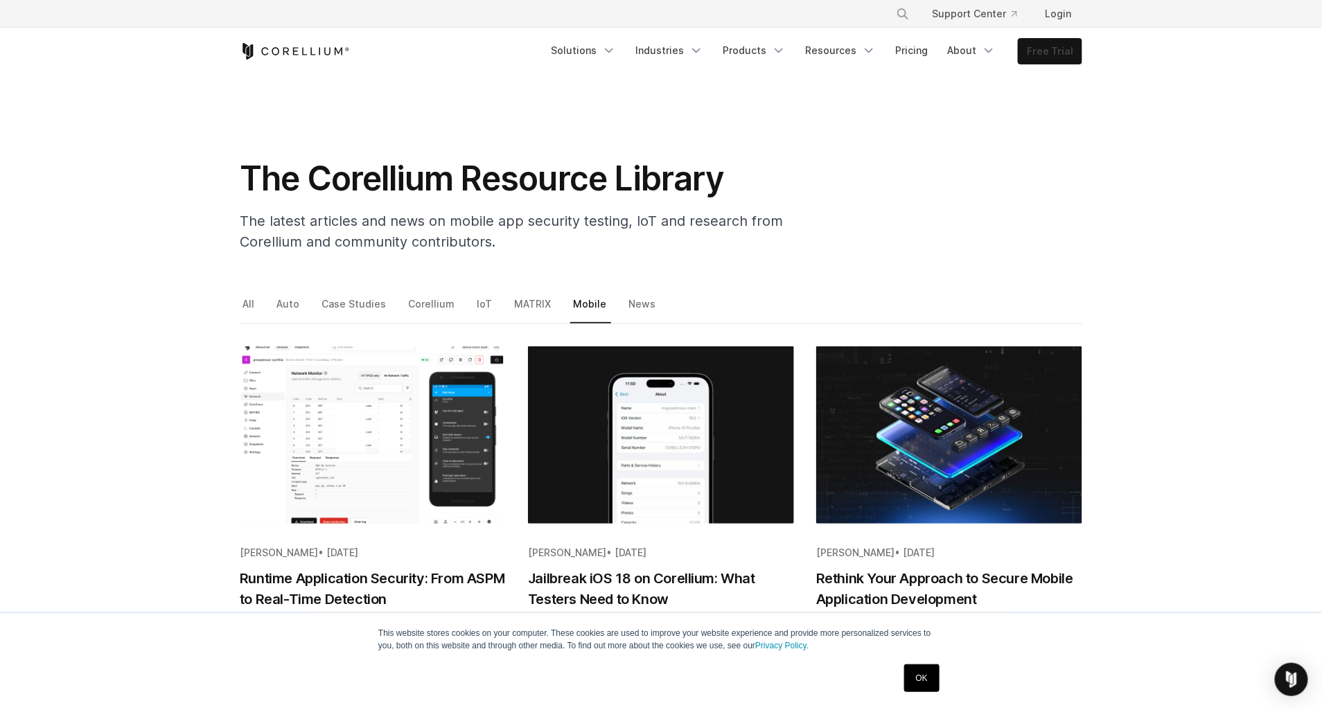
click at [1052, 55] on link "Free Trial" at bounding box center [1050, 51] width 63 height 25
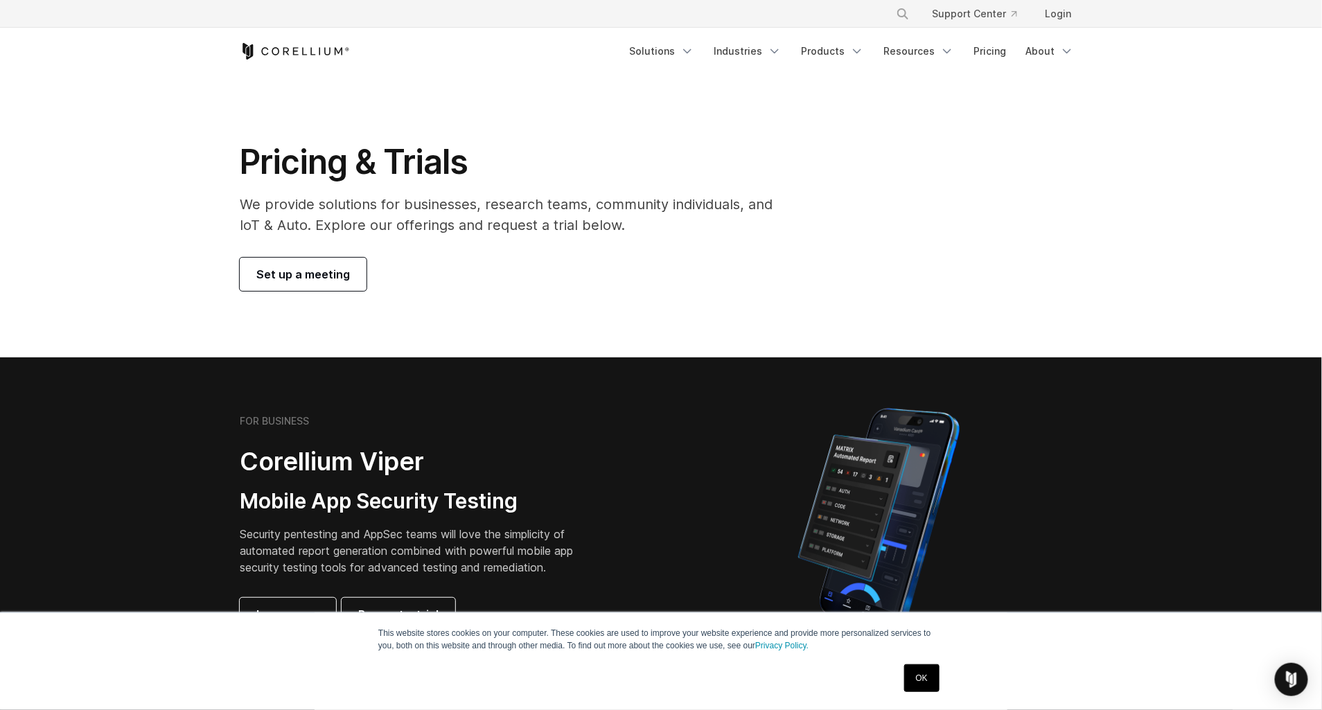
drag, startPoint x: 1142, startPoint y: 167, endPoint x: 974, endPoint y: 258, distance: 190.7
click at [974, 258] on div "Pricing & Trials We provide solutions for businesses, research teams, community…" at bounding box center [661, 216] width 870 height 150
click at [901, 54] on link "Resources" at bounding box center [918, 51] width 87 height 25
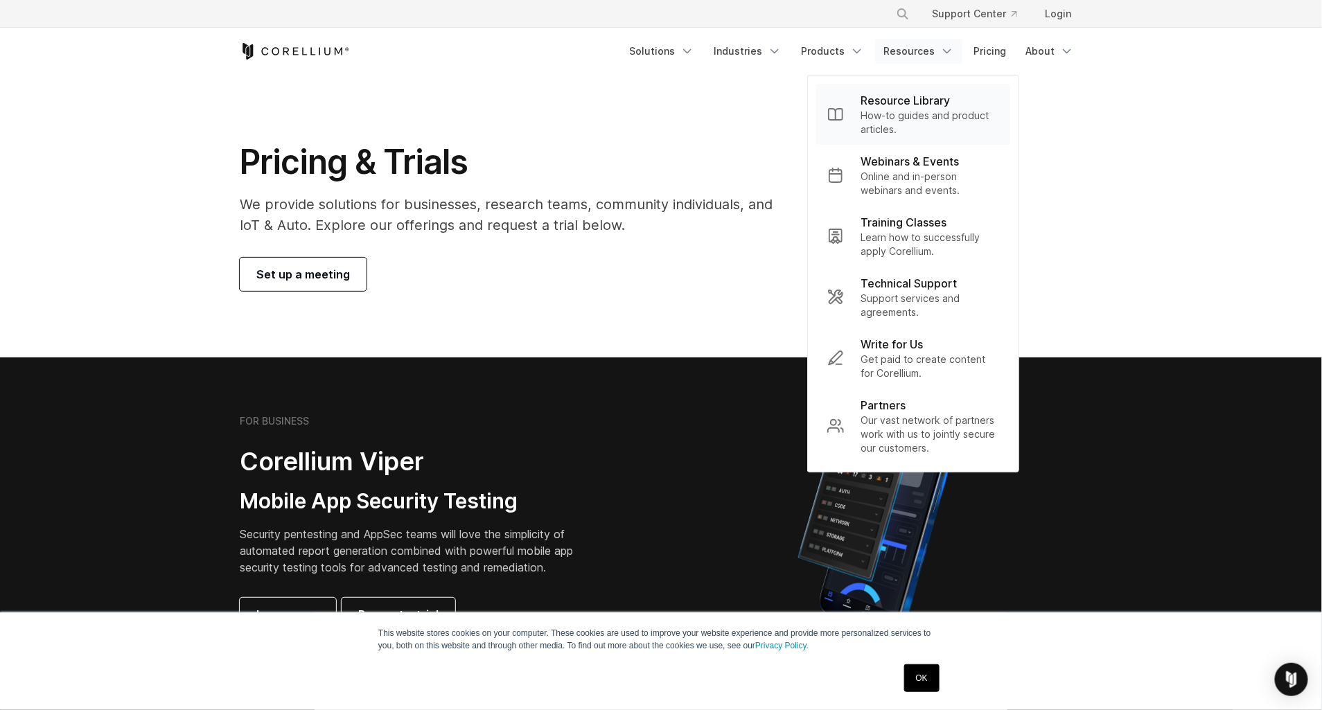
click at [950, 107] on p "Resource Library" at bounding box center [905, 100] width 89 height 17
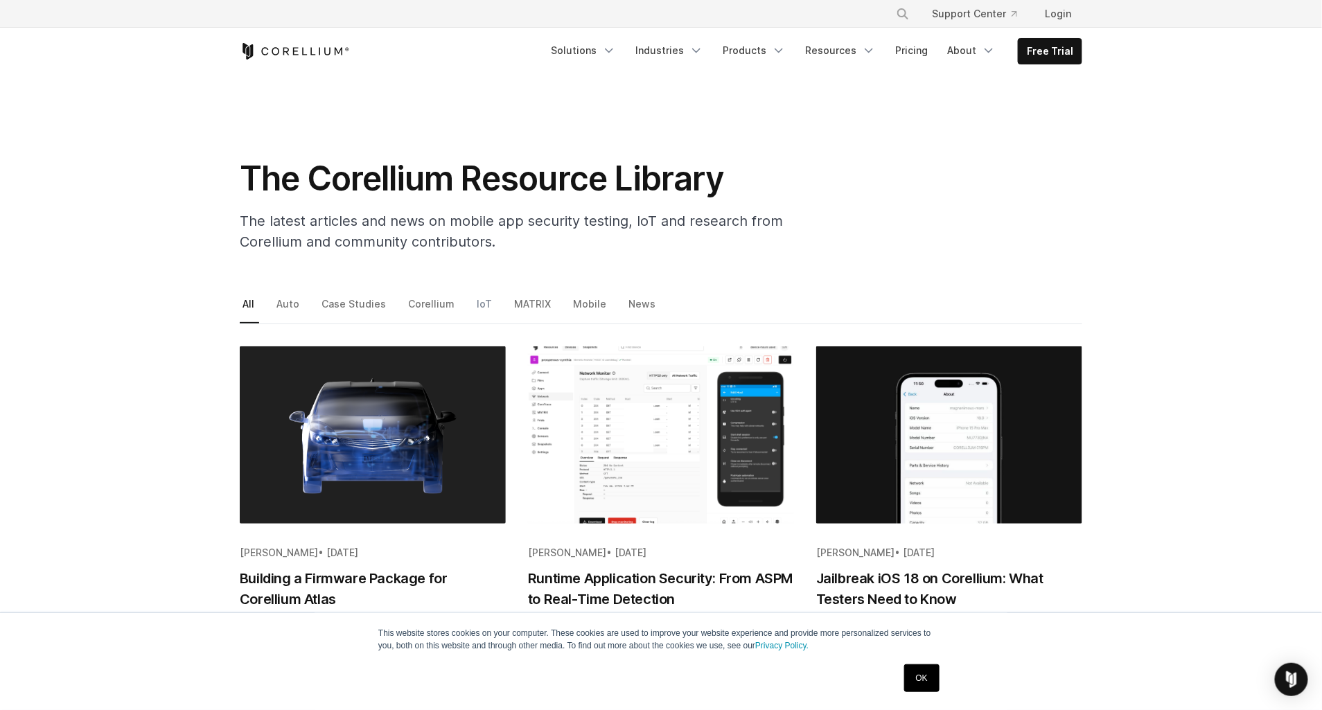
click at [474, 302] on link "IoT" at bounding box center [485, 308] width 23 height 29
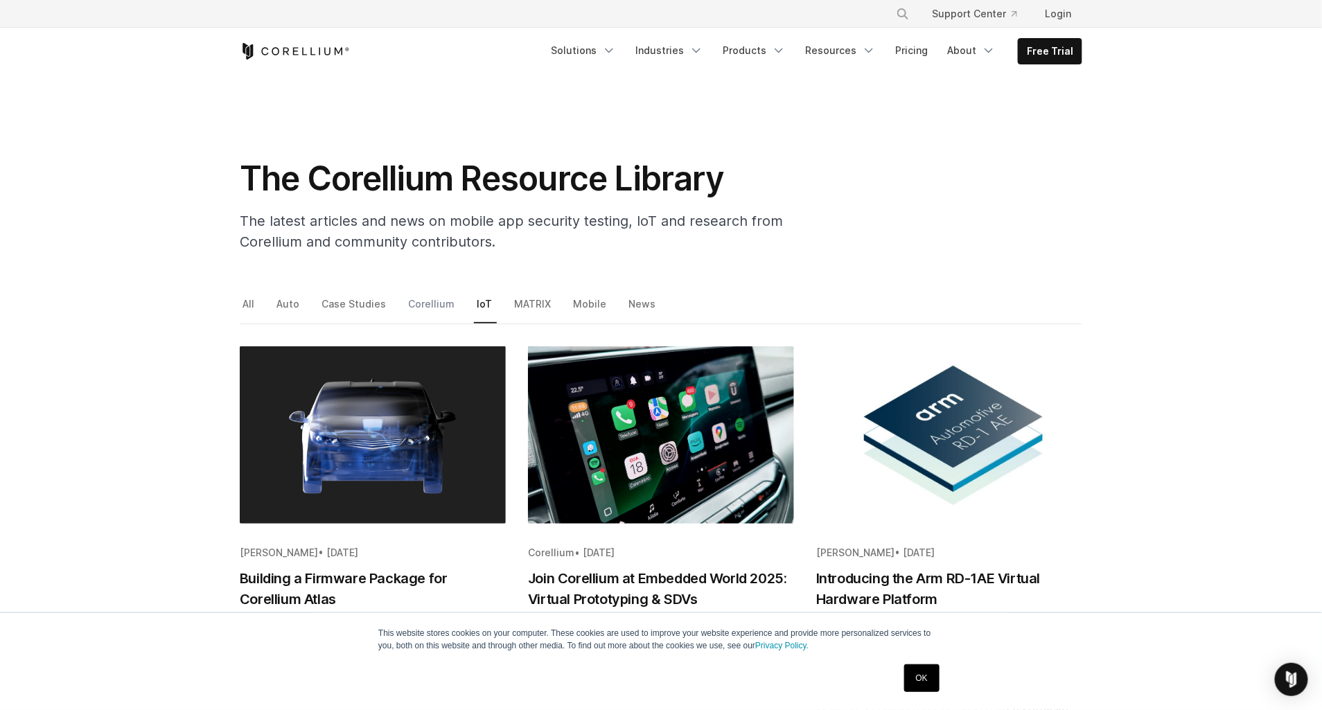
click at [418, 299] on link "Corellium" at bounding box center [432, 308] width 54 height 29
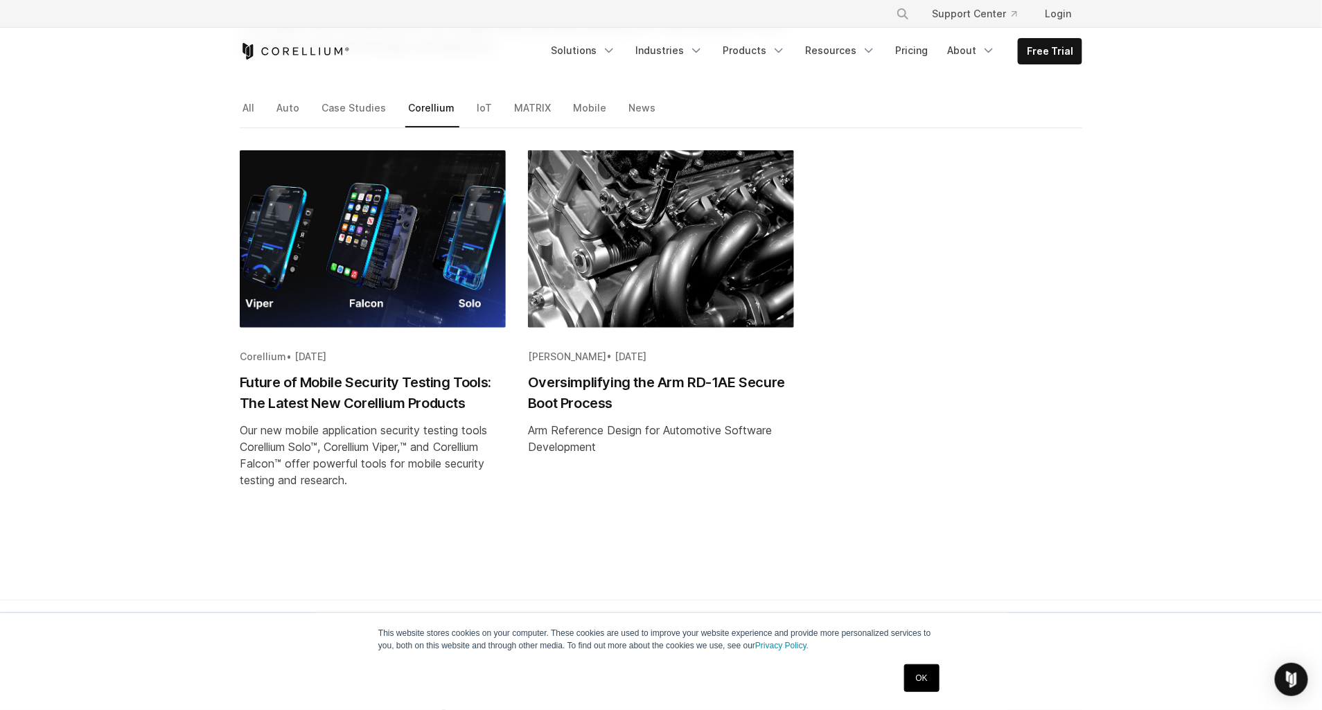
scroll to position [252, 0]
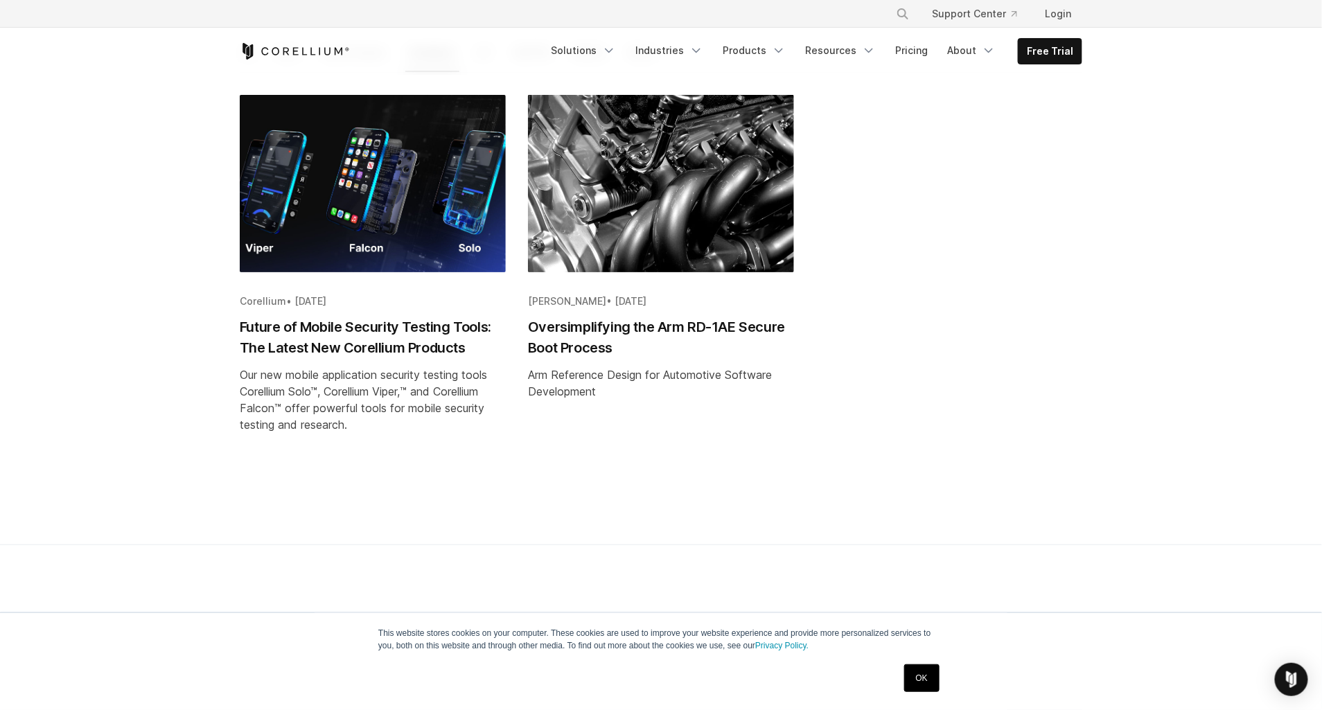
click at [693, 321] on h2 "Oversimplifying the Arm RD-1AE Secure Boot Process" at bounding box center [661, 338] width 266 height 42
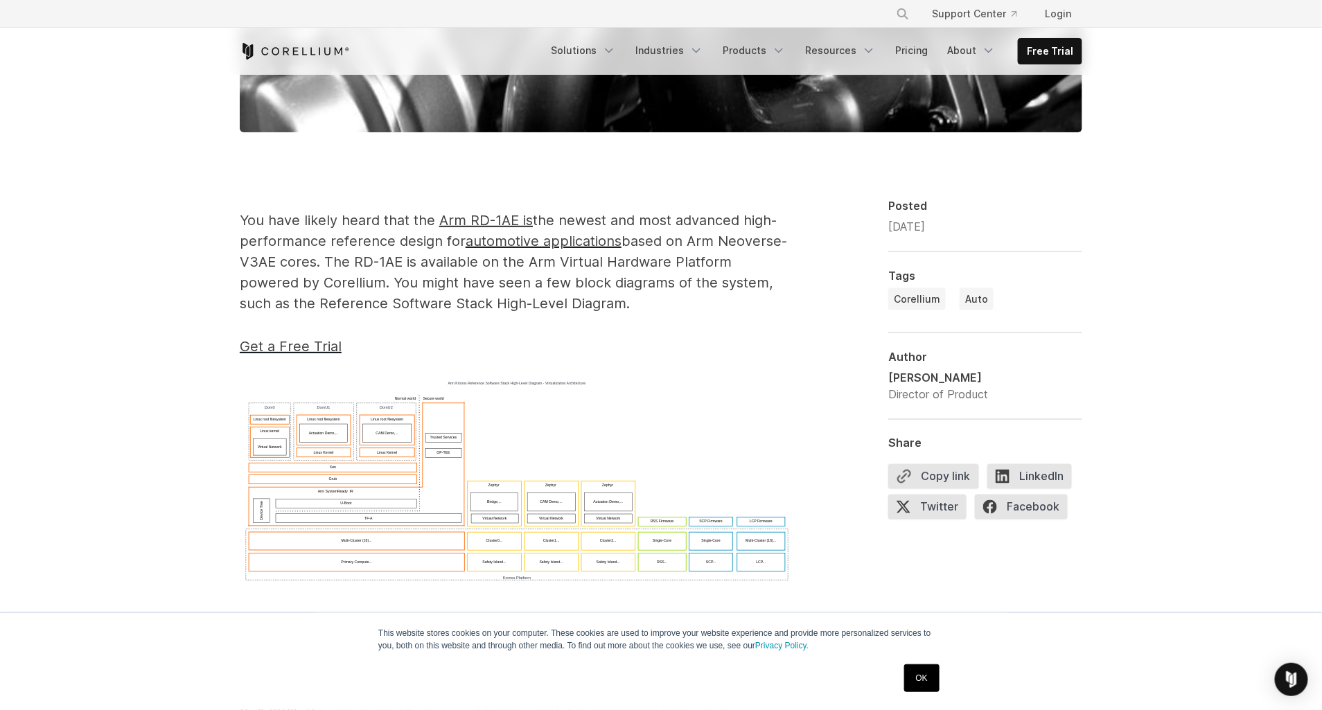
scroll to position [818, 0]
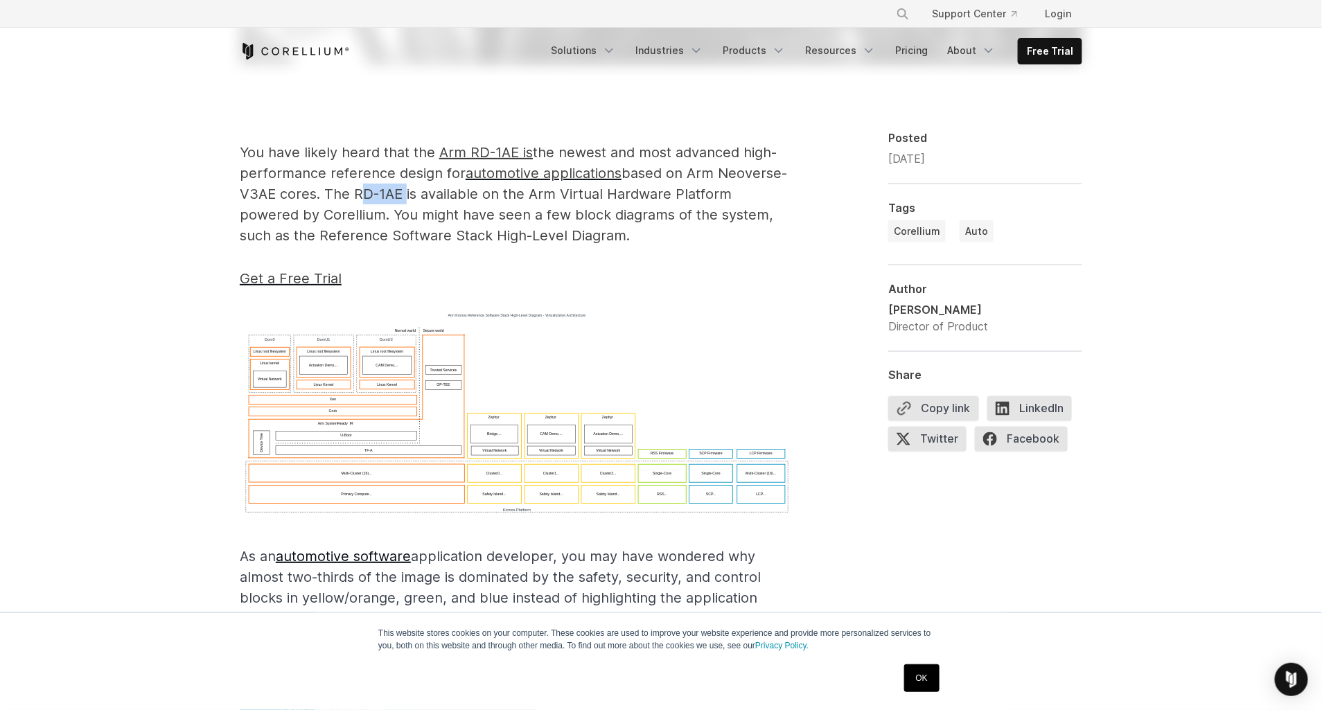
drag, startPoint x: 355, startPoint y: 188, endPoint x: 400, endPoint y: 187, distance: 45.1
click at [400, 187] on p "You have likely heard that the Arm RD-1AE is the newest and most advanced high-…" at bounding box center [517, 194] width 554 height 104
drag, startPoint x: 400, startPoint y: 187, endPoint x: 560, endPoint y: 229, distance: 165.4
click at [560, 229] on p "You have likely heard that the Arm RD-1AE is the newest and most advanced high-…" at bounding box center [517, 194] width 554 height 104
drag, startPoint x: 410, startPoint y: 214, endPoint x: 498, endPoint y: 210, distance: 87.4
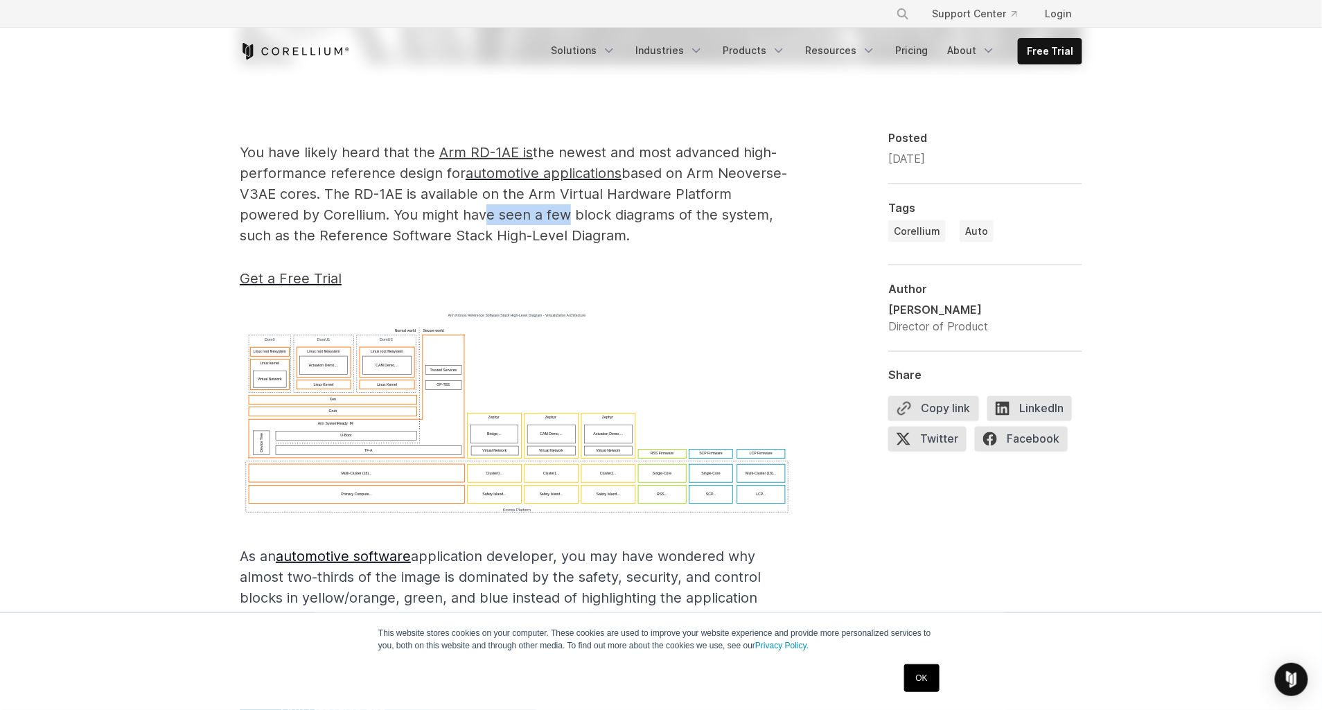
click at [498, 210] on p "You have likely heard that the Arm RD-1AE is the newest and most advanced high-…" at bounding box center [517, 194] width 554 height 104
drag, startPoint x: 498, startPoint y: 210, endPoint x: 615, endPoint y: 243, distance: 121.5
click at [615, 243] on p "You have likely heard that the Arm RD-1AE is the newest and most advanced high-…" at bounding box center [517, 194] width 554 height 104
drag, startPoint x: 495, startPoint y: 213, endPoint x: 603, endPoint y: 216, distance: 108.1
click at [603, 216] on p "You have likely heard that the Arm RD-1AE is the newest and most advanced high-…" at bounding box center [517, 194] width 554 height 104
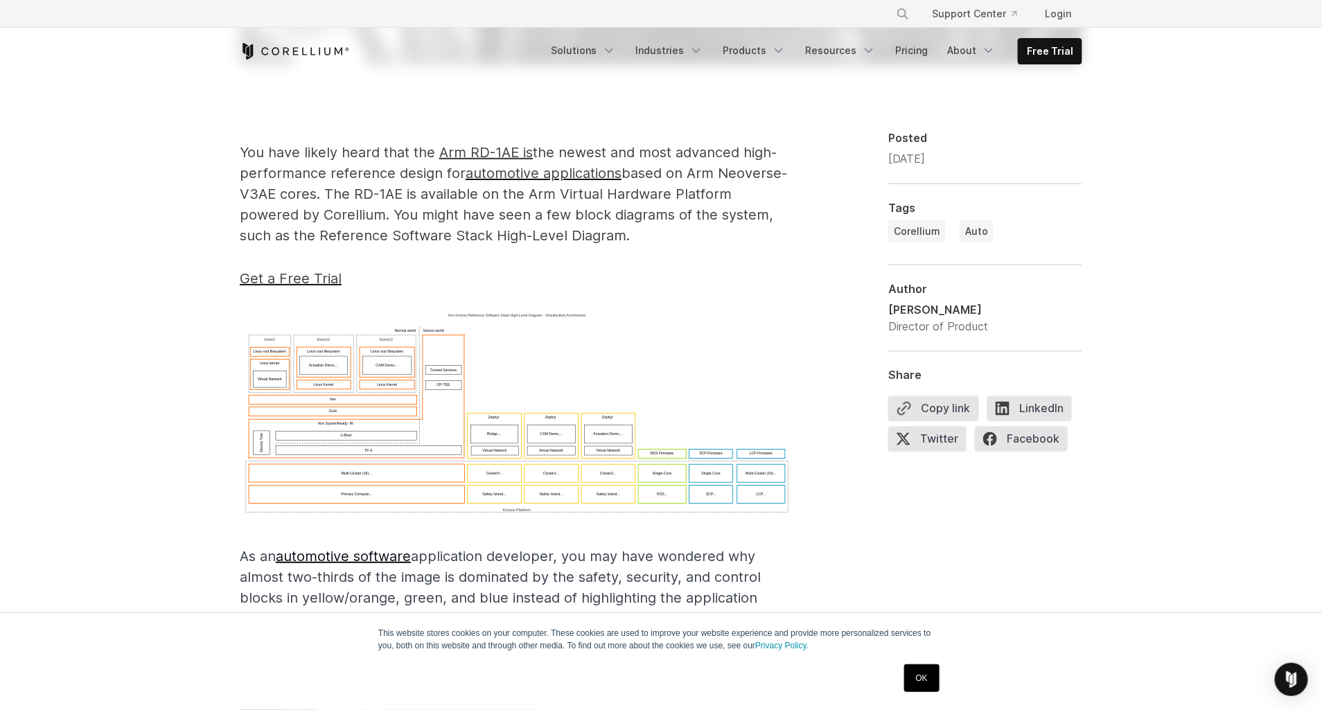
drag, startPoint x: 603, startPoint y: 216, endPoint x: 685, endPoint y: 244, distance: 87.0
click at [685, 244] on p "You have likely heard that the Arm RD-1AE is the newest and most advanced high-…" at bounding box center [517, 194] width 554 height 104
drag, startPoint x: 683, startPoint y: 229, endPoint x: 668, endPoint y: 204, distance: 28.9
click at [668, 204] on p "You have likely heard that the Arm RD-1AE is the newest and most advanced high-…" at bounding box center [517, 194] width 554 height 104
drag, startPoint x: 668, startPoint y: 204, endPoint x: 577, endPoint y: 266, distance: 110.7
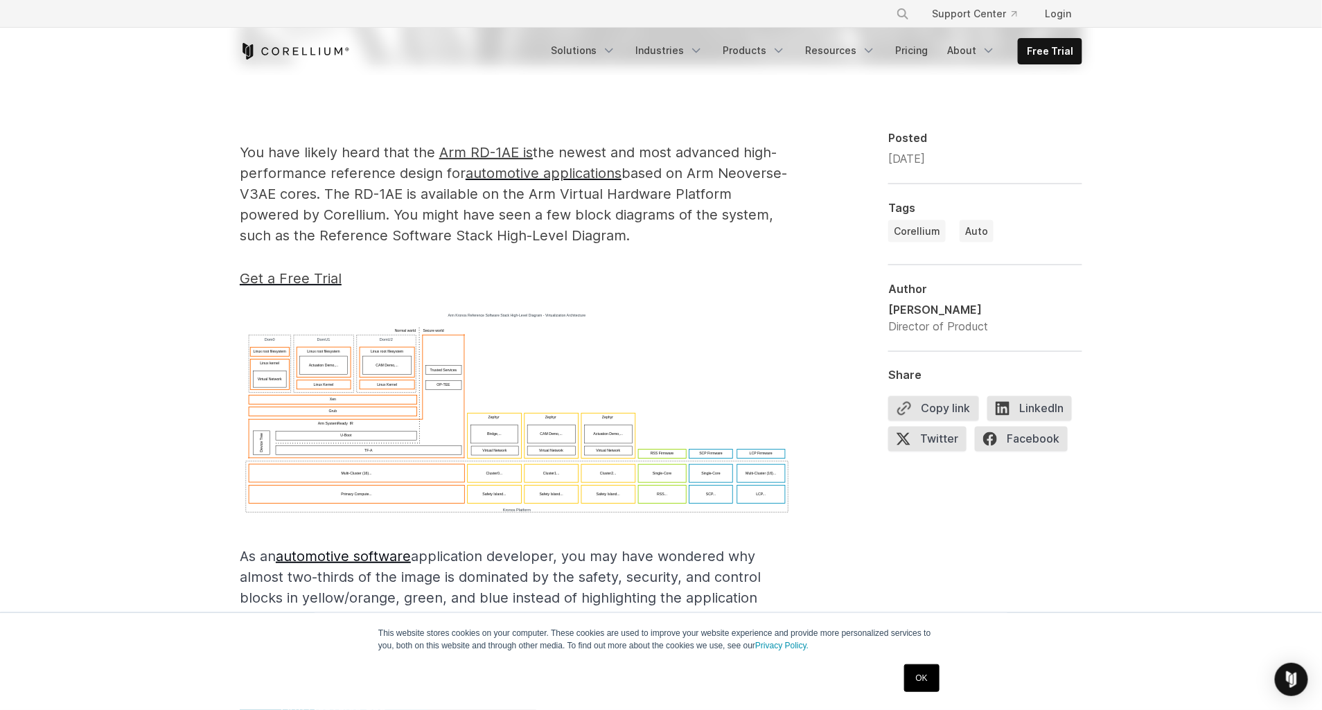
click at [585, 232] on p "You have likely heard that the Arm RD-1AE is the newest and most advanced high-…" at bounding box center [517, 194] width 554 height 104
drag, startPoint x: 706, startPoint y: 215, endPoint x: 713, endPoint y: 234, distance: 20.6
click at [713, 234] on p "You have likely heard that the Arm RD-1AE is the newest and most advanced high-…" at bounding box center [517, 194] width 554 height 104
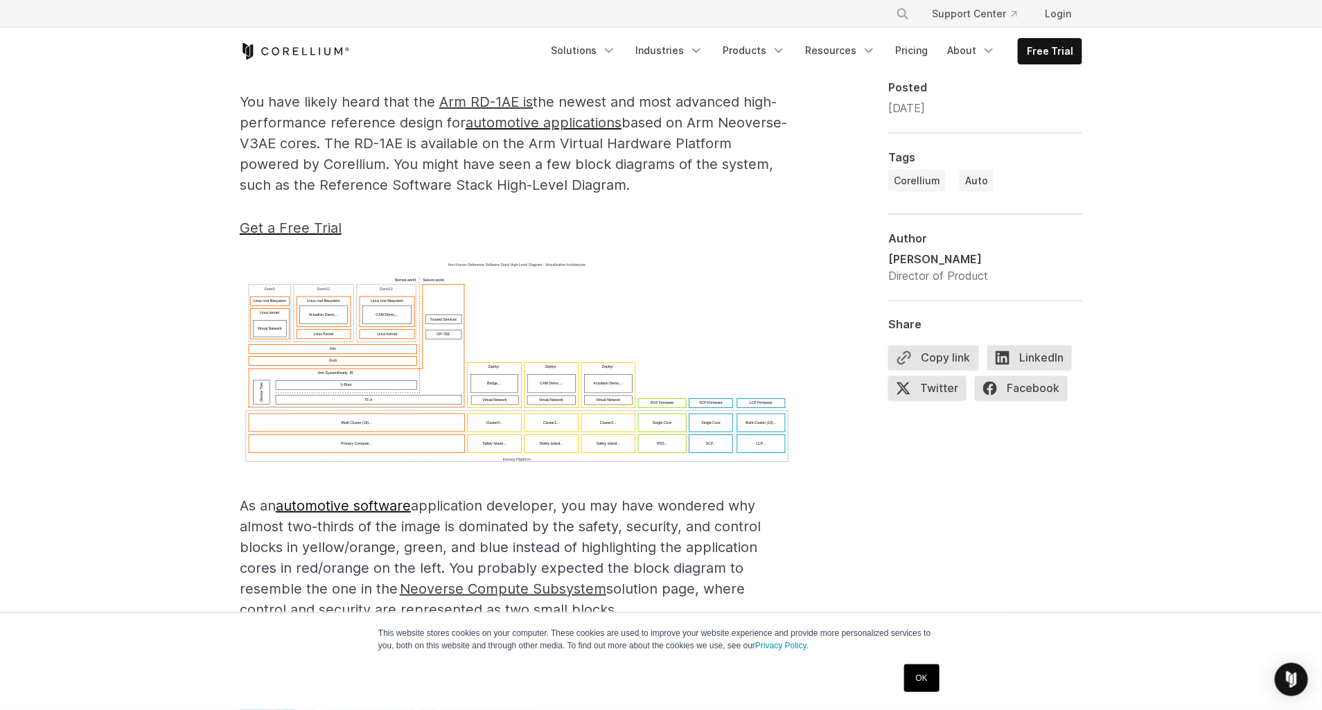
scroll to position [944, 0]
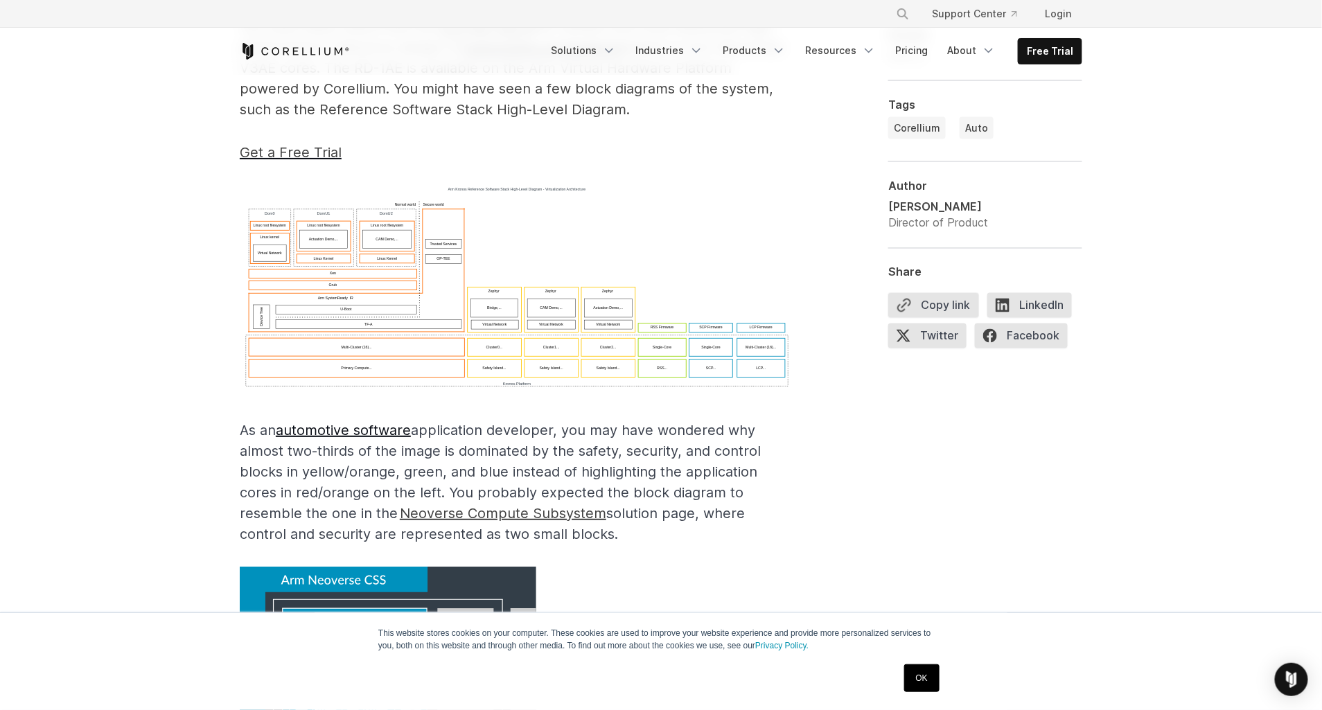
click at [387, 308] on img at bounding box center [517, 288] width 554 height 206
drag, startPoint x: 383, startPoint y: 182, endPoint x: 524, endPoint y: 193, distance: 141.0
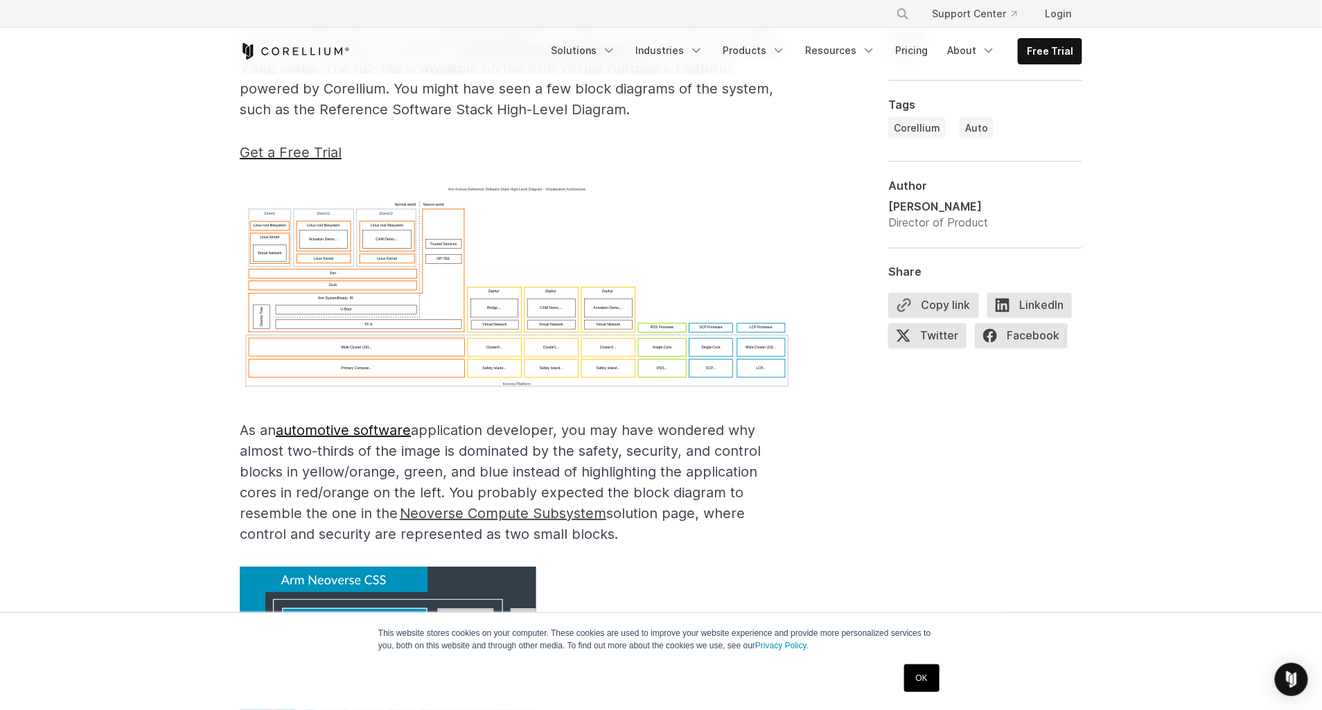
click at [565, 154] on p "Get a Free Trial" at bounding box center [517, 152] width 554 height 21
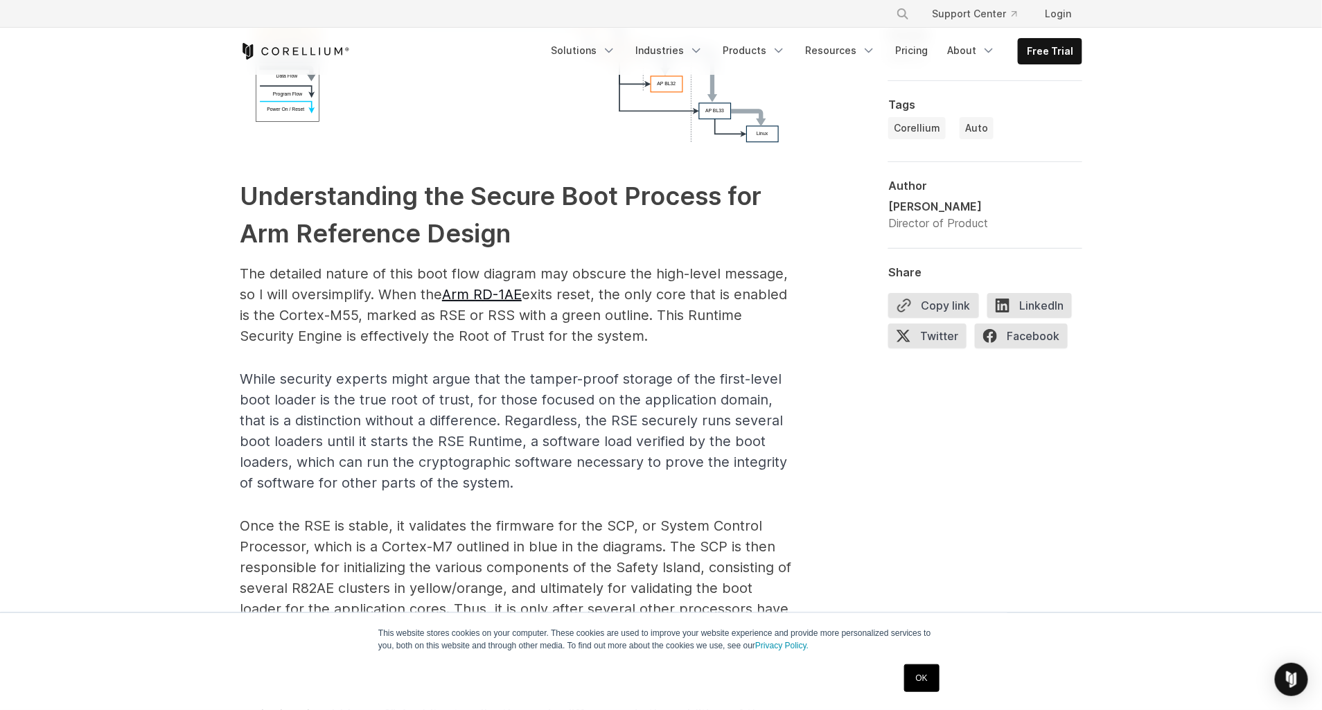
scroll to position [2267, 0]
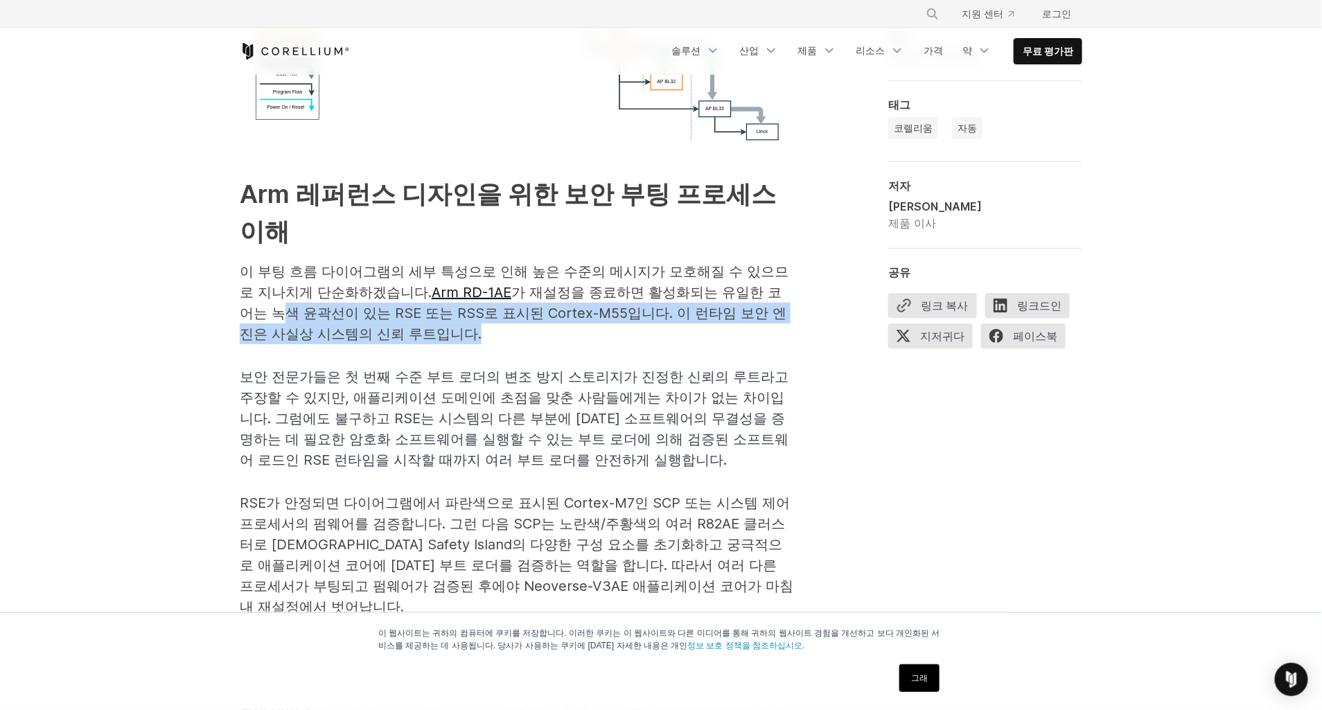
drag, startPoint x: 489, startPoint y: 333, endPoint x: 288, endPoint y: 312, distance: 202.7
click at [288, 312] on p "이 부팅 흐름 다이어그램의 세부 특성으로 인해 높은 수준의 메시지가 모호해질 수 있으므로 지나치게 단순화하겠습니다. Arm RD-1AE 가 재…" at bounding box center [517, 302] width 554 height 83
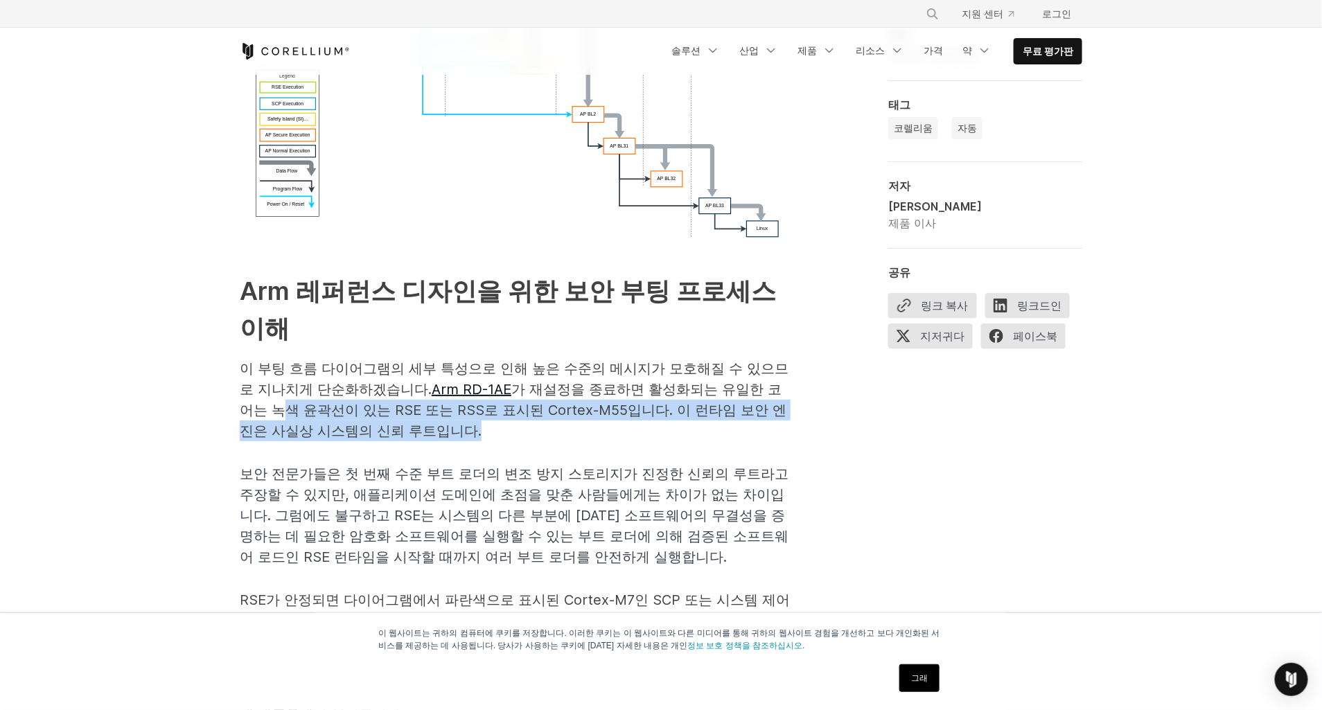
scroll to position [2204, 0]
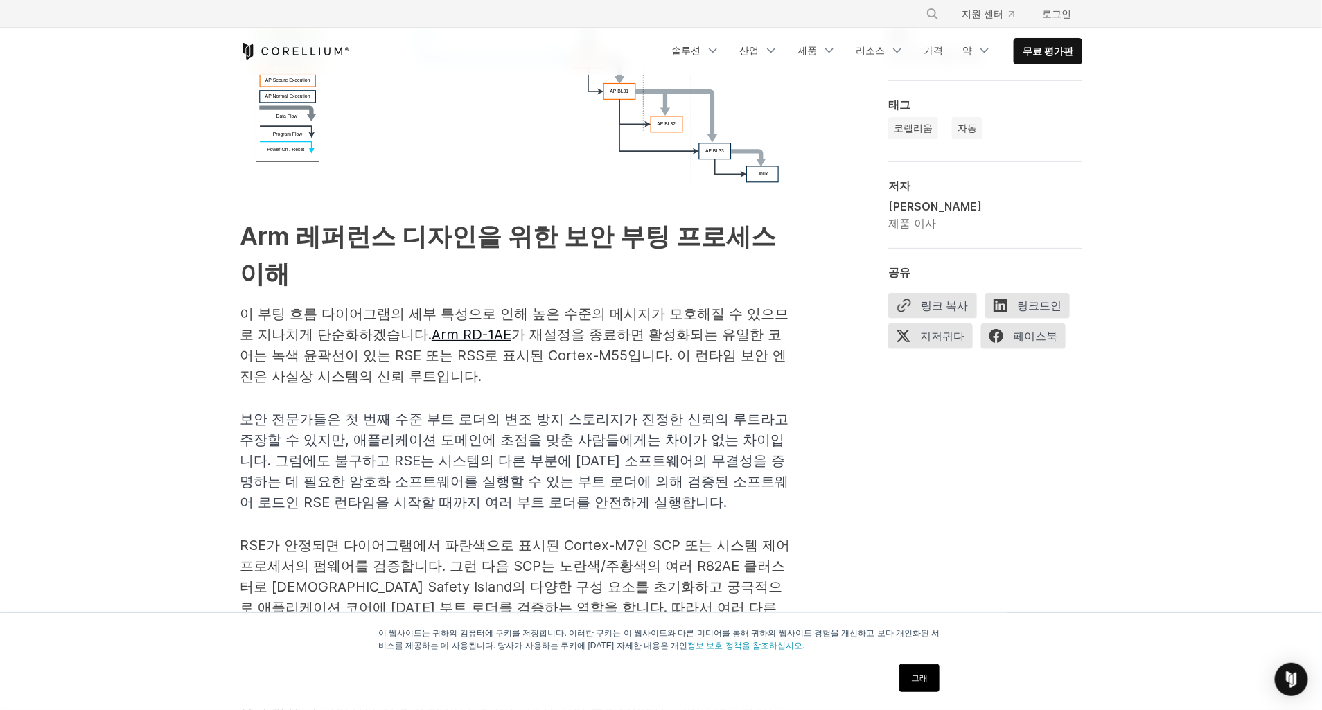
drag, startPoint x: 665, startPoint y: 352, endPoint x: 668, endPoint y: 376, distance: 23.7
click at [668, 376] on p "이 부팅 흐름 다이어그램의 세부 특성으로 인해 높은 수준의 메시지가 모호해질 수 있으므로 지나치게 단순화하겠습니다. Arm RD-1AE 가 재…" at bounding box center [517, 345] width 554 height 83
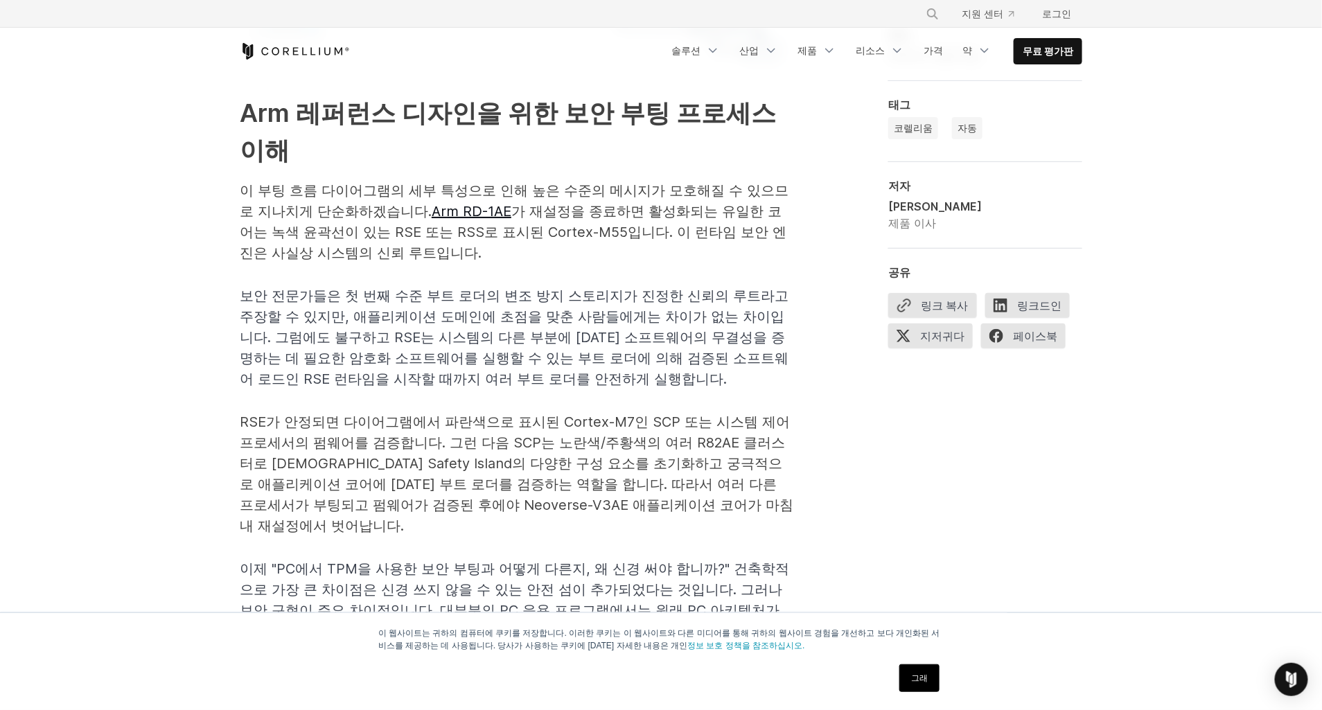
scroll to position [2330, 0]
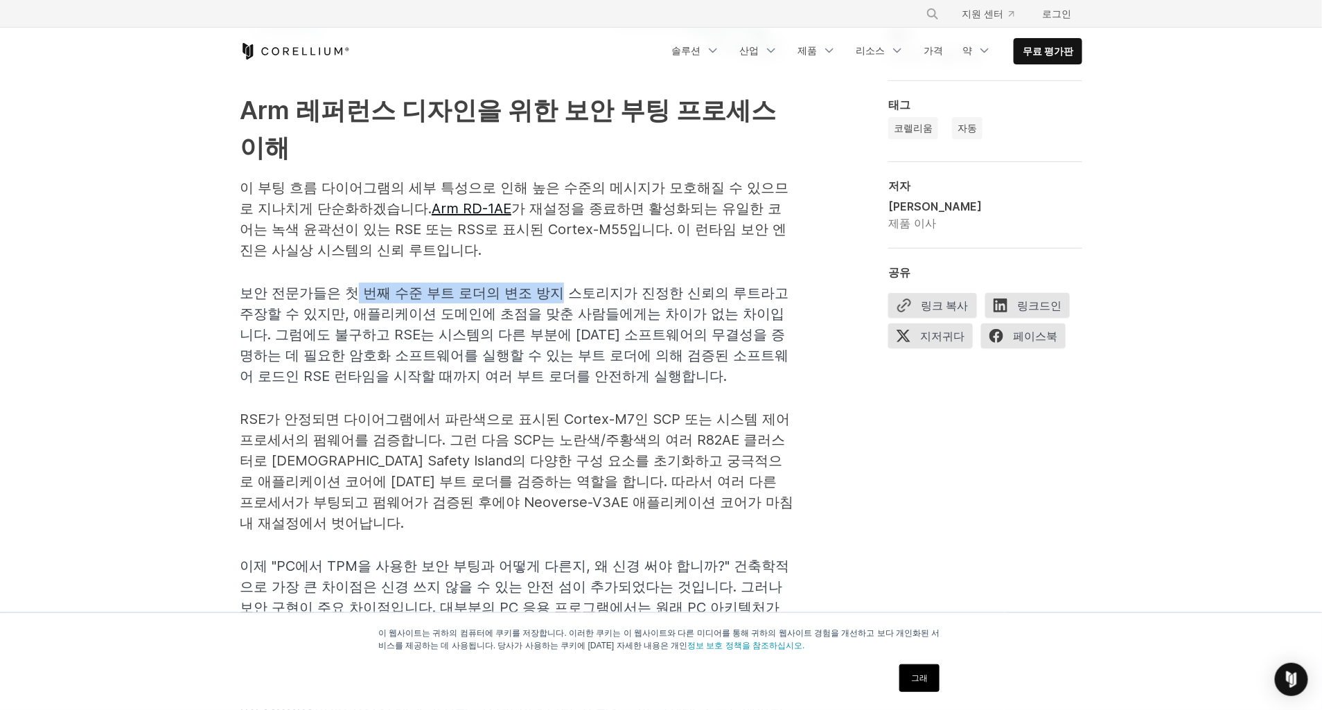
drag, startPoint x: 352, startPoint y: 290, endPoint x: 558, endPoint y: 285, distance: 205.8
click at [558, 285] on span "보안 전문가들은 첫 번째 수준 부트 로더의 변조 방지 스토리지가 진정한 신뢰의 루트라고 주장할 수 있지만, 애플리케이션 도메인에 초점을 맞춘 …" at bounding box center [514, 335] width 549 height 100
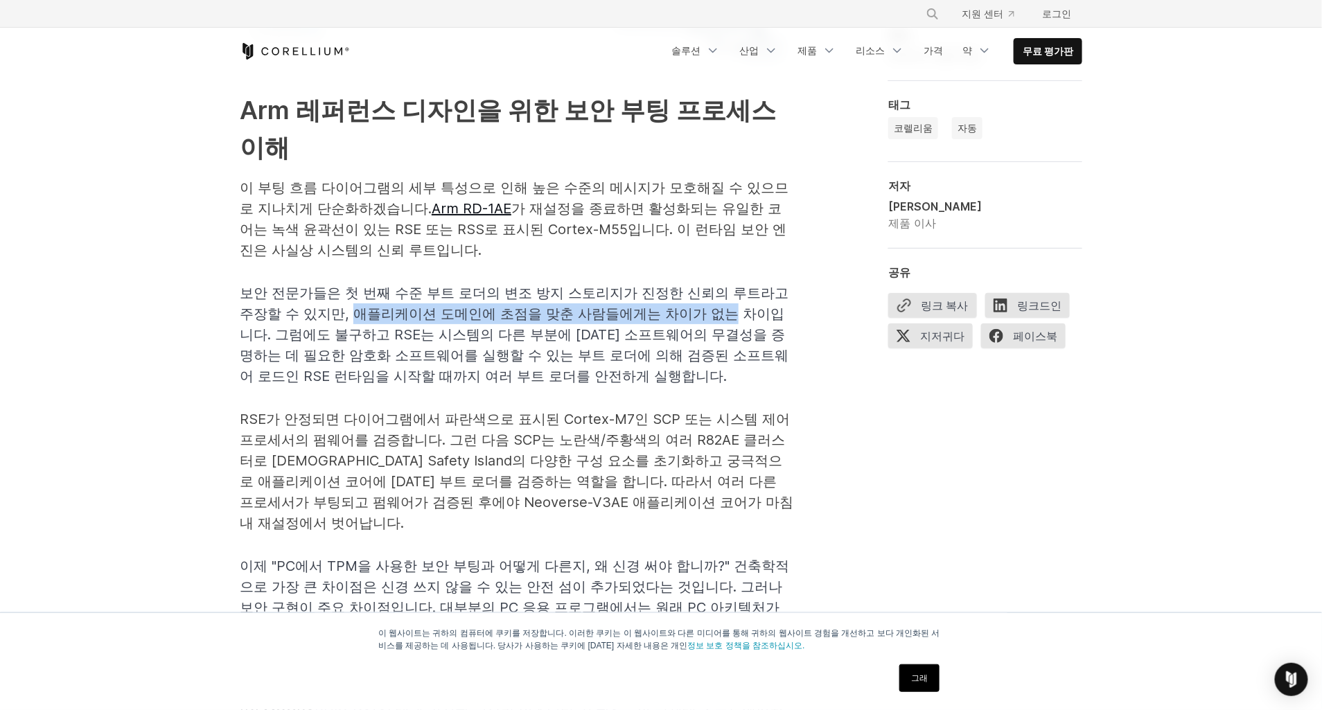
drag, startPoint x: 354, startPoint y: 310, endPoint x: 734, endPoint y: 309, distance: 380.4
click at [734, 309] on span "보안 전문가들은 첫 번째 수준 부트 로더의 변조 방지 스토리지가 진정한 신뢰의 루트라고 주장할 수 있지만, 애플리케이션 도메인에 초점을 맞춘 …" at bounding box center [514, 335] width 549 height 100
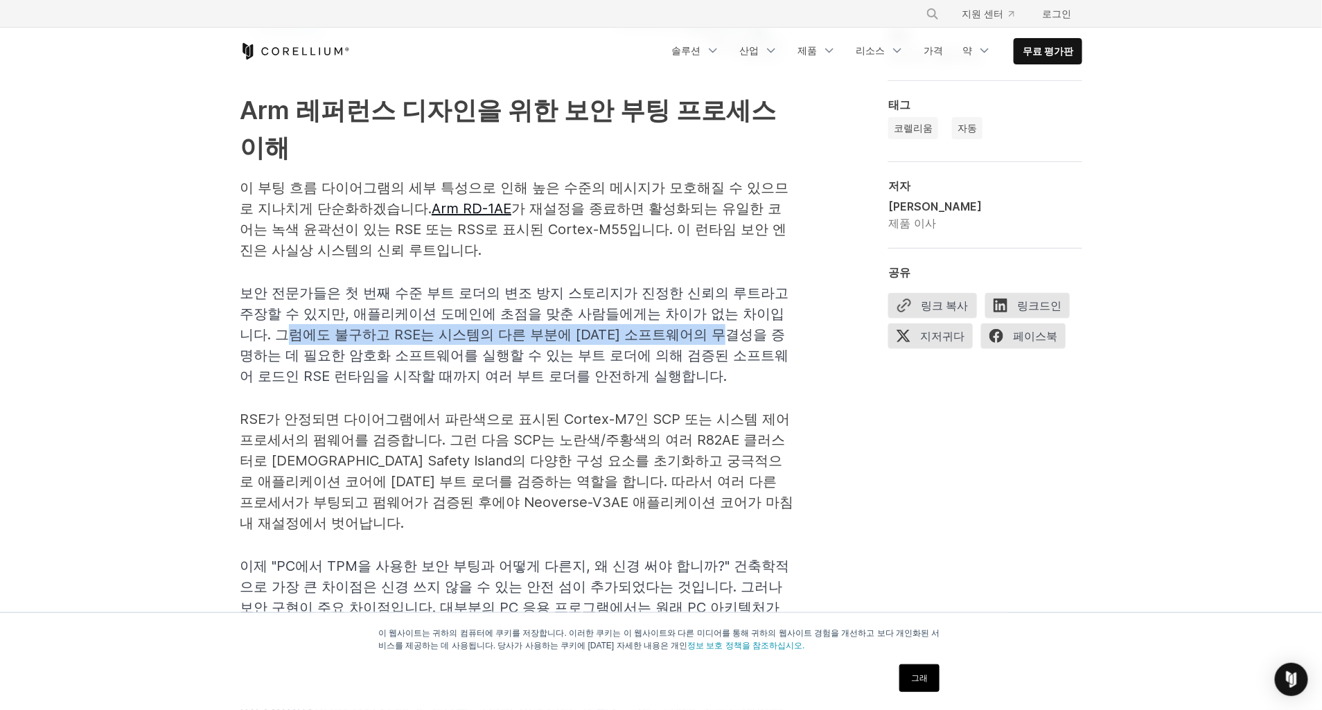
drag, startPoint x: 285, startPoint y: 331, endPoint x: 755, endPoint y: 337, distance: 470.5
click at [755, 337] on span "보안 전문가들은 첫 번째 수준 부트 로더의 변조 방지 스토리지가 진정한 신뢰의 루트라고 주장할 수 있지만, 애플리케이션 도메인에 초점을 맞춘 …" at bounding box center [514, 335] width 549 height 100
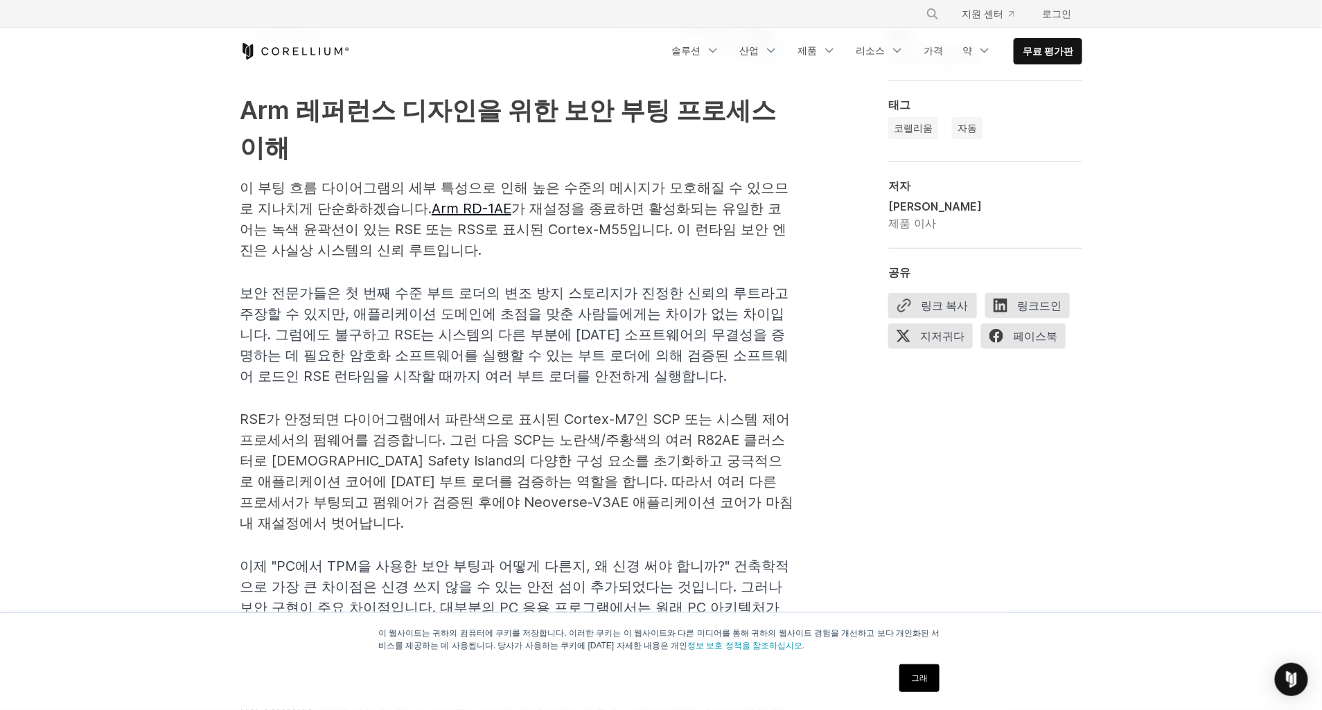
drag, startPoint x: 340, startPoint y: 358, endPoint x: 682, endPoint y: 355, distance: 342.3
click at [682, 355] on span "보안 전문가들은 첫 번째 수준 부트 로더의 변조 방지 스토리지가 진정한 신뢰의 루트라고 주장할 수 있지만, 애플리케이션 도메인에 초점을 맞춘 …" at bounding box center [514, 335] width 549 height 100
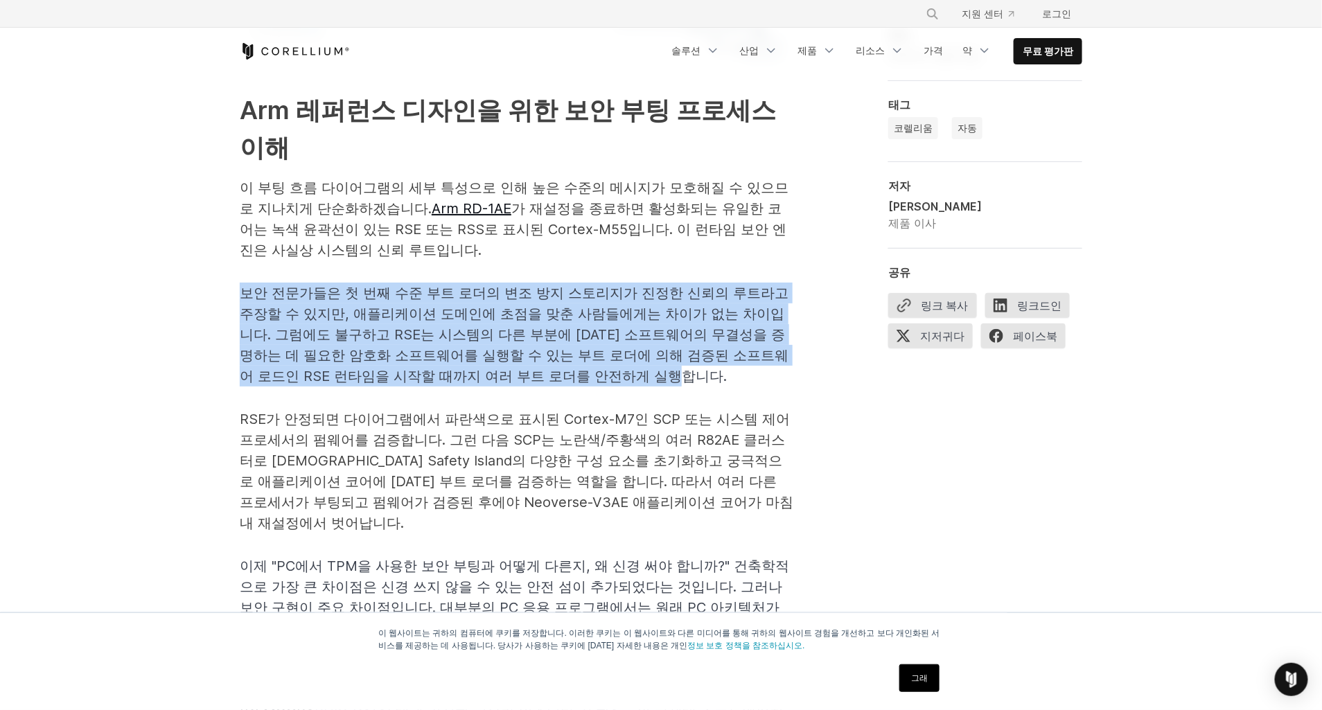
drag, startPoint x: 731, startPoint y: 372, endPoint x: 175, endPoint y: 298, distance: 561.3
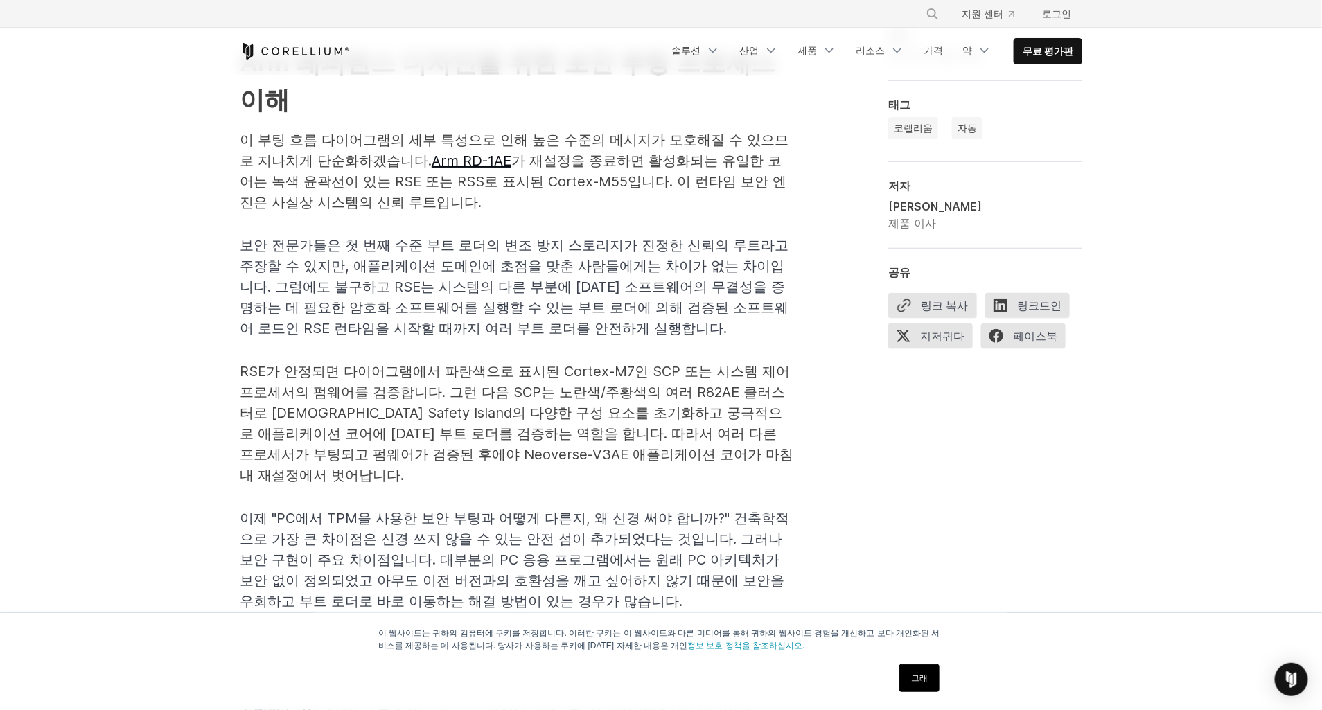
scroll to position [2393, 0]
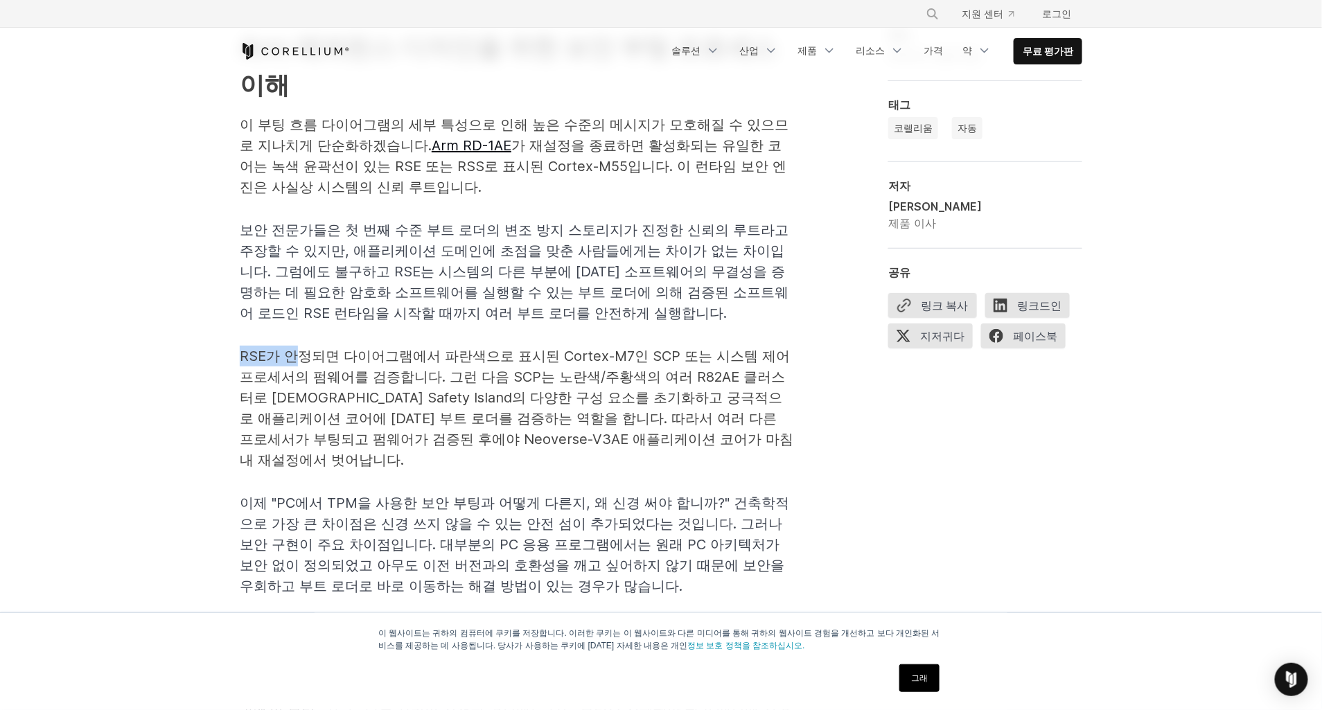
drag, startPoint x: 238, startPoint y: 354, endPoint x: 301, endPoint y: 349, distance: 63.3
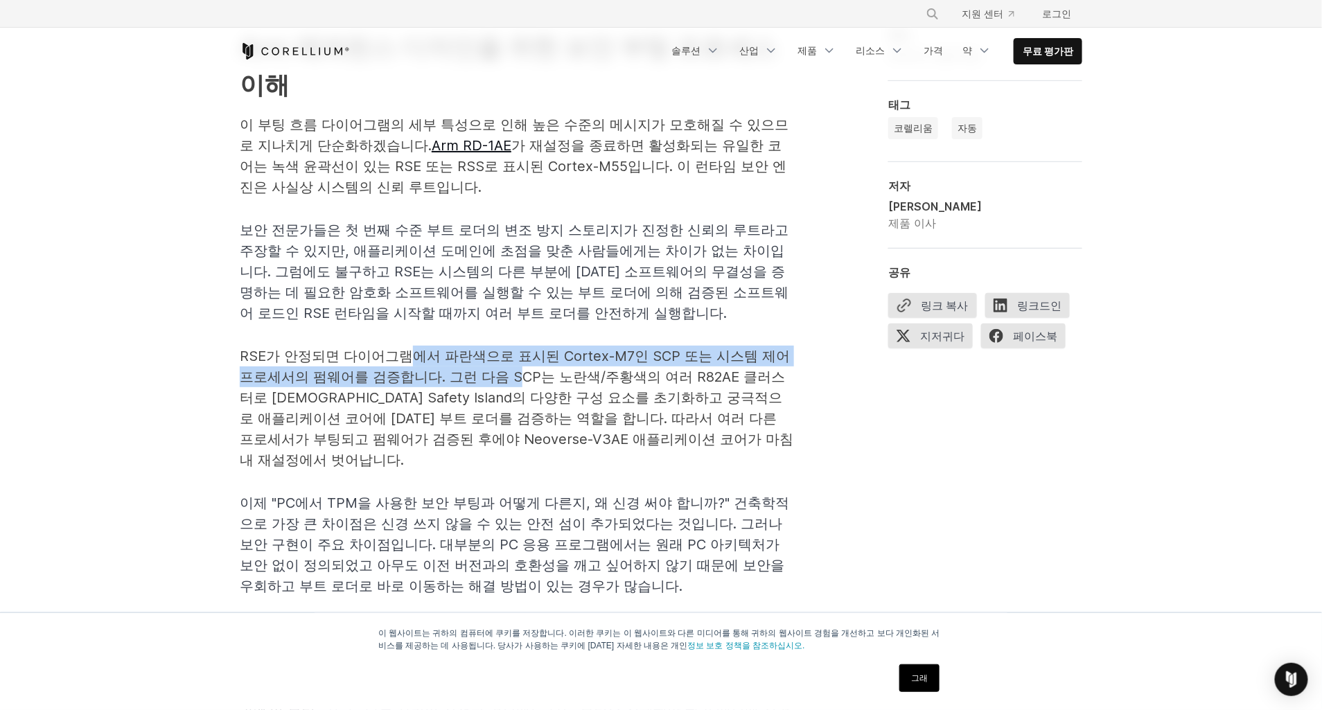
drag, startPoint x: 488, startPoint y: 367, endPoint x: 521, endPoint y: 368, distance: 33.3
click at [521, 368] on p "RSE가 안정되면 다이어그램에서 파란색으로 표시된 Cortex-M7인 SCP 또는 시스템 제어 프로세서의 펌웨어를 검증합니다. 그런 다음 SC…" at bounding box center [517, 408] width 554 height 125
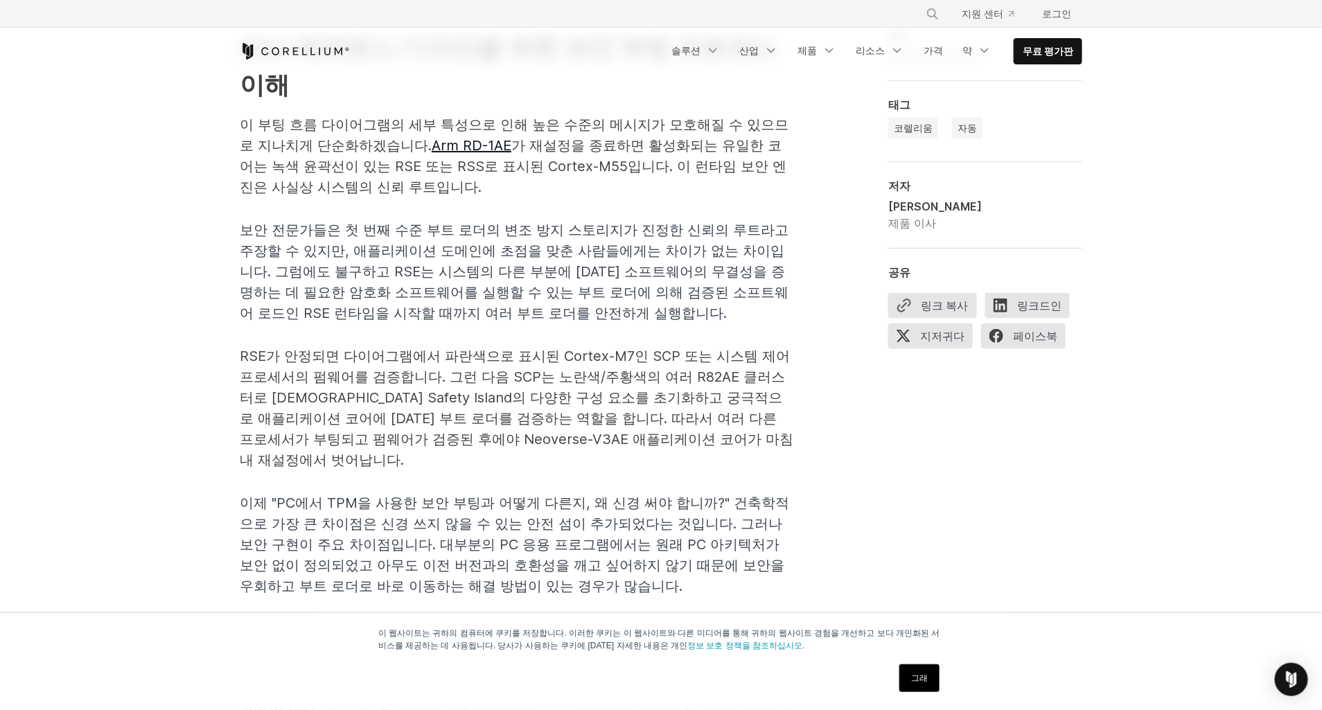
drag, startPoint x: 446, startPoint y: 376, endPoint x: 263, endPoint y: 372, distance: 183.7
click at [263, 372] on p "RSE가 안정되면 다이어그램에서 파란색으로 표시된 Cortex-M7인 SCP 또는 시스템 제어 프로세서의 펌웨어를 검증합니다. 그런 다음 SC…" at bounding box center [517, 408] width 554 height 125
drag, startPoint x: 263, startPoint y: 372, endPoint x: 141, endPoint y: 335, distance: 126.7
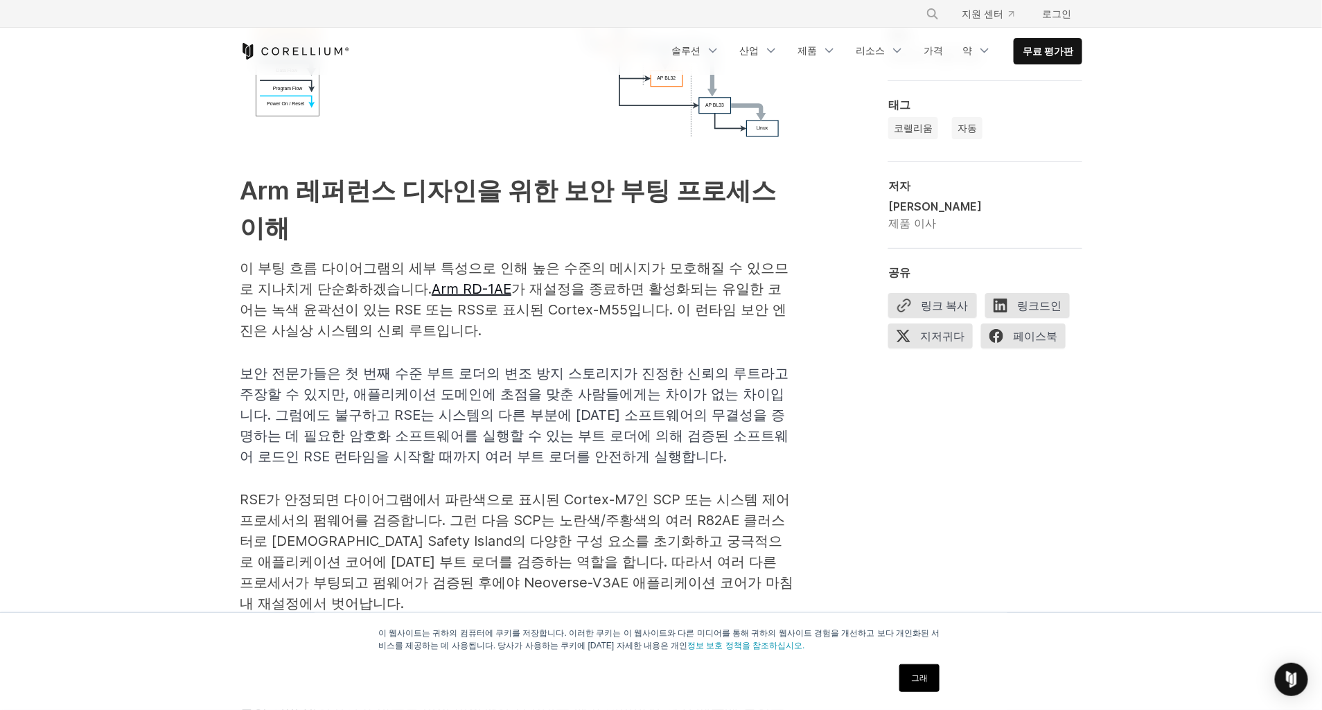
scroll to position [2267, 0]
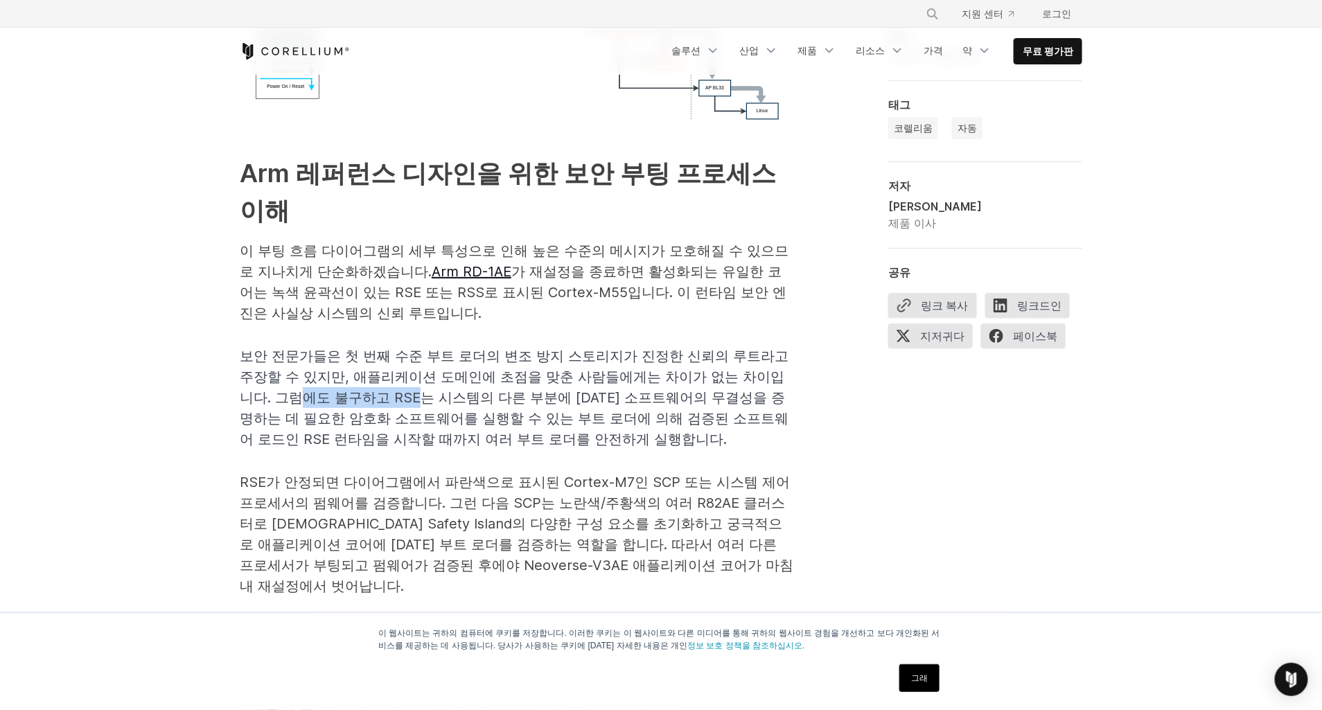
drag, startPoint x: 298, startPoint y: 398, endPoint x: 421, endPoint y: 401, distance: 122.7
click at [421, 401] on span "보안 전문가들은 첫 번째 수준 부트 로더의 변조 방지 스토리지가 진정한 신뢰의 루트라고 주장할 수 있지만, 애플리케이션 도메인에 초점을 맞춘 …" at bounding box center [514, 398] width 549 height 100
drag, startPoint x: 421, startPoint y: 401, endPoint x: 394, endPoint y: 398, distance: 26.5
click at [394, 398] on span "보안 전문가들은 첫 번째 수준 부트 로더의 변조 방지 스토리지가 진정한 신뢰의 루트라고 주장할 수 있지만, 애플리케이션 도메인에 초점을 맞춘 …" at bounding box center [514, 398] width 549 height 100
drag, startPoint x: 601, startPoint y: 392, endPoint x: 518, endPoint y: 390, distance: 82.5
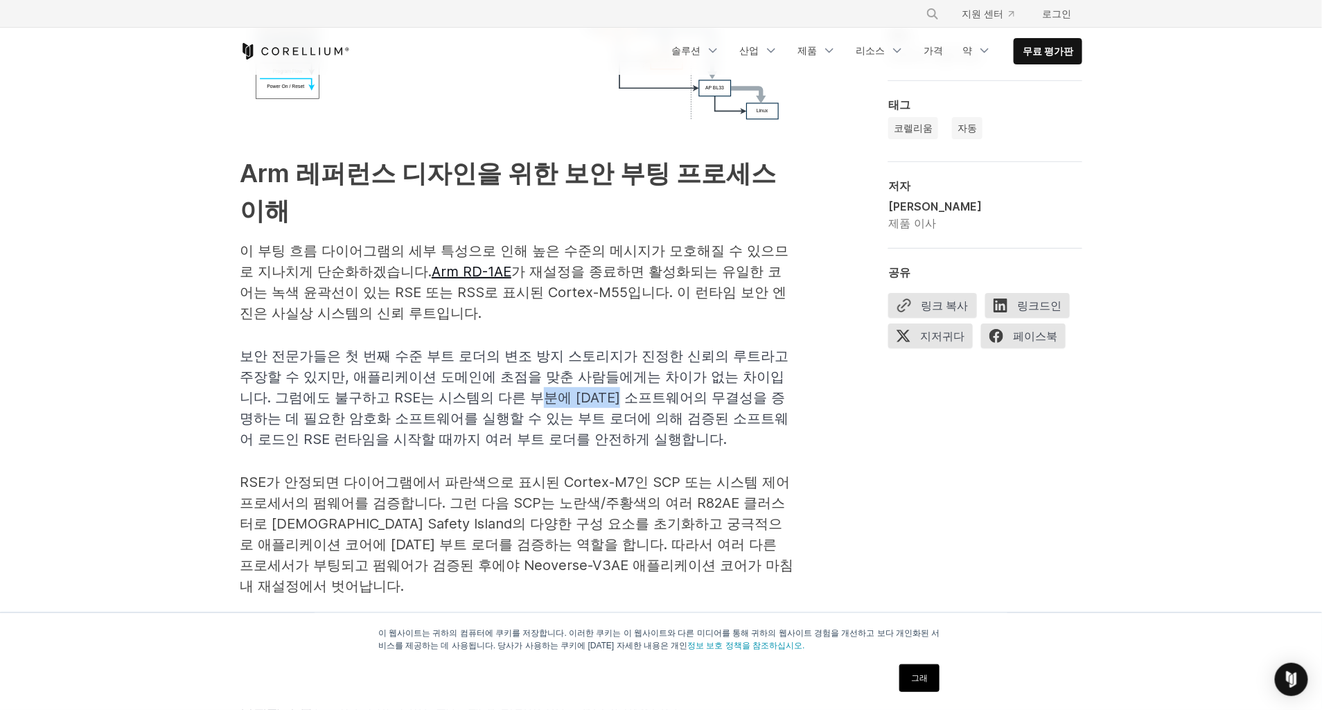
click at [518, 390] on span "보안 전문가들은 첫 번째 수준 부트 로더의 변조 방지 스토리지가 진정한 신뢰의 루트라고 주장할 수 있지만, 애플리케이션 도메인에 초점을 맞춘 …" at bounding box center [514, 398] width 549 height 100
click at [235, 419] on div "You have likely heard that the Arm RD-1AE is the newest and most advanced high-…" at bounding box center [661, 32] width 887 height 2700
drag, startPoint x: 358, startPoint y: 421, endPoint x: 401, endPoint y: 417, distance: 43.1
click at [401, 417] on p "보안 전문가들은 첫 번째 수준 부트 로더의 변조 방지 스토리지가 진정한 신뢰의 루트라고 주장할 수 있지만, 애플리케이션 도메인에 초점을 맞춘 …" at bounding box center [517, 398] width 554 height 104
drag, startPoint x: 401, startPoint y: 417, endPoint x: 365, endPoint y: 416, distance: 36.0
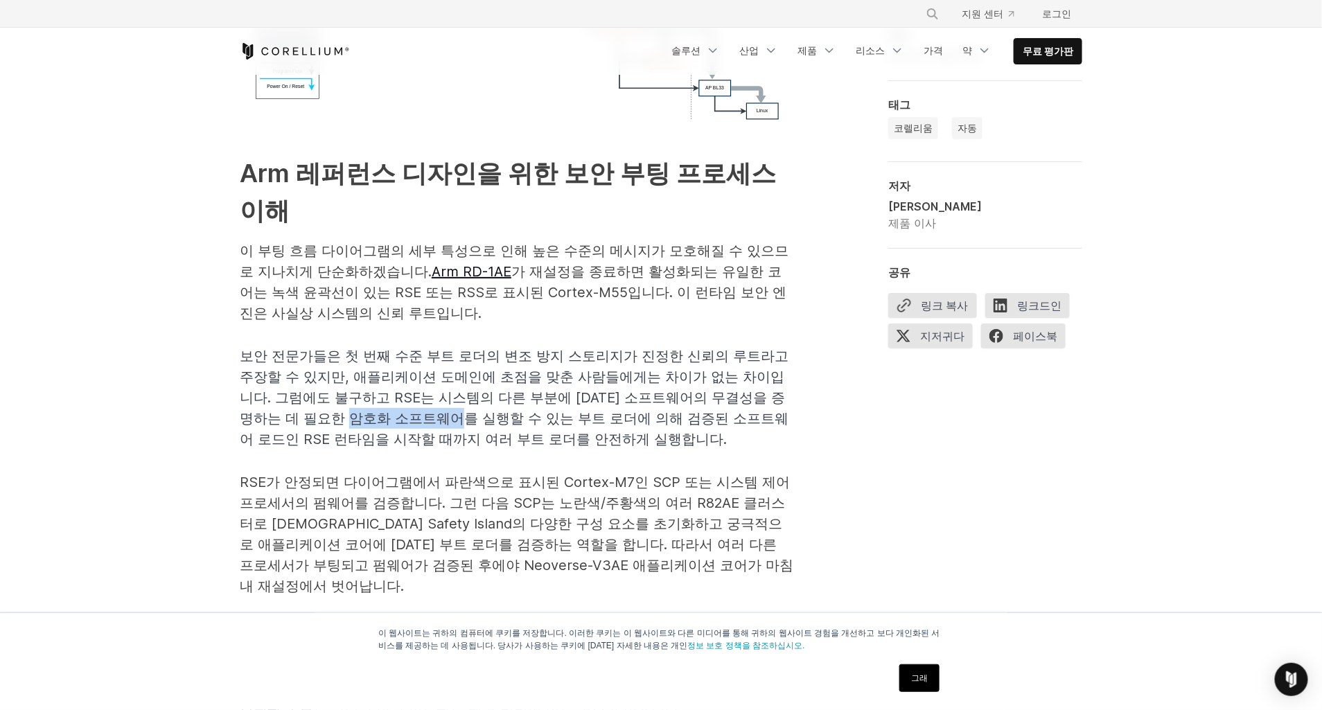
click at [365, 416] on span "보안 전문가들은 첫 번째 수준 부트 로더의 변조 방지 스토리지가 진정한 신뢰의 루트라고 주장할 수 있지만, 애플리케이션 도메인에 초점을 맞춘 …" at bounding box center [514, 398] width 549 height 100
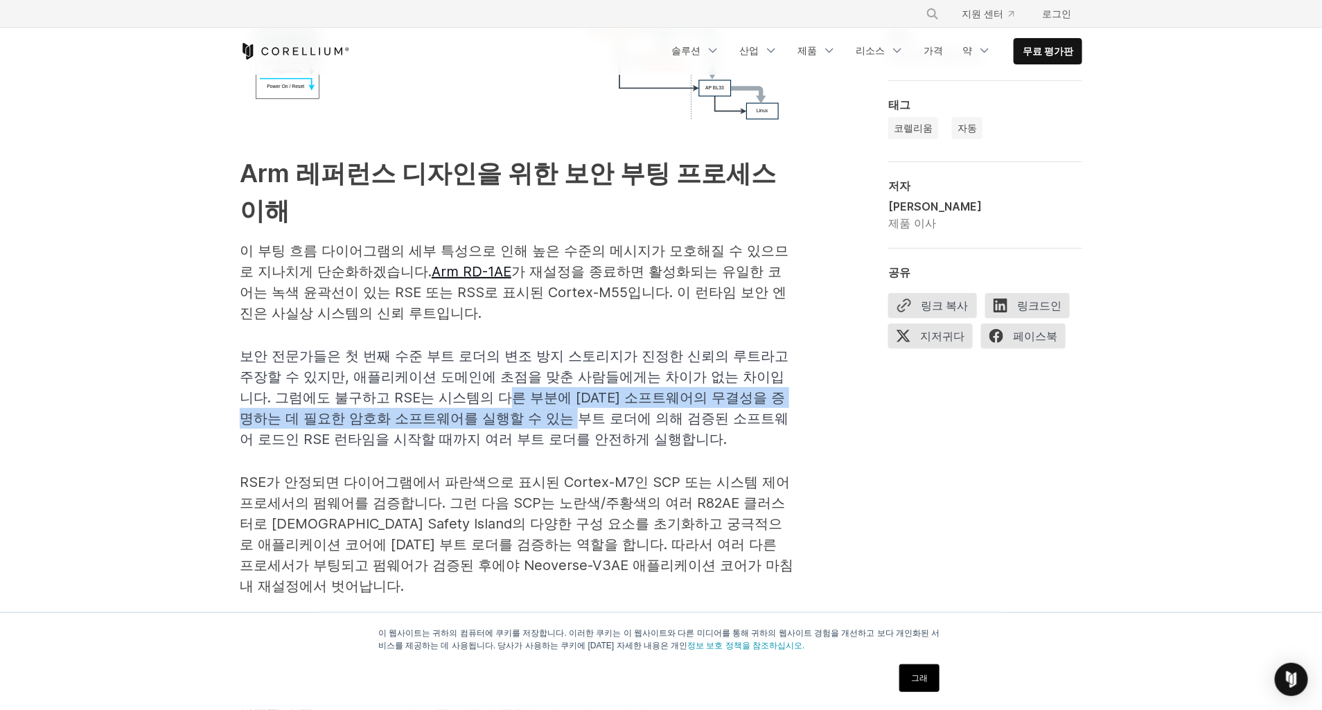
drag, startPoint x: 572, startPoint y: 409, endPoint x: 502, endPoint y: 405, distance: 69.4
click at [502, 405] on p "보안 전문가들은 첫 번째 수준 부트 로더의 변조 방지 스토리지가 진정한 신뢰의 루트라고 주장할 수 있지만, 애플리케이션 도메인에 초점을 맞춘 …" at bounding box center [517, 398] width 554 height 104
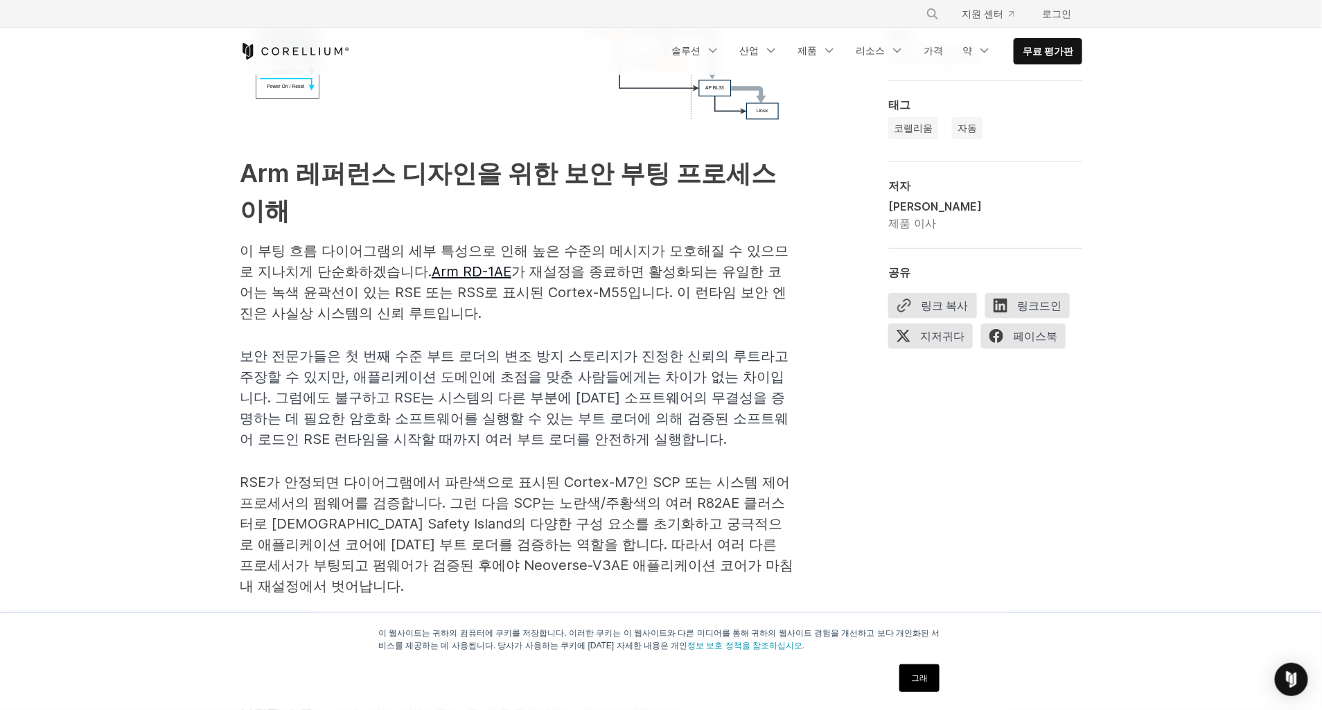
click at [710, 434] on p "보안 전문가들은 첫 번째 수준 부트 로더의 변조 방지 스토리지가 진정한 신뢰의 루트라고 주장할 수 있지만, 애플리케이션 도메인에 초점을 맞춘 …" at bounding box center [517, 398] width 554 height 104
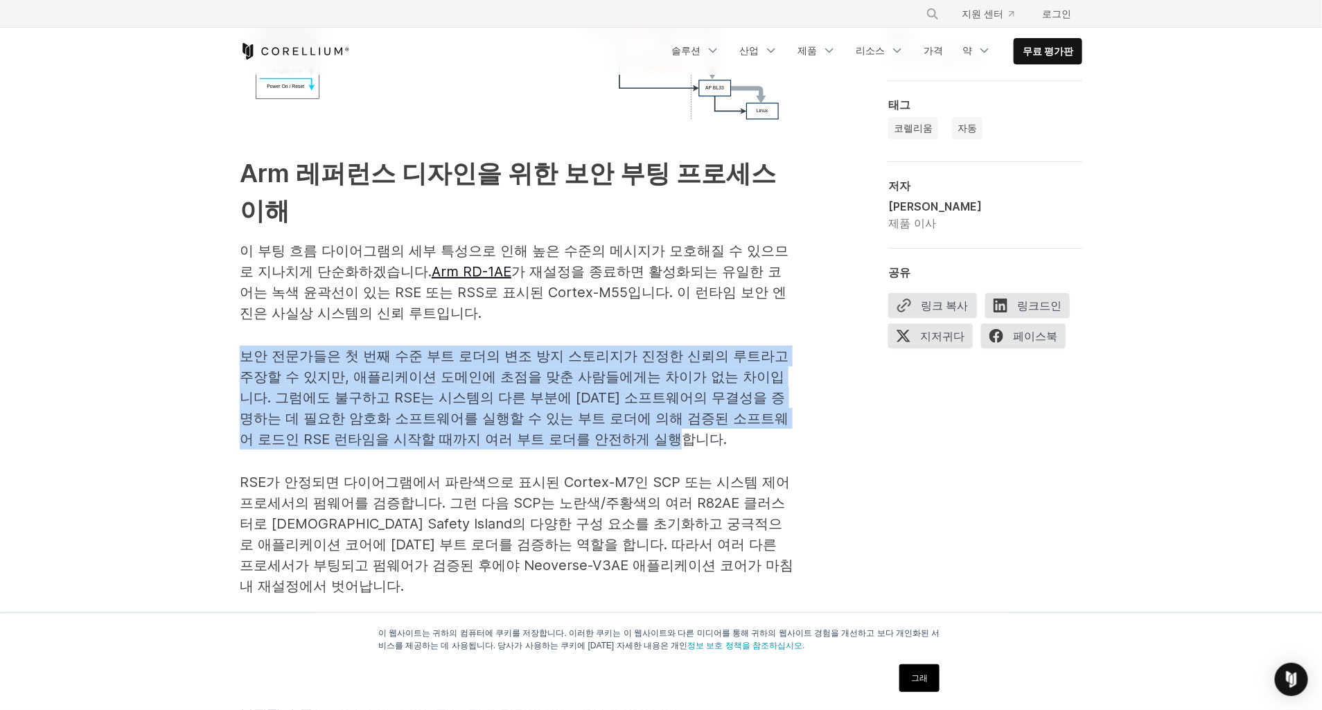
drag, startPoint x: 701, startPoint y: 441, endPoint x: 169, endPoint y: 346, distance: 540.7
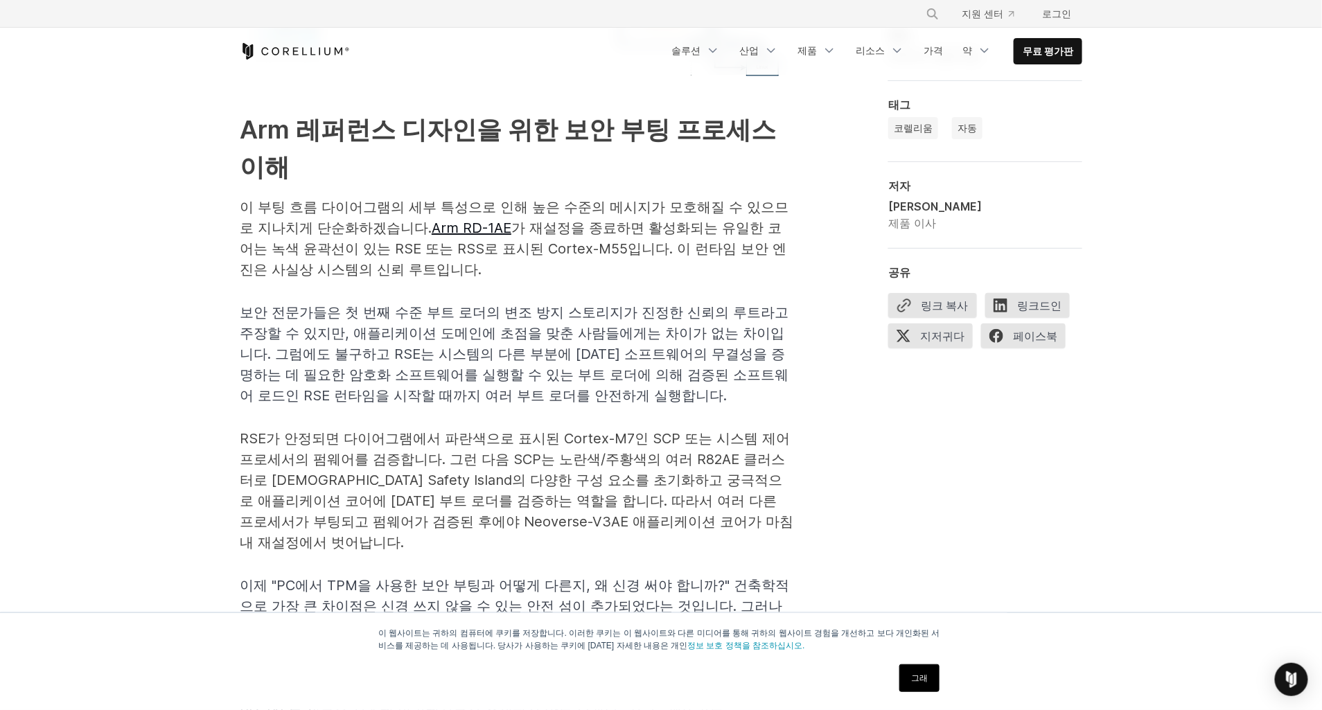
scroll to position [2393, 0]
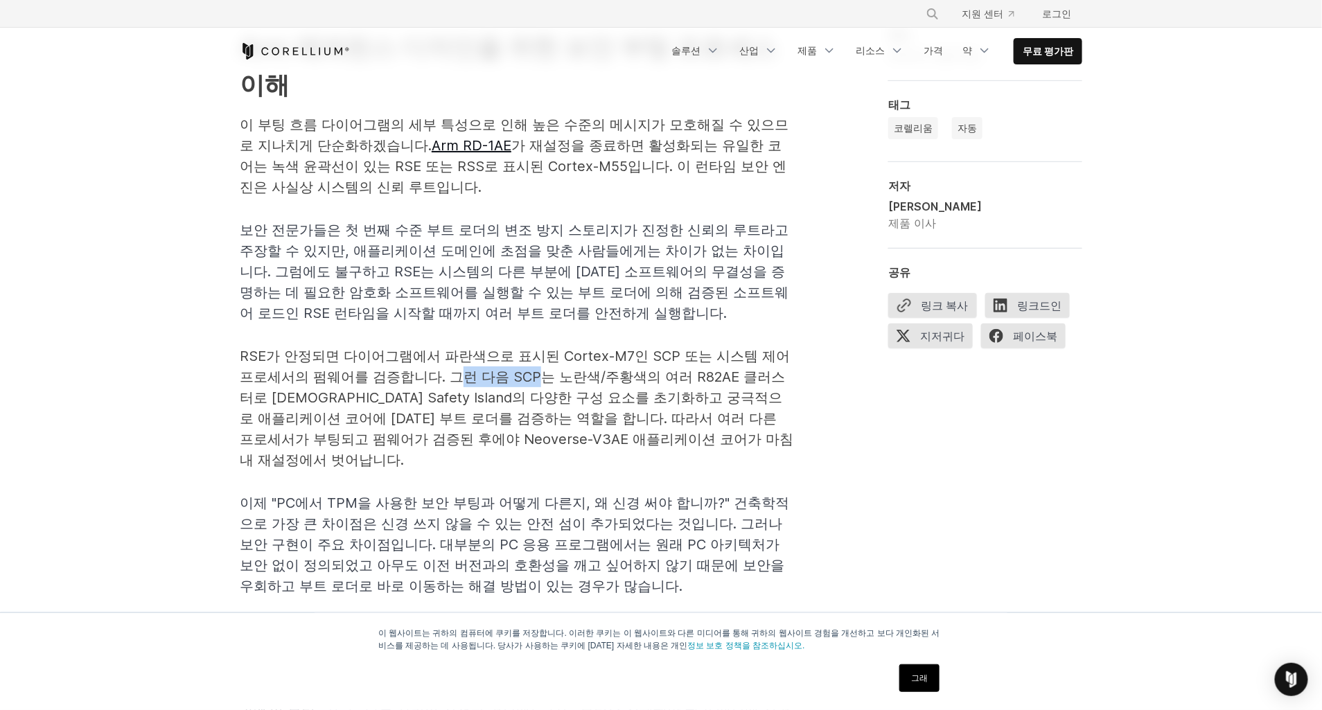
drag, startPoint x: 462, startPoint y: 371, endPoint x: 538, endPoint y: 377, distance: 75.7
click at [538, 377] on p "RSE가 안정되면 다이어그램에서 파란색으로 표시된 Cortex-M7인 SCP 또는 시스템 제어 프로세서의 펌웨어를 검증합니다. 그런 다음 SC…" at bounding box center [517, 408] width 554 height 125
drag, startPoint x: 538, startPoint y: 377, endPoint x: 556, endPoint y: 371, distance: 19.1
click at [556, 371] on p "RSE가 안정되면 다이어그램에서 파란색으로 표시된 Cortex-M7인 SCP 또는 시스템 제어 프로세서의 펌웨어를 검증합니다. 그런 다음 SC…" at bounding box center [517, 408] width 554 height 125
drag, startPoint x: 256, startPoint y: 393, endPoint x: 376, endPoint y: 395, distance: 119.2
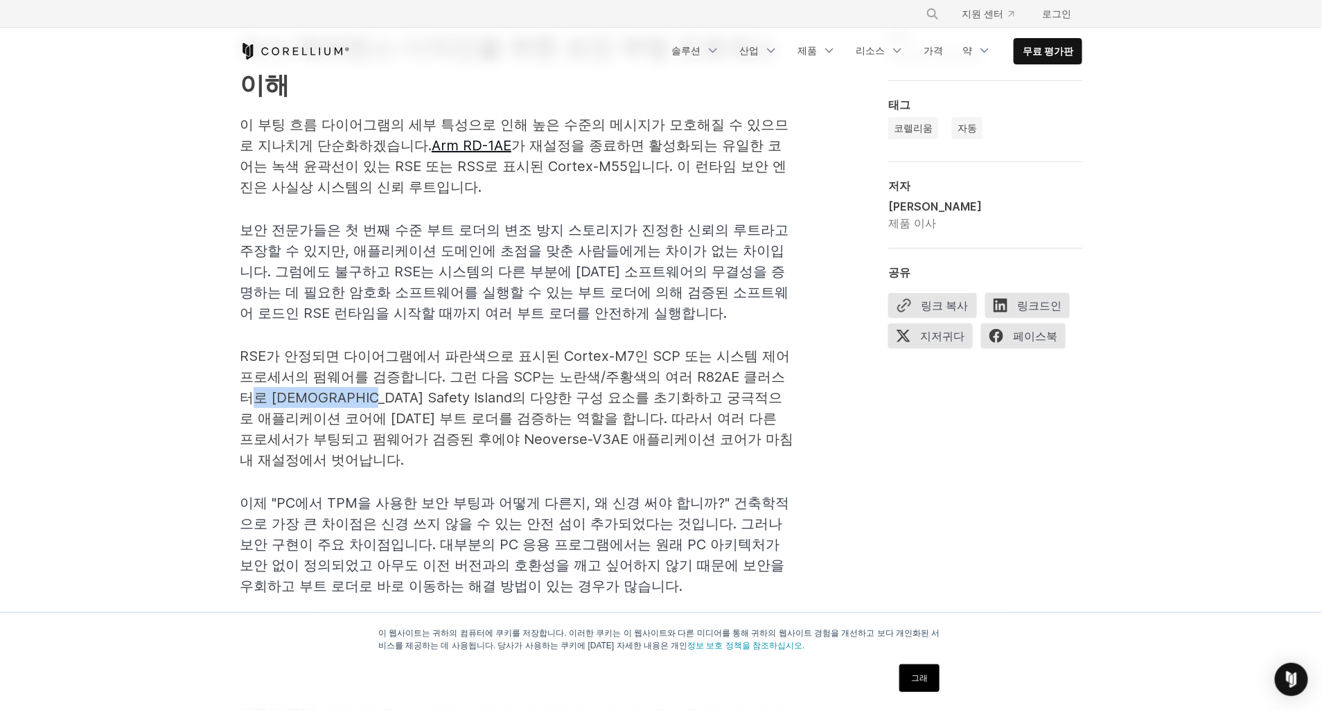
click at [376, 395] on p "RSE가 안정되면 다이어그램에서 파란색으로 표시된 Cortex-M7인 SCP 또는 시스템 제어 프로세서의 펌웨어를 검증합니다. 그런 다음 SC…" at bounding box center [517, 408] width 554 height 125
drag, startPoint x: 376, startPoint y: 395, endPoint x: 317, endPoint y: 402, distance: 59.3
click at [317, 402] on p "RSE가 안정되면 다이어그램에서 파란색으로 표시된 Cortex-M7인 SCP 또는 시스템 제어 프로세서의 펌웨어를 검증합니다. 그런 다음 SC…" at bounding box center [517, 408] width 554 height 125
drag, startPoint x: 563, startPoint y: 394, endPoint x: 464, endPoint y: 400, distance: 99.9
click at [464, 400] on p "RSE가 안정되면 다이어그램에서 파란색으로 표시된 Cortex-M7인 SCP 또는 시스템 제어 프로세서의 펌웨어를 검증합니다. 그런 다음 SC…" at bounding box center [517, 408] width 554 height 125
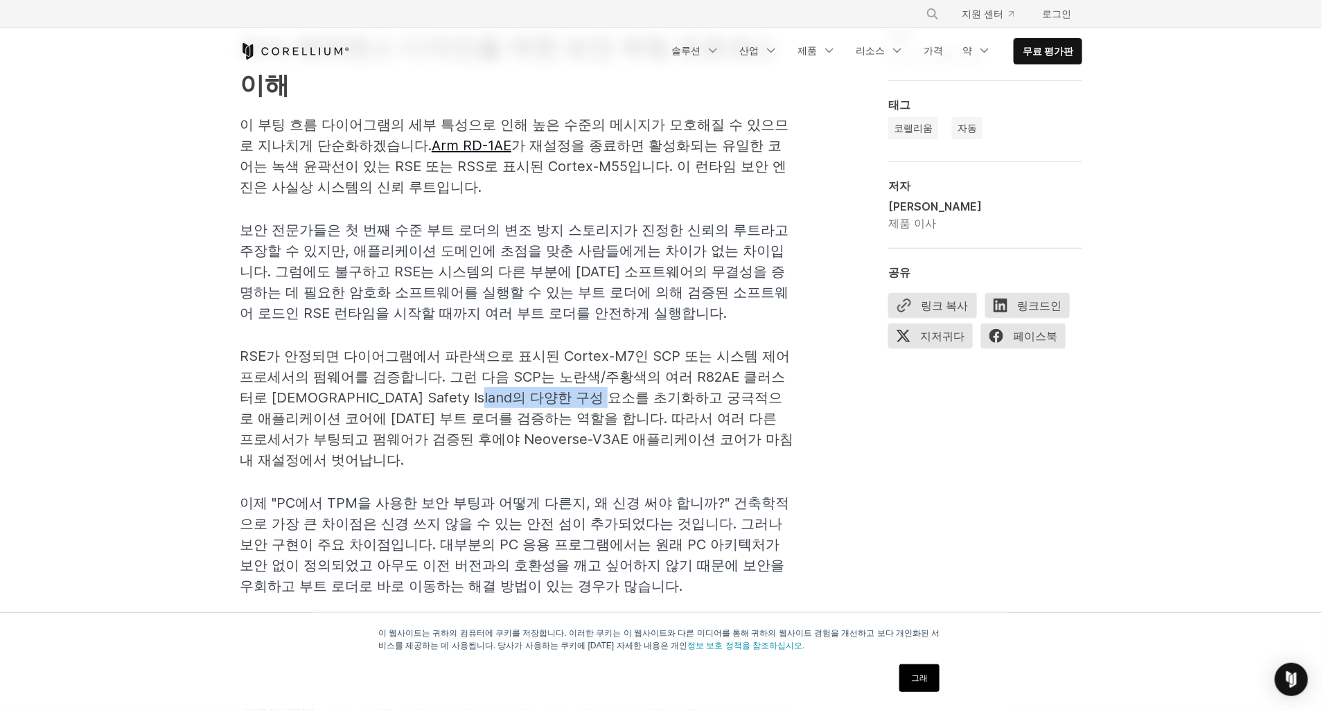
drag, startPoint x: 670, startPoint y: 394, endPoint x: 522, endPoint y: 398, distance: 147.7
click at [522, 398] on p "RSE가 안정되면 다이어그램에서 파란색으로 표시된 Cortex-M7인 SCP 또는 시스템 제어 프로세서의 펌웨어를 검증합니다. 그런 다음 SC…" at bounding box center [517, 408] width 554 height 125
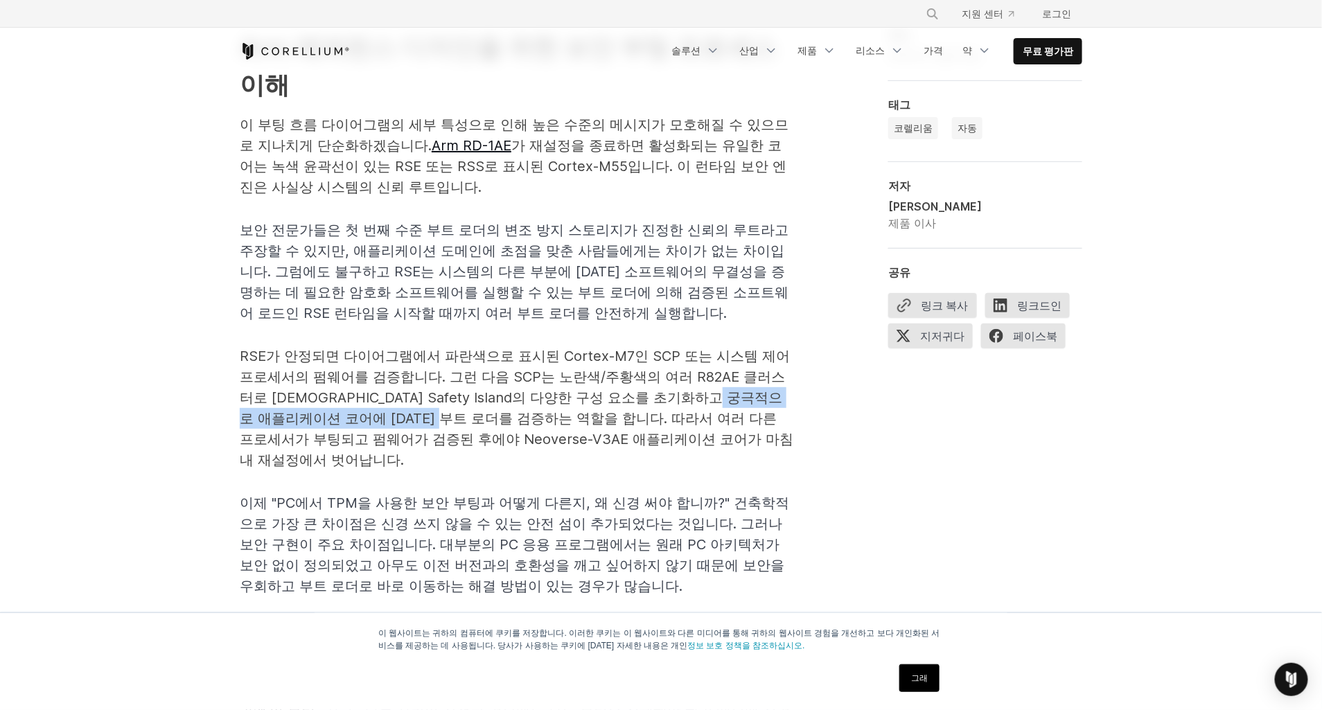
drag, startPoint x: 258, startPoint y: 416, endPoint x: 520, endPoint y: 421, distance: 262.0
click at [520, 421] on p "RSE가 안정되면 다이어그램에서 파란색으로 표시된 Cortex-M7인 SCP 또는 시스템 제어 프로세서의 펌웨어를 검증합니다. 그런 다음 SC…" at bounding box center [517, 408] width 554 height 125
drag, startPoint x: 520, startPoint y: 421, endPoint x: 624, endPoint y: 447, distance: 107.9
click at [624, 447] on p "RSE가 안정되면 다이어그램에서 파란색으로 표시된 Cortex-M7인 SCP 또는 시스템 제어 프로세서의 펌웨어를 검증합니다. 그런 다음 SC…" at bounding box center [517, 408] width 554 height 125
drag, startPoint x: 624, startPoint y: 447, endPoint x: 543, endPoint y: 414, distance: 88.0
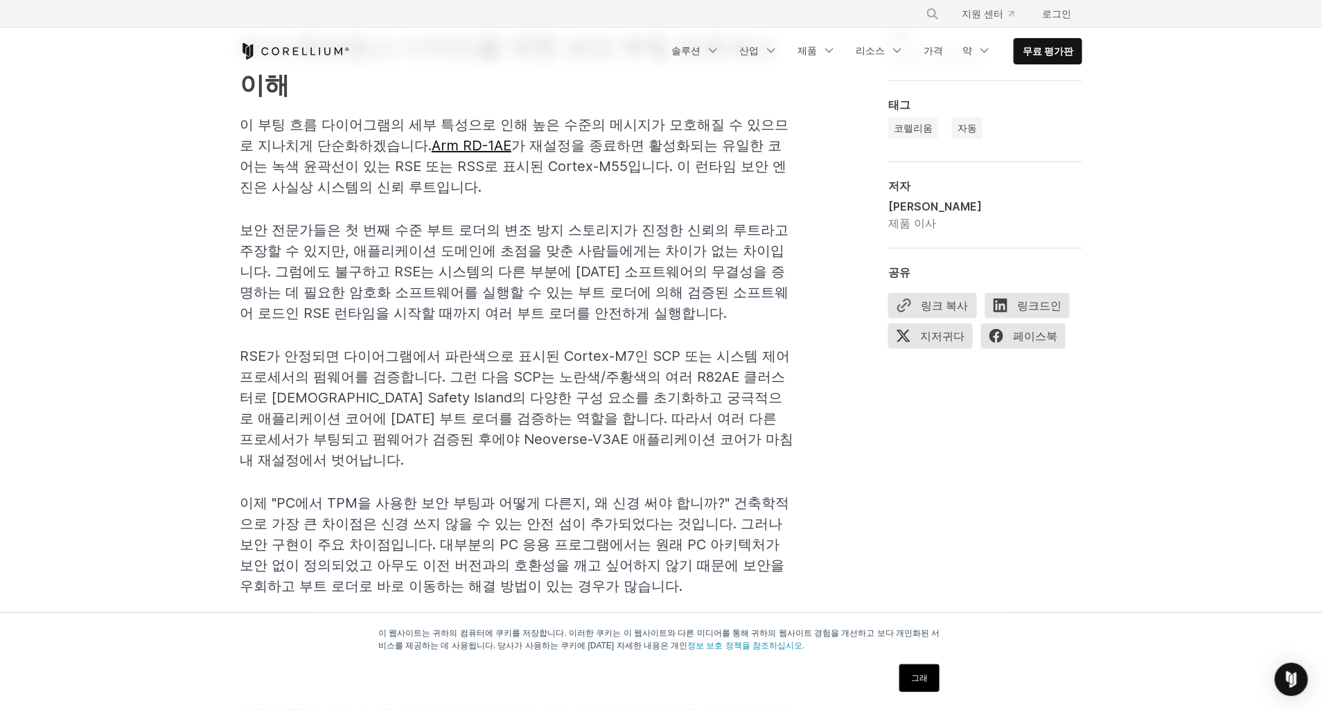
click at [543, 414] on p "RSE가 안정되면 다이어그램에서 파란색으로 표시된 Cortex-M7인 SCP 또는 시스템 제어 프로세서의 펌웨어를 검증합니다. 그런 다음 SC…" at bounding box center [517, 408] width 554 height 125
drag, startPoint x: 538, startPoint y: 410, endPoint x: 676, endPoint y: 426, distance: 139.5
click at [676, 426] on p "RSE가 안정되면 다이어그램에서 파란색으로 표시된 Cortex-M7인 SCP 또는 시스템 제어 프로세서의 펌웨어를 검증합니다. 그런 다음 SC…" at bounding box center [517, 408] width 554 height 125
drag, startPoint x: 676, startPoint y: 426, endPoint x: 601, endPoint y: 414, distance: 75.8
click at [601, 414] on p "RSE가 안정되면 다이어그램에서 파란색으로 표시된 Cortex-M7인 SCP 또는 시스템 제어 프로세서의 펌웨어를 검증합니다. 그런 다음 SC…" at bounding box center [517, 408] width 554 height 125
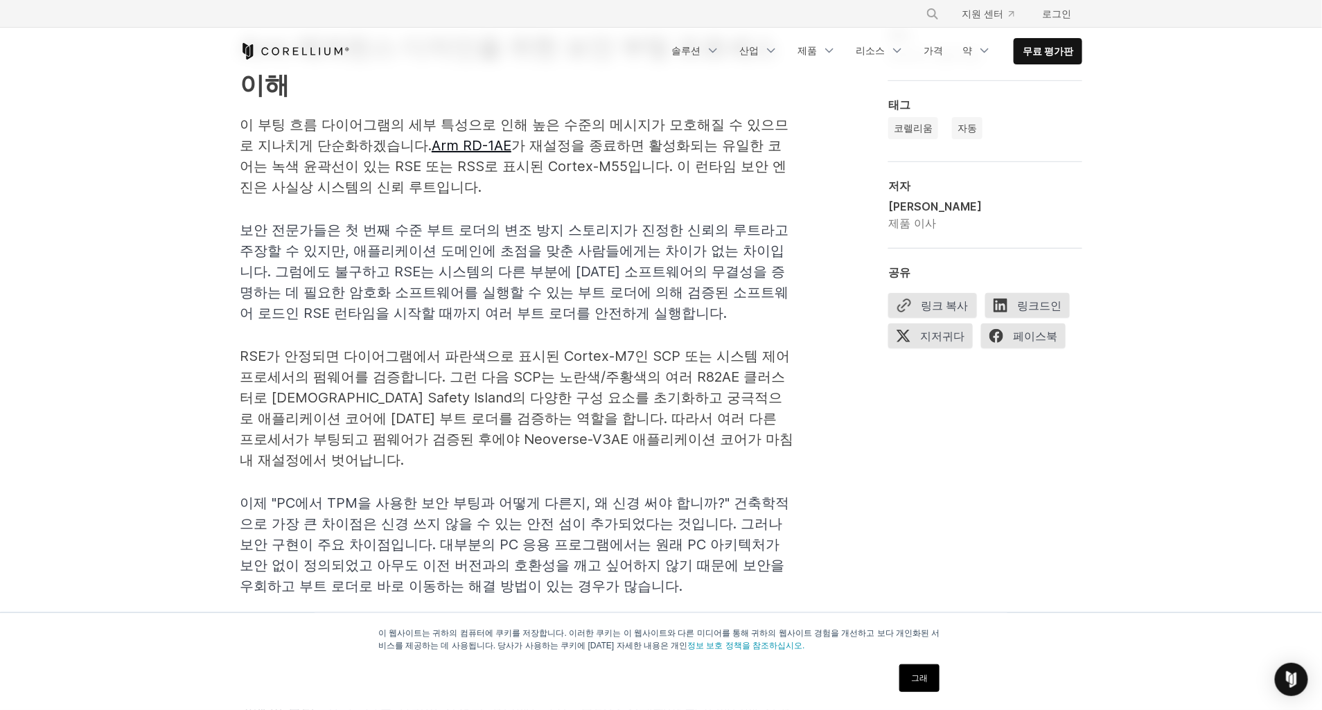
click at [321, 457] on p "RSE가 안정되면 다이어그램에서 파란색으로 표시된 Cortex-M7인 SCP 또는 시스템 제어 프로세서의 펌웨어를 검증합니다. 그런 다음 SC…" at bounding box center [517, 408] width 554 height 125
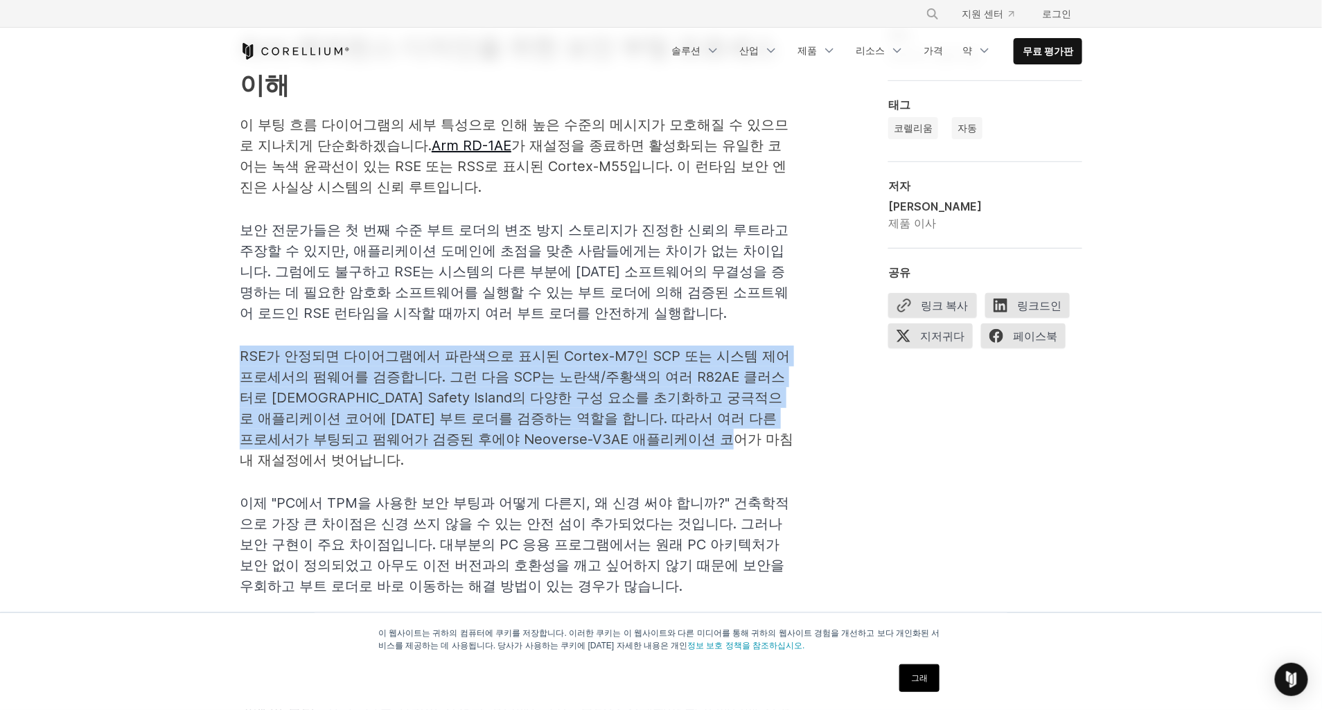
drag, startPoint x: 300, startPoint y: 461, endPoint x: 173, endPoint y: 353, distance: 167.2
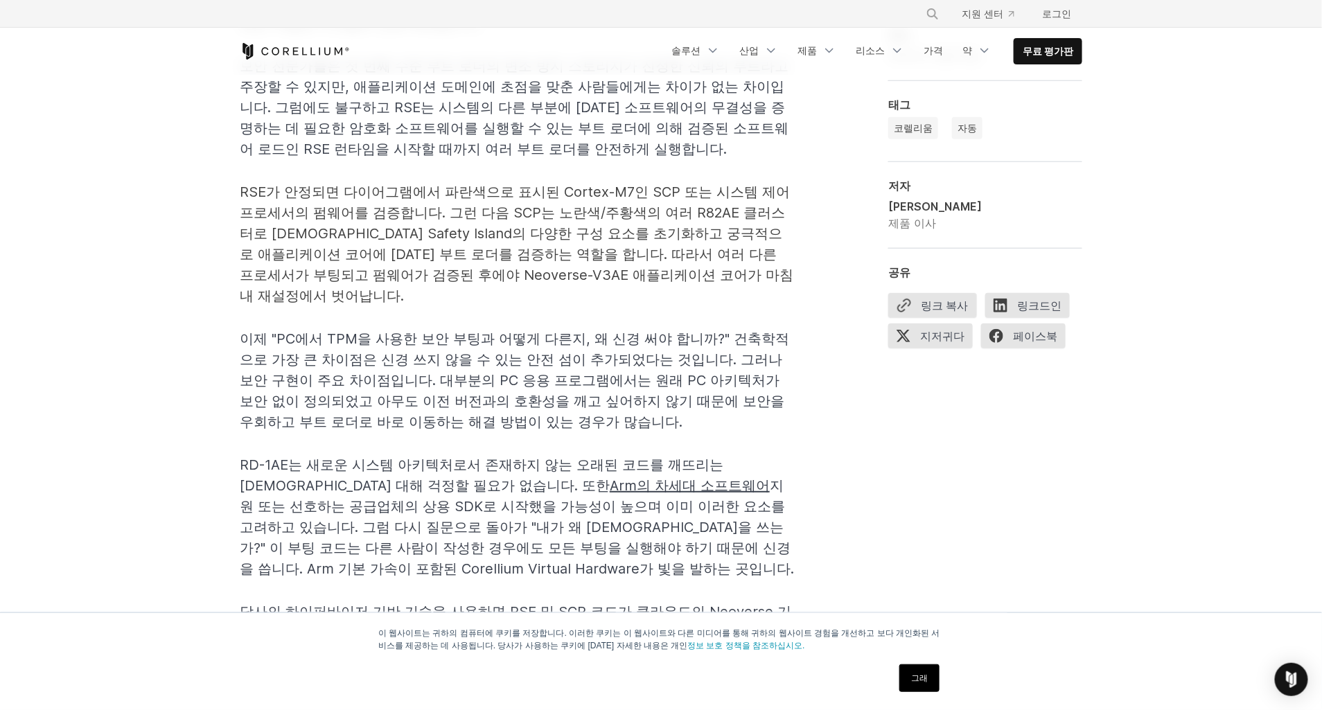
scroll to position [2583, 0]
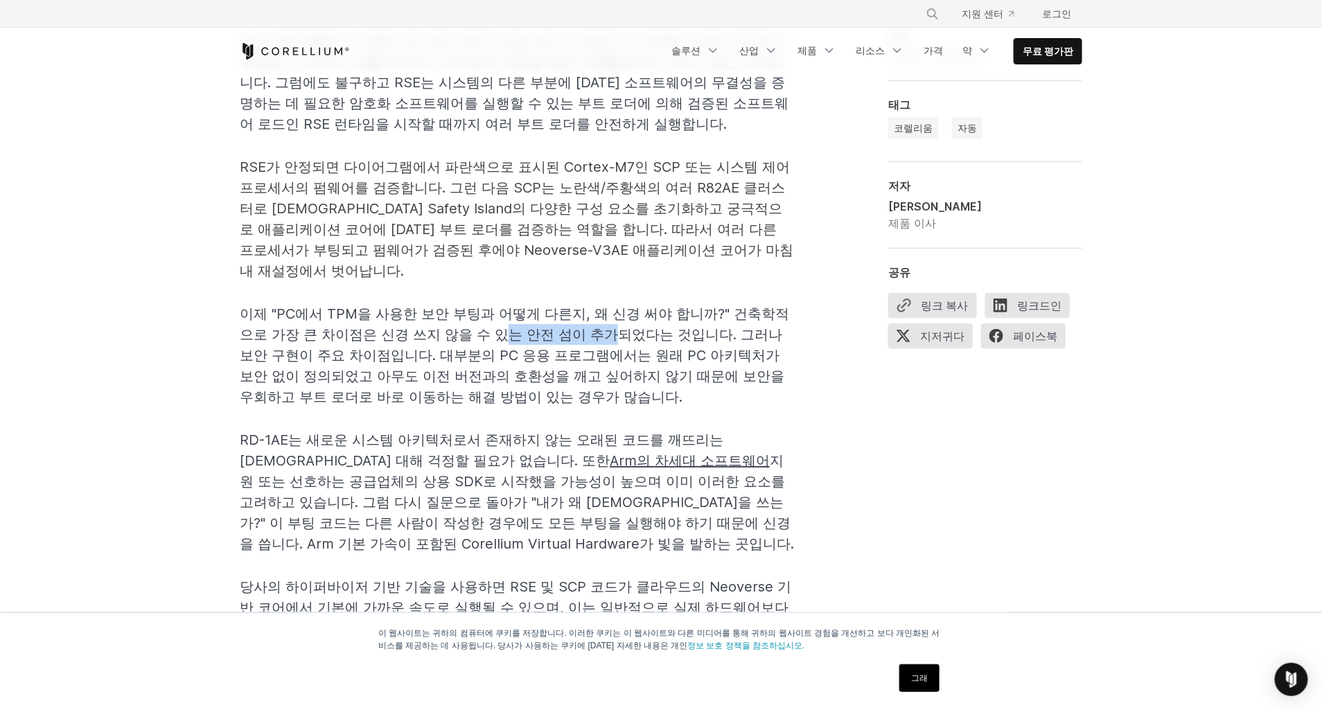
drag, startPoint x: 586, startPoint y: 346, endPoint x: 612, endPoint y: 344, distance: 25.7
click at [612, 344] on p "이제 "PC에서 TPM을 사용한 보안 부팅과 어떻게 다른지, 왜 신경 써야 합니까?" 건축학적으로 가장 큰 차이점은 신경 쓰지 않을 수 있는 …" at bounding box center [517, 356] width 554 height 104
click at [408, 396] on span "이제 "PC에서 TPM을 사용한 보안 부팅과 어떻게 다른지, 왜 신경 써야 합니까?" 건축학적으로 가장 큰 차이점은 신경 쓰지 않을 수 있는 …" at bounding box center [514, 356] width 549 height 100
drag, startPoint x: 266, startPoint y: 360, endPoint x: 412, endPoint y: 364, distance: 145.6
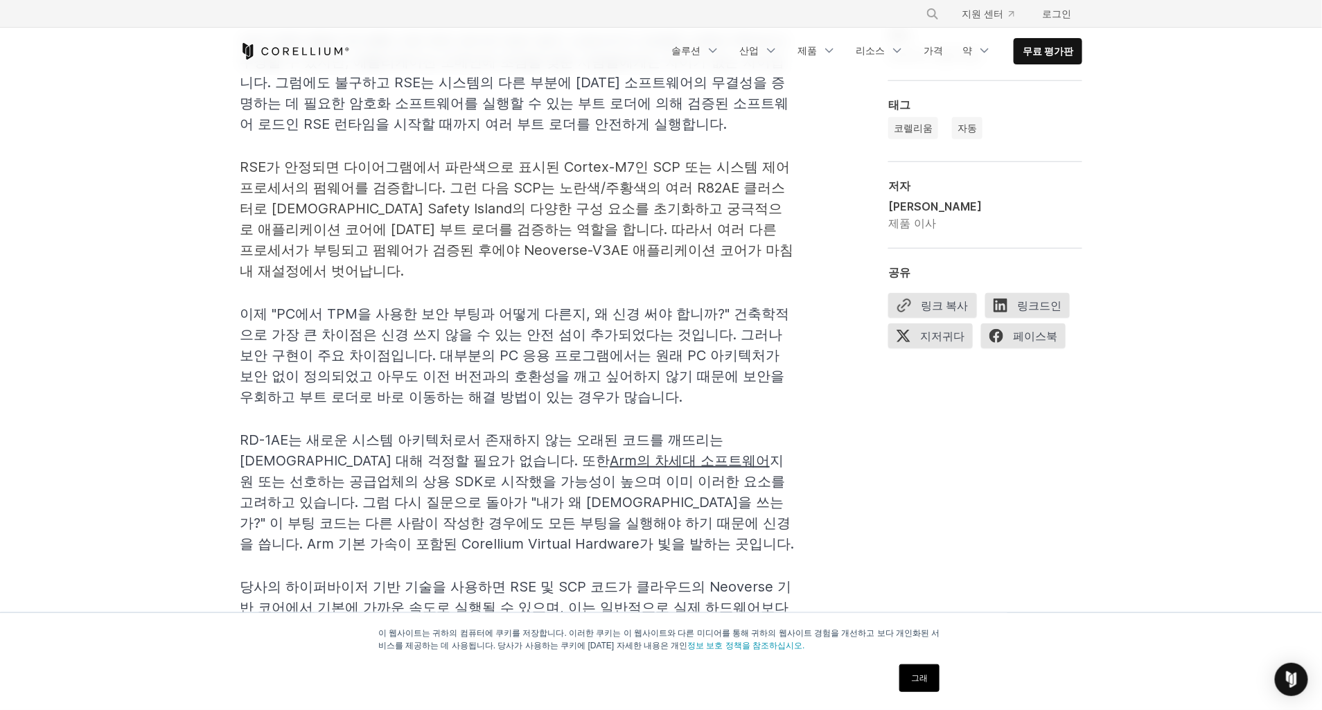
drag, startPoint x: 412, startPoint y: 364, endPoint x: 466, endPoint y: 410, distance: 70.8
drag, startPoint x: 435, startPoint y: 351, endPoint x: 703, endPoint y: 355, distance: 268.2
click at [703, 355] on span "이제 "PC에서 TPM을 사용한 보안 부팅과 어떻게 다른지, 왜 신경 써야 합니까?" 건축학적으로 가장 큰 차이점은 신경 쓰지 않을 수 있는 …" at bounding box center [514, 356] width 549 height 100
click at [243, 378] on span "이제 "PC에서 TPM을 사용한 보안 부팅과 어떻게 다른지, 왜 신경 써야 합니까?" 건축학적으로 가장 큰 차이점은 신경 쓰지 않을 수 있는 …" at bounding box center [514, 356] width 549 height 100
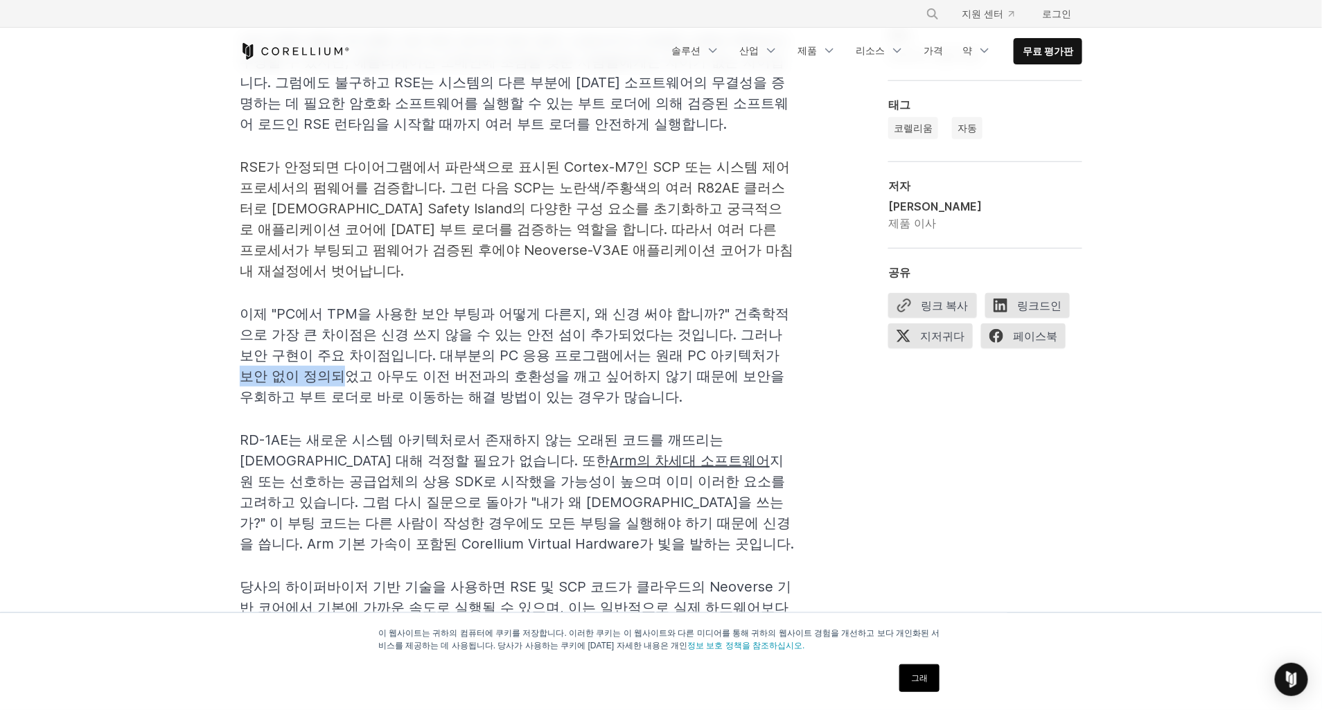
drag, startPoint x: 241, startPoint y: 373, endPoint x: 348, endPoint y: 380, distance: 106.9
drag, startPoint x: 348, startPoint y: 380, endPoint x: 444, endPoint y: 376, distance: 96.4
click at [445, 376] on span "이제 "PC에서 TPM을 사용한 보안 부팅과 어떻게 다른지, 왜 신경 써야 합니까?" 건축학적으로 가장 큰 차이점은 신경 쓰지 않을 수 있는 …" at bounding box center [514, 356] width 549 height 100
drag, startPoint x: 424, startPoint y: 373, endPoint x: 594, endPoint y: 385, distance: 170.2
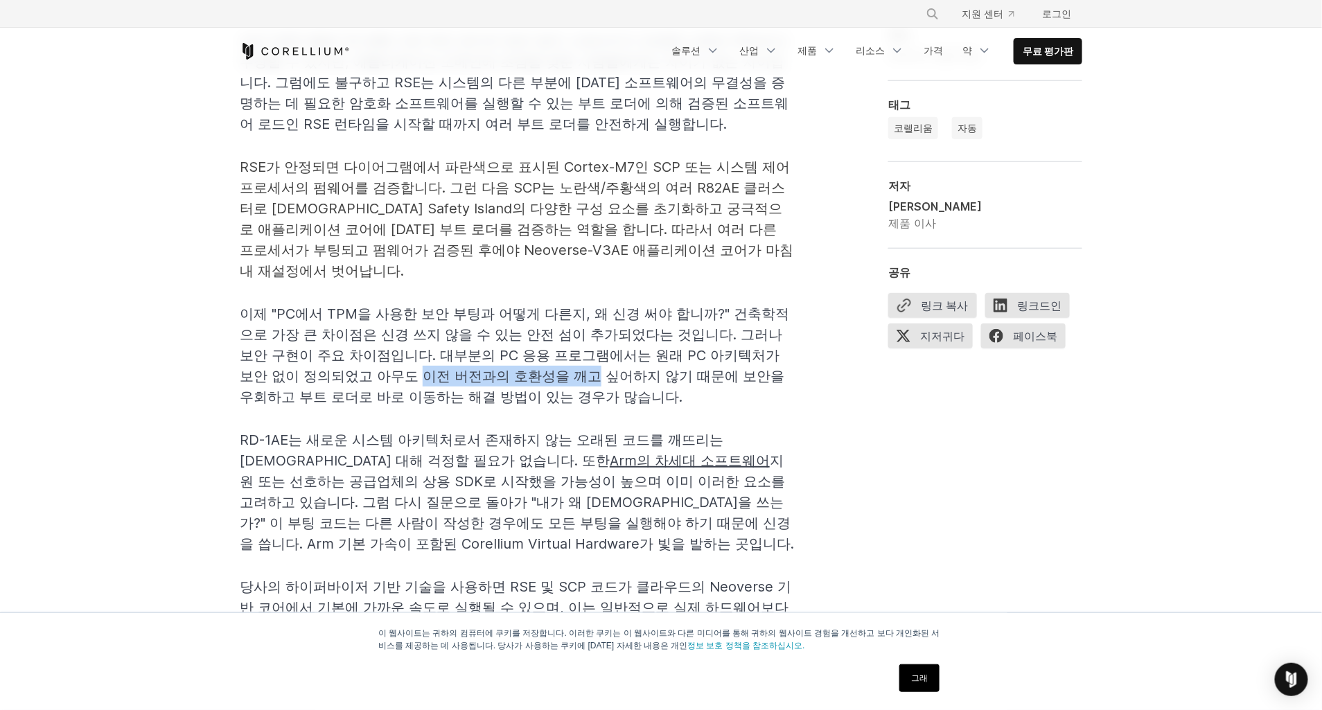
click at [594, 385] on p "이제 "PC에서 TPM을 사용한 보안 부팅과 어떻게 다른지, 왜 신경 써야 합니까?" 건축학적으로 가장 큰 차이점은 신경 쓰지 않을 수 있는 …" at bounding box center [517, 356] width 554 height 104
drag, startPoint x: 594, startPoint y: 385, endPoint x: 713, endPoint y: 380, distance: 119.3
click at [713, 380] on span "이제 "PC에서 TPM을 사용한 보안 부팅과 어떻게 다른지, 왜 신경 써야 합니까?" 건축학적으로 가장 큰 차이점은 신경 쓰지 않을 수 있는 …" at bounding box center [514, 356] width 549 height 100
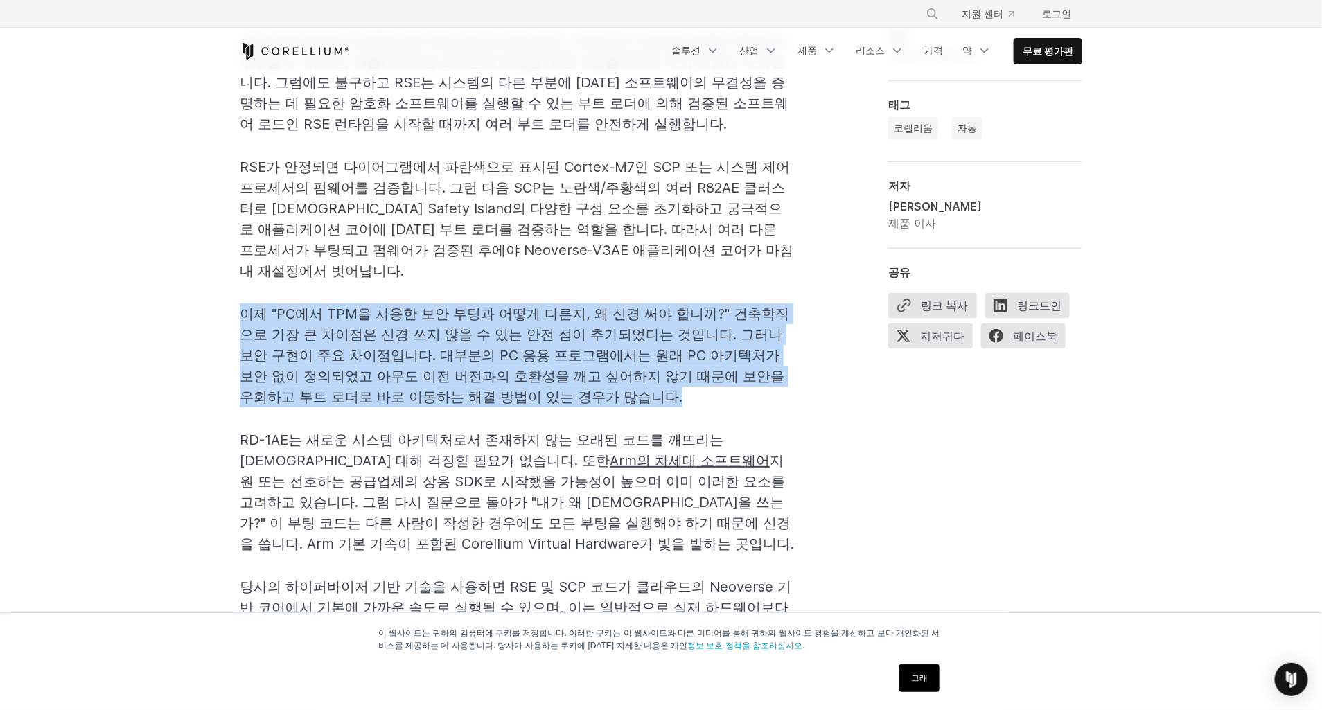
drag, startPoint x: 658, startPoint y: 385, endPoint x: 225, endPoint y: 312, distance: 438.5
drag, startPoint x: 225, startPoint y: 312, endPoint x: 143, endPoint y: 400, distance: 120.1
click at [434, 382] on span "이제 "PC에서 TPM을 사용한 보안 부팅과 어떻게 다른지, 왜 신경 써야 합니까?" 건축학적으로 가장 큰 차이점은 신경 쓰지 않을 수 있는 …" at bounding box center [514, 356] width 549 height 100
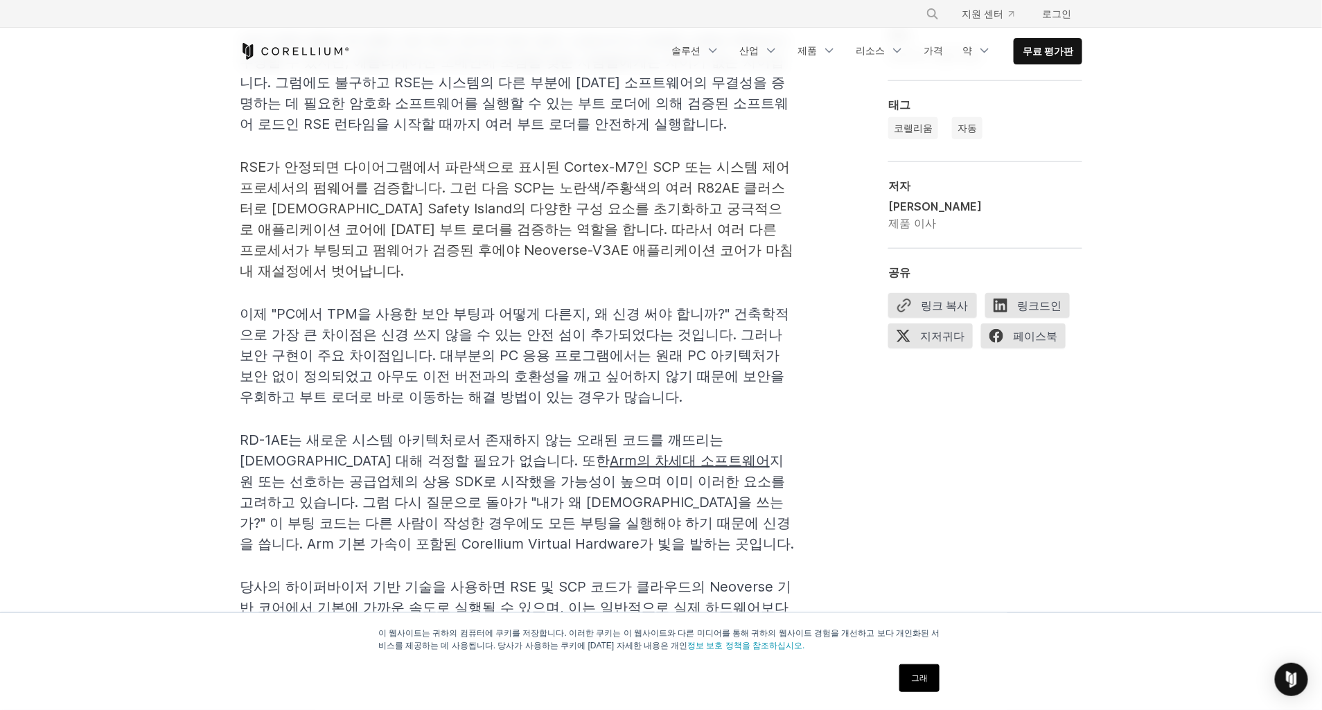
drag, startPoint x: 483, startPoint y: 423, endPoint x: 473, endPoint y: 414, distance: 13.8
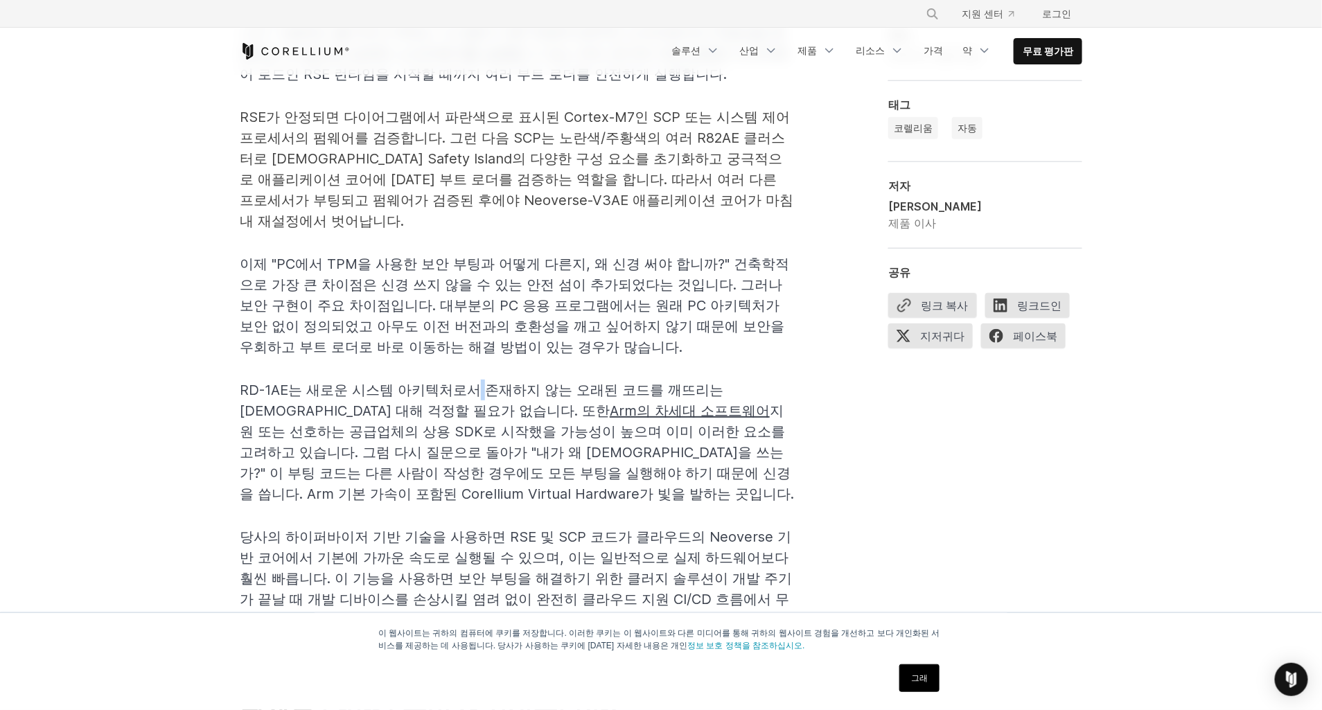
scroll to position [2709, 0]
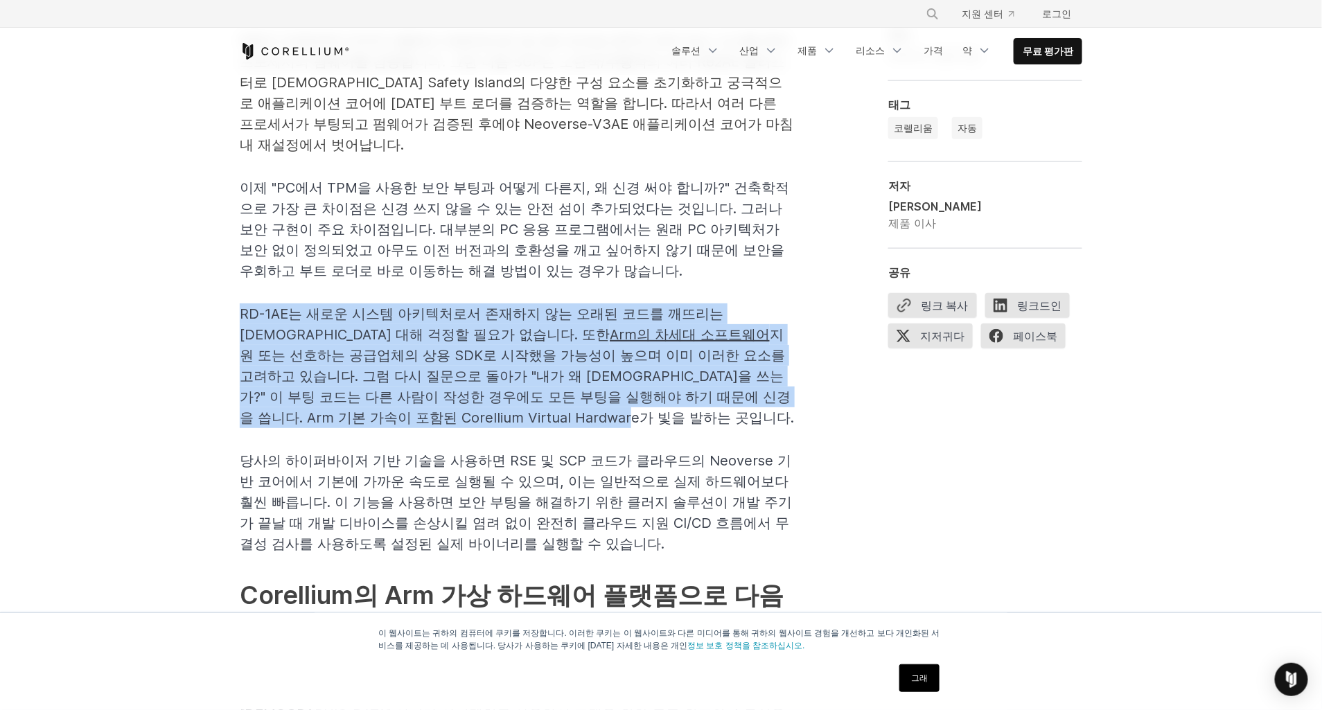
drag, startPoint x: 536, startPoint y: 416, endPoint x: 185, endPoint y: 304, distance: 368.6
drag, startPoint x: 185, startPoint y: 304, endPoint x: 183, endPoint y: 404, distance: 99.8
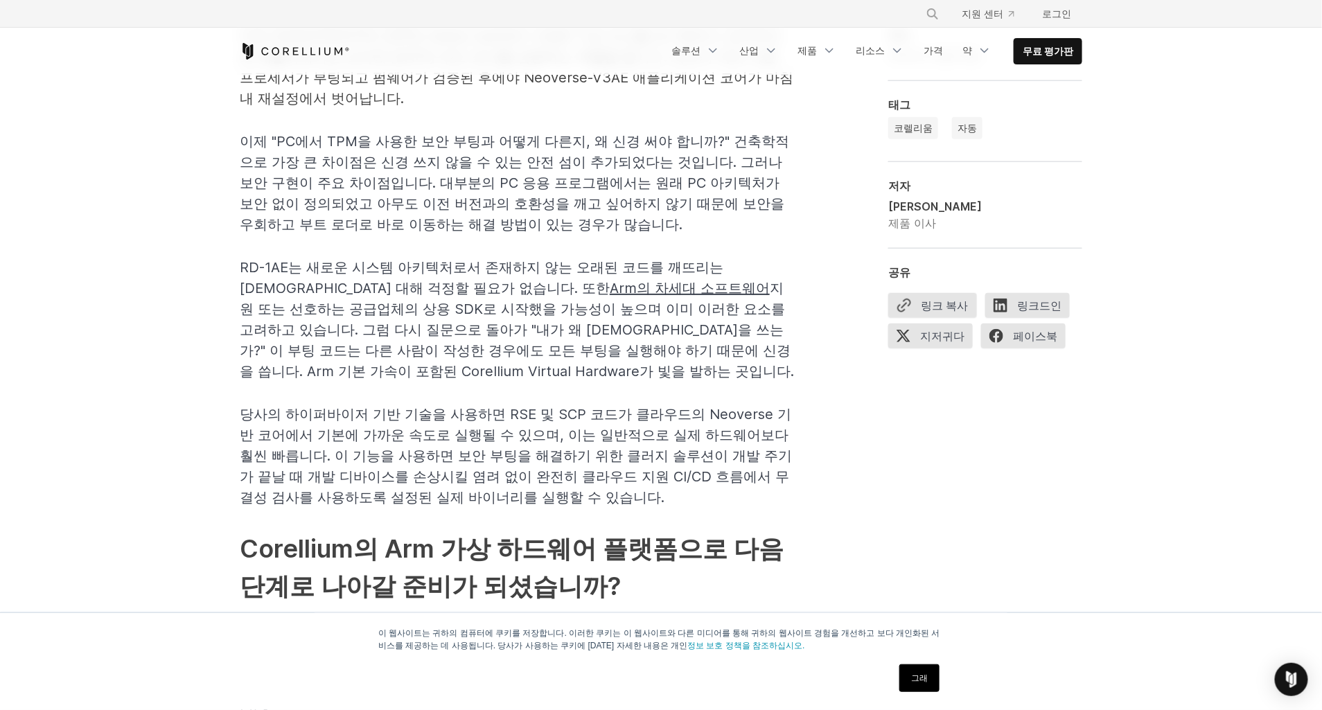
scroll to position [2771, 0]
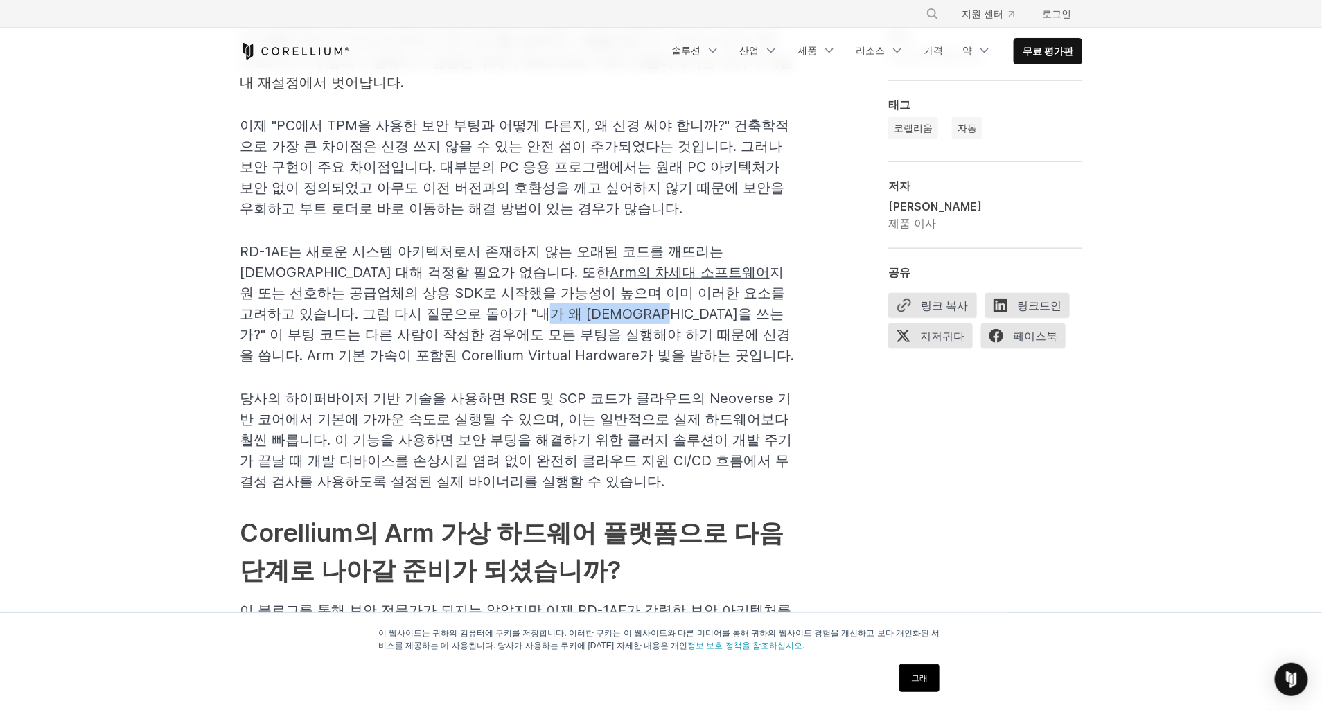
drag, startPoint x: 352, startPoint y: 310, endPoint x: 493, endPoint y: 314, distance: 140.7
click at [493, 314] on span "RD-1AE는 새로운 시스템 아키텍처로서 존재하지 않는 오래된 코드를 깨뜨리는 것에 대해 걱정할 필요가 없습니다. 또한 Arm의 차세대 소프트…" at bounding box center [517, 303] width 554 height 121
drag, startPoint x: 493, startPoint y: 314, endPoint x: 600, endPoint y: 348, distance: 112.6
click at [600, 348] on p "RD-1AE는 새로운 시스템 아키텍처로서 존재하지 않는 오래된 코드를 깨뜨리는 것에 대해 걱정할 필요가 없습니다. 또한 Arm의 차세대 소프트…" at bounding box center [517, 303] width 554 height 125
drag, startPoint x: 504, startPoint y: 314, endPoint x: 582, endPoint y: 315, distance: 77.6
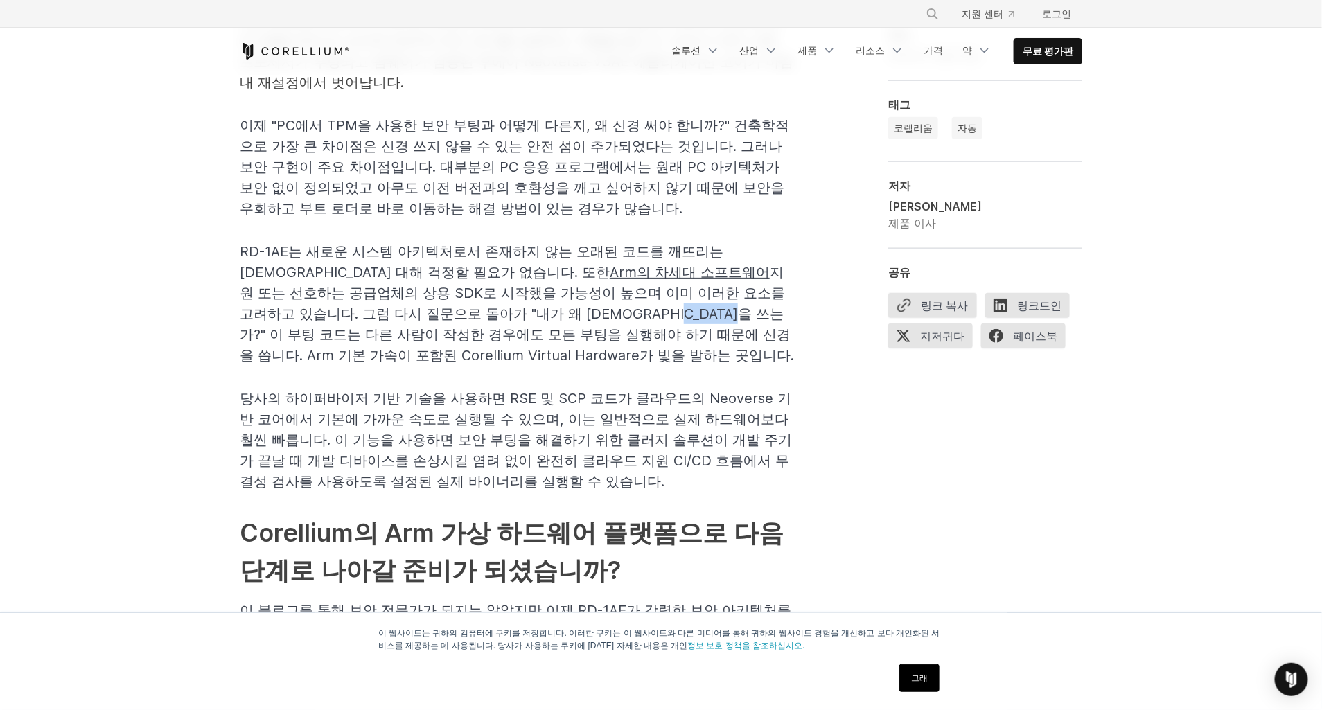
click at [582, 315] on span "RD-1AE는 새로운 시스템 아키텍처로서 존재하지 않는 오래된 코드를 깨뜨리는 것에 대해 걱정할 필요가 없습니다. 또한 Arm의 차세대 소프트…" at bounding box center [517, 303] width 554 height 121
drag, startPoint x: 582, startPoint y: 315, endPoint x: 696, endPoint y: 358, distance: 121.5
click at [696, 358] on p "RD-1AE는 새로운 시스템 아키텍처로서 존재하지 않는 오래된 코드를 깨뜨리는 것에 대해 걱정할 필요가 없습니다. 또한 Arm의 차세대 소프트…" at bounding box center [517, 303] width 554 height 125
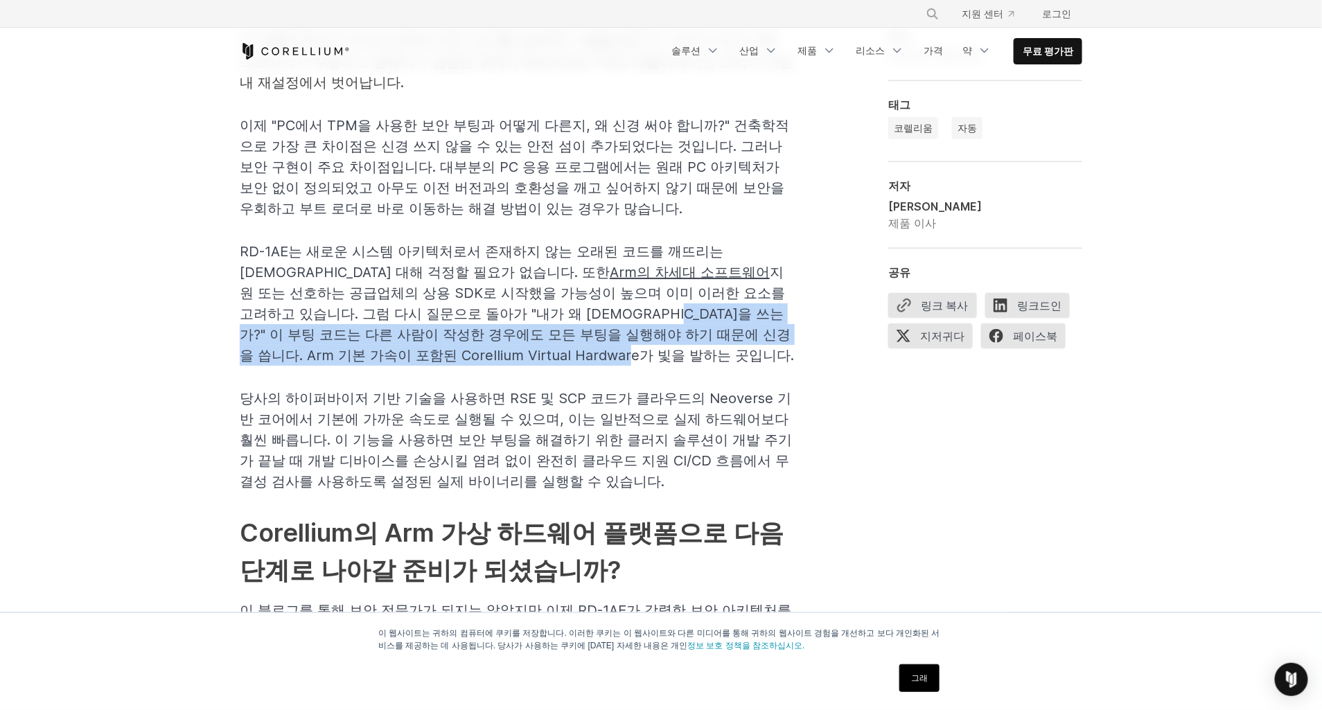
drag, startPoint x: 509, startPoint y: 310, endPoint x: 546, endPoint y: 351, distance: 54.9
click at [546, 351] on p "RD-1AE는 새로운 시스템 아키텍처로서 존재하지 않는 오래된 코드를 깨뜨리는 것에 대해 걱정할 필요가 없습니다. 또한 Arm의 차세대 소프트…" at bounding box center [517, 303] width 554 height 125
drag, startPoint x: 546, startPoint y: 351, endPoint x: 657, endPoint y: 357, distance: 111.0
click at [657, 357] on p "RD-1AE는 새로운 시스템 아키텍처로서 존재하지 않는 오래된 코드를 깨뜨리는 것에 대해 걱정할 필요가 없습니다. 또한 Arm의 차세대 소프트…" at bounding box center [517, 303] width 554 height 125
click at [621, 355] on p "RD-1AE는 새로운 시스템 아키텍처로서 존재하지 않는 오래된 코드를 깨뜨리는 것에 대해 걱정할 필요가 없습니다. 또한 Arm의 차세대 소프트…" at bounding box center [517, 303] width 554 height 125
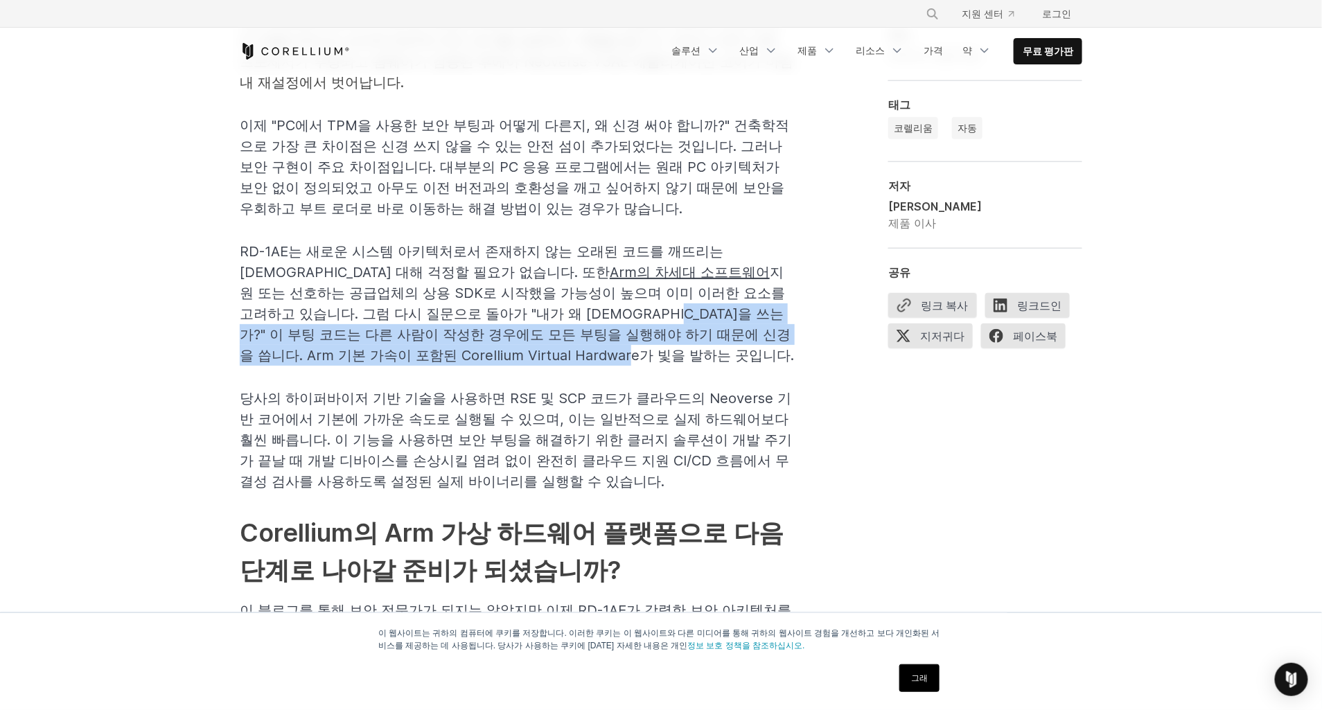
click at [543, 353] on p "RD-1AE는 새로운 시스템 아키텍처로서 존재하지 않는 오래된 코드를 깨뜨리는 것에 대해 걱정할 필요가 없습니다. 또한 Arm의 차세대 소프트…" at bounding box center [517, 303] width 554 height 125
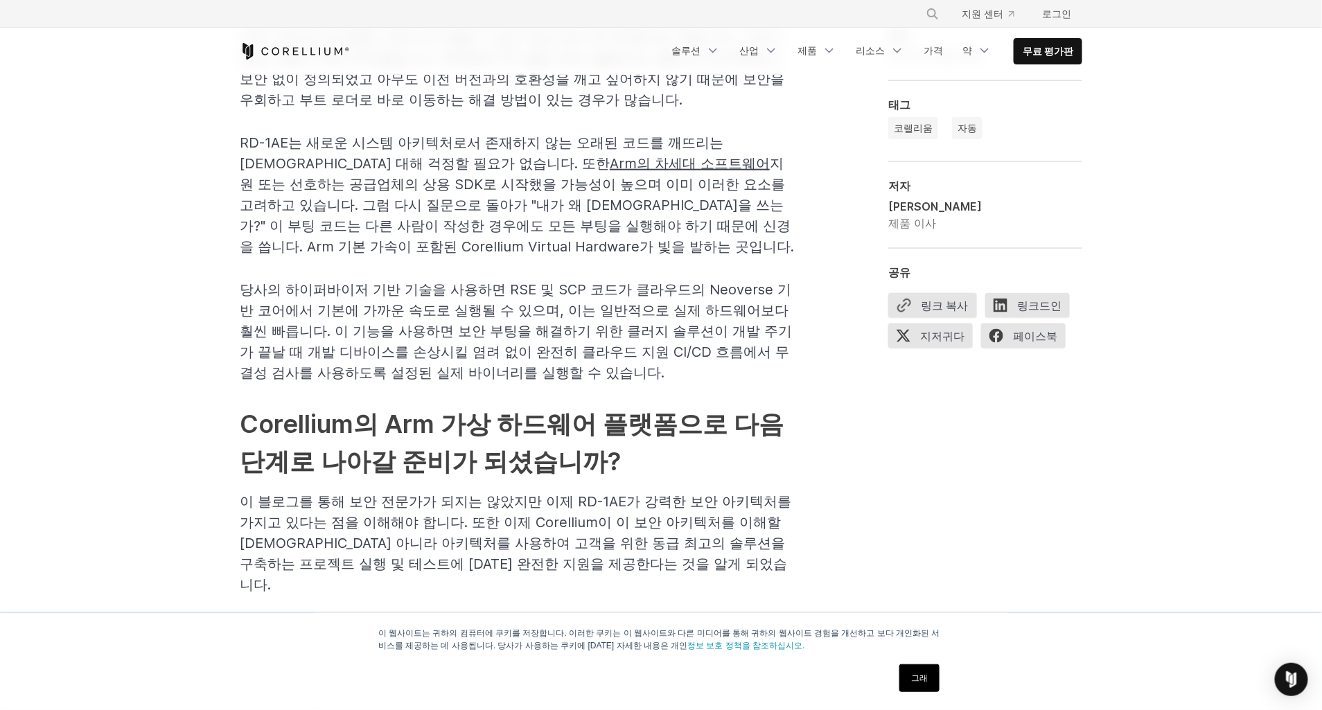
scroll to position [2897, 0]
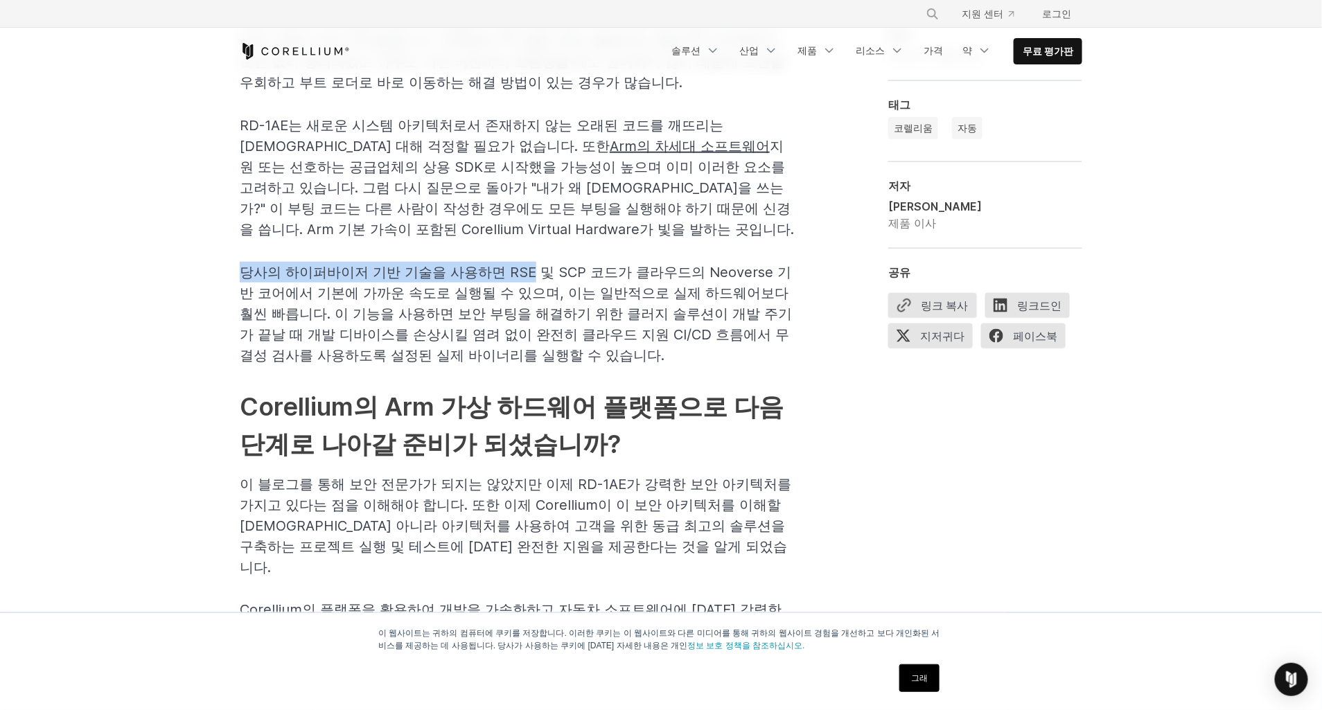
drag, startPoint x: 237, startPoint y: 273, endPoint x: 535, endPoint y: 272, distance: 298.0
drag, startPoint x: 535, startPoint y: 272, endPoint x: 585, endPoint y: 270, distance: 49.9
click at [585, 270] on span "당사의 하이퍼바이저 기반 기술을 사용하면 RSE 및 SCP 코드가 클라우드의 Neoverse 기반 코어에서 기본에 가까운 속도로 실행될 수 있…" at bounding box center [516, 314] width 552 height 100
drag, startPoint x: 502, startPoint y: 268, endPoint x: 656, endPoint y: 267, distance: 153.8
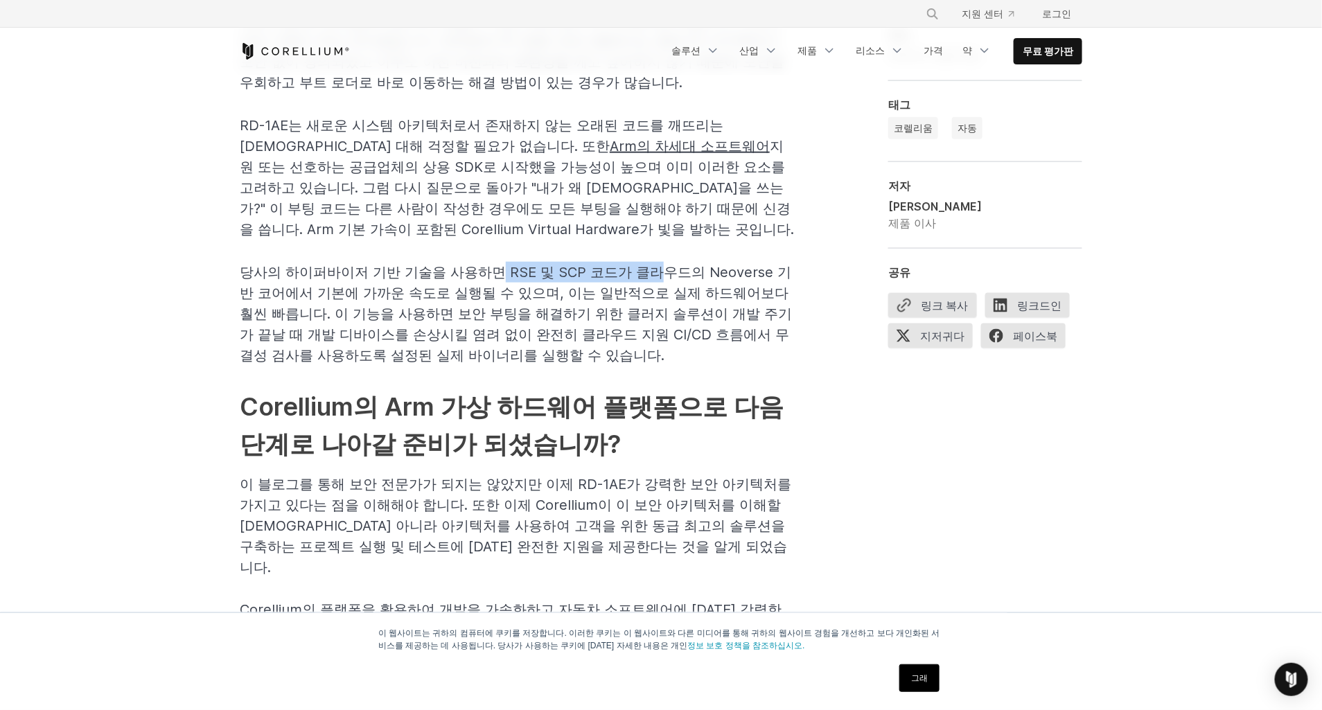
click at [656, 267] on span "당사의 하이퍼바이저 기반 기술을 사용하면 RSE 및 SCP 코드가 클라우드의 Neoverse 기반 코어에서 기본에 가까운 속도로 실행될 수 있…" at bounding box center [516, 314] width 552 height 100
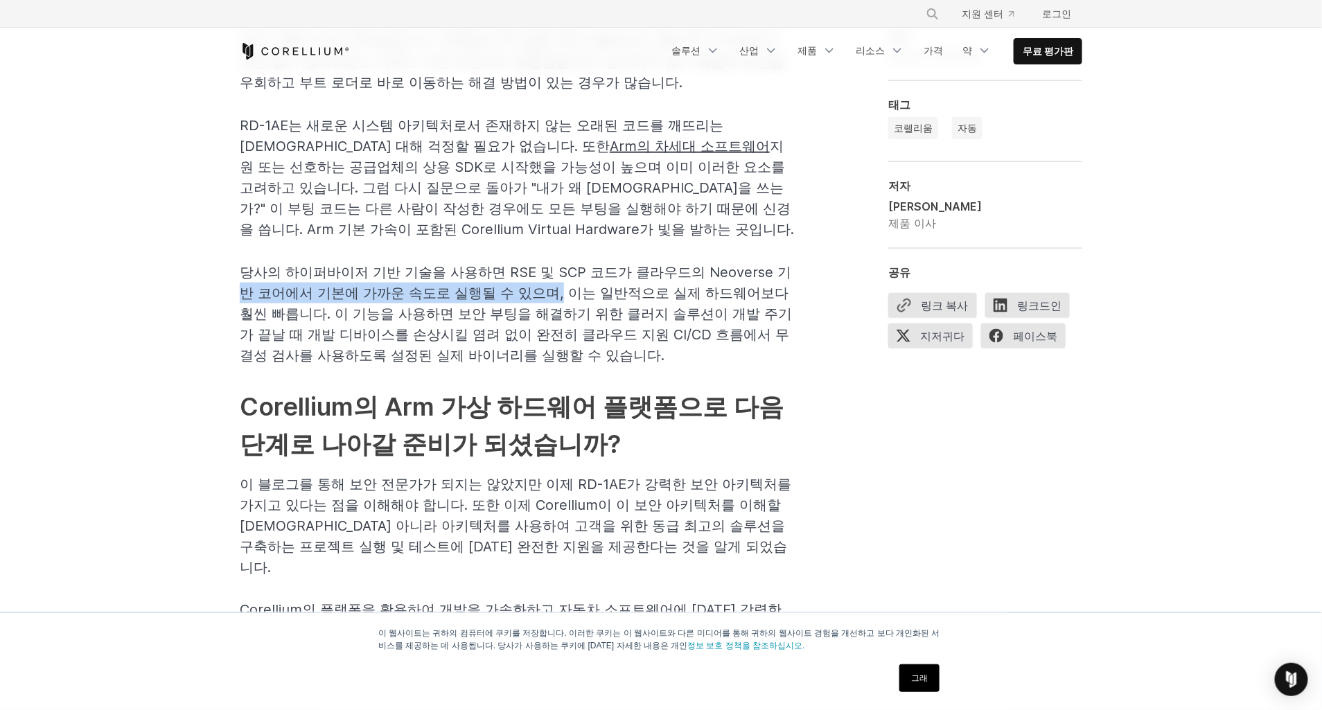
drag, startPoint x: 222, startPoint y: 284, endPoint x: 563, endPoint y: 292, distance: 341.0
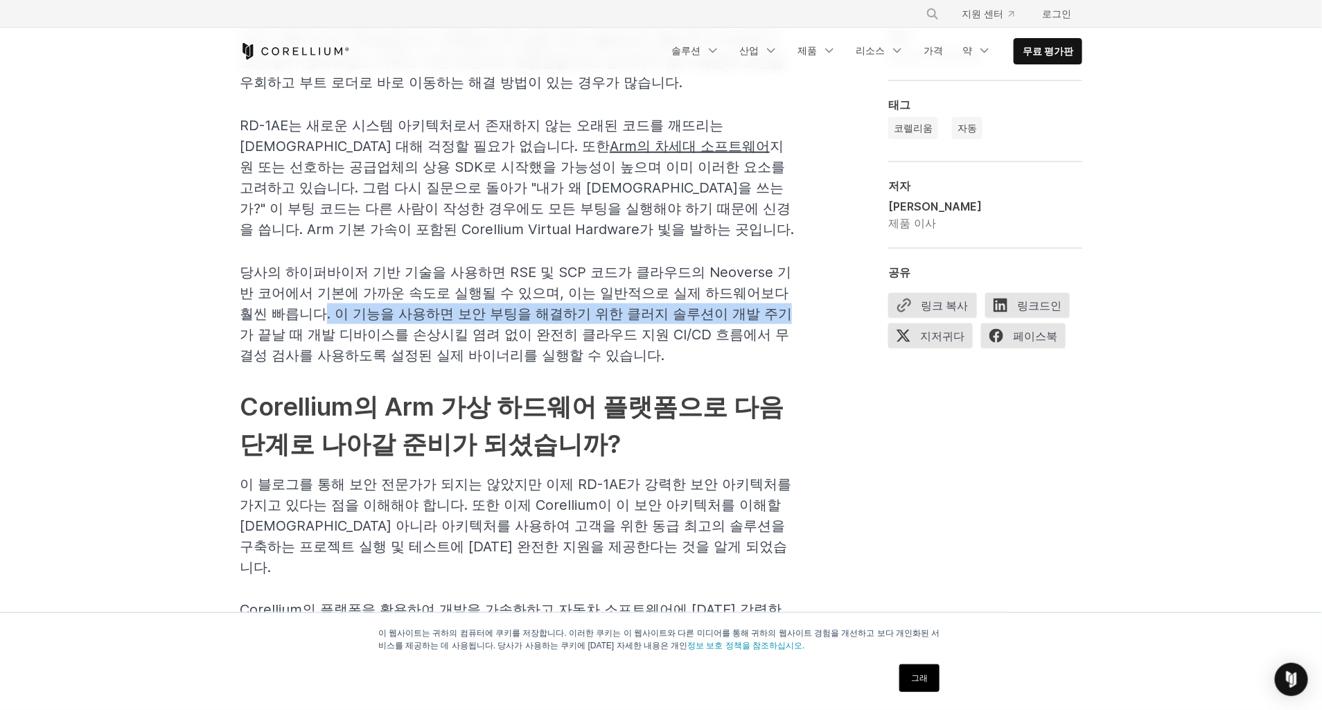
drag, startPoint x: 338, startPoint y: 313, endPoint x: 786, endPoint y: 313, distance: 448.3
click at [786, 313] on span "당사의 하이퍼바이저 기반 기술을 사용하면 RSE 및 SCP 코드가 클라우드의 Neoverse 기반 코어에서 기본에 가까운 속도로 실행될 수 있…" at bounding box center [516, 314] width 552 height 100
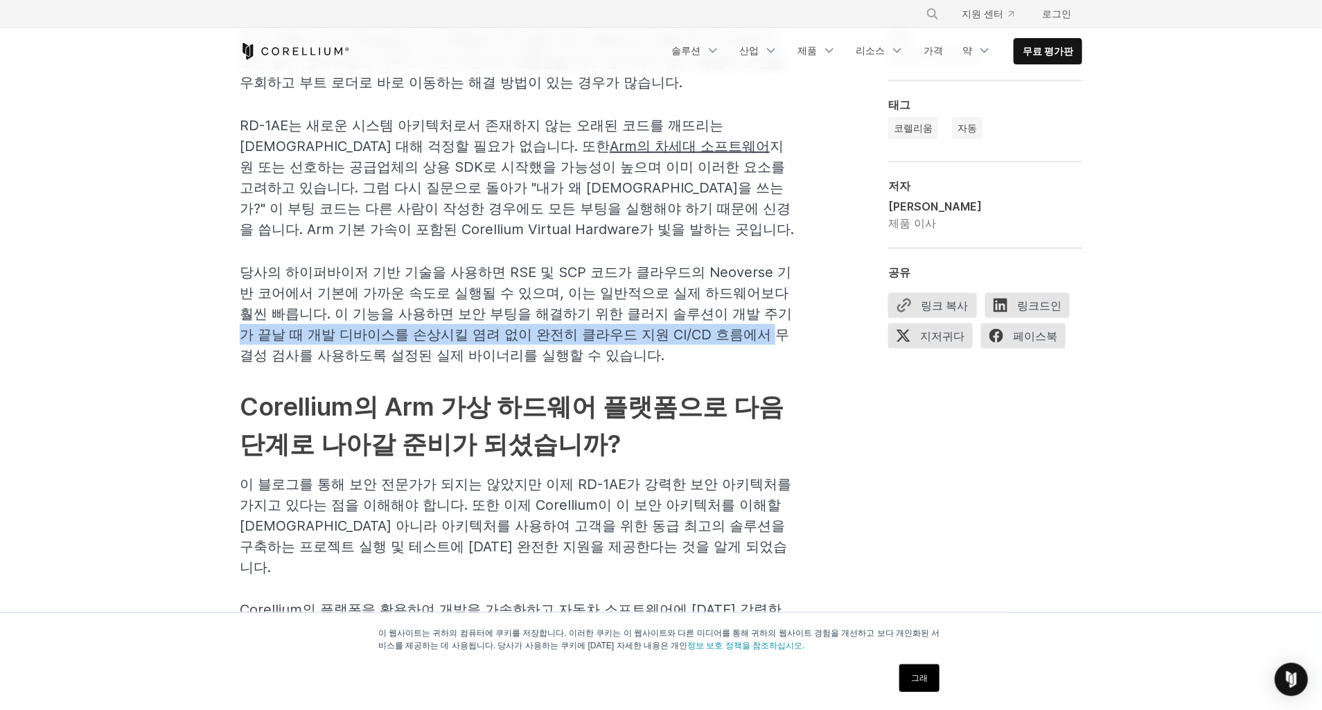
drag, startPoint x: 230, startPoint y: 328, endPoint x: 777, endPoint y: 336, distance: 546.8
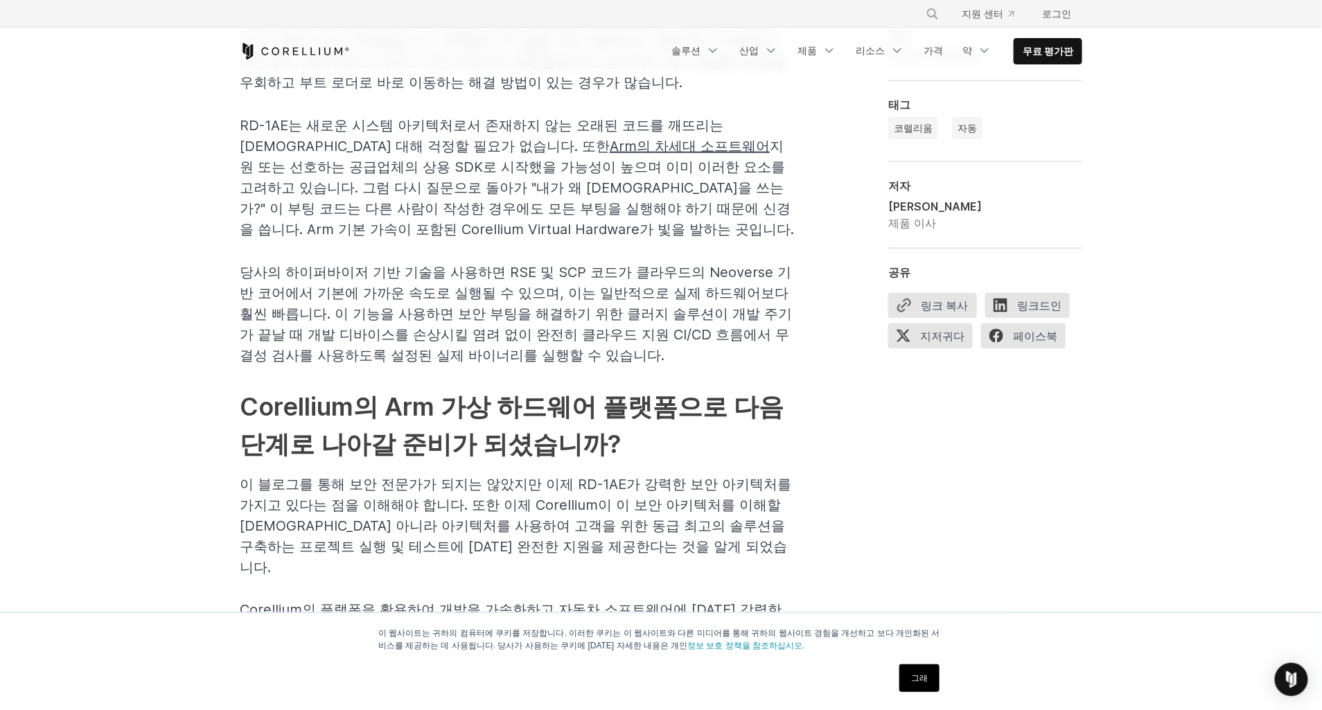
drag, startPoint x: 777, startPoint y: 336, endPoint x: 673, endPoint y: 358, distance: 106.3
click at [673, 358] on p "당사의 하이퍼바이저 기반 기술을 사용하면 RSE 및 SCP 코드가 클라우드의 Neoverse 기반 코어에서 기본에 가까운 속도로 실행될 수 있…" at bounding box center [517, 314] width 554 height 104
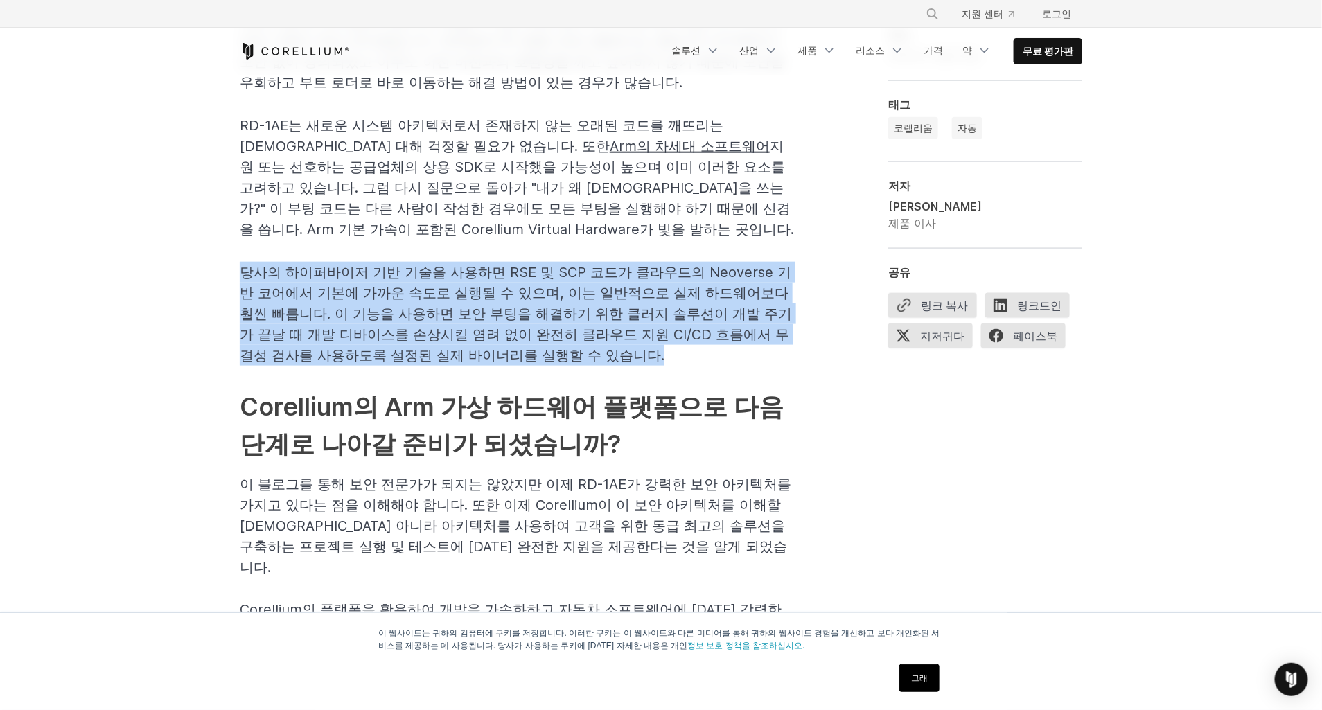
drag, startPoint x: 618, startPoint y: 350, endPoint x: 177, endPoint y: 262, distance: 449.4
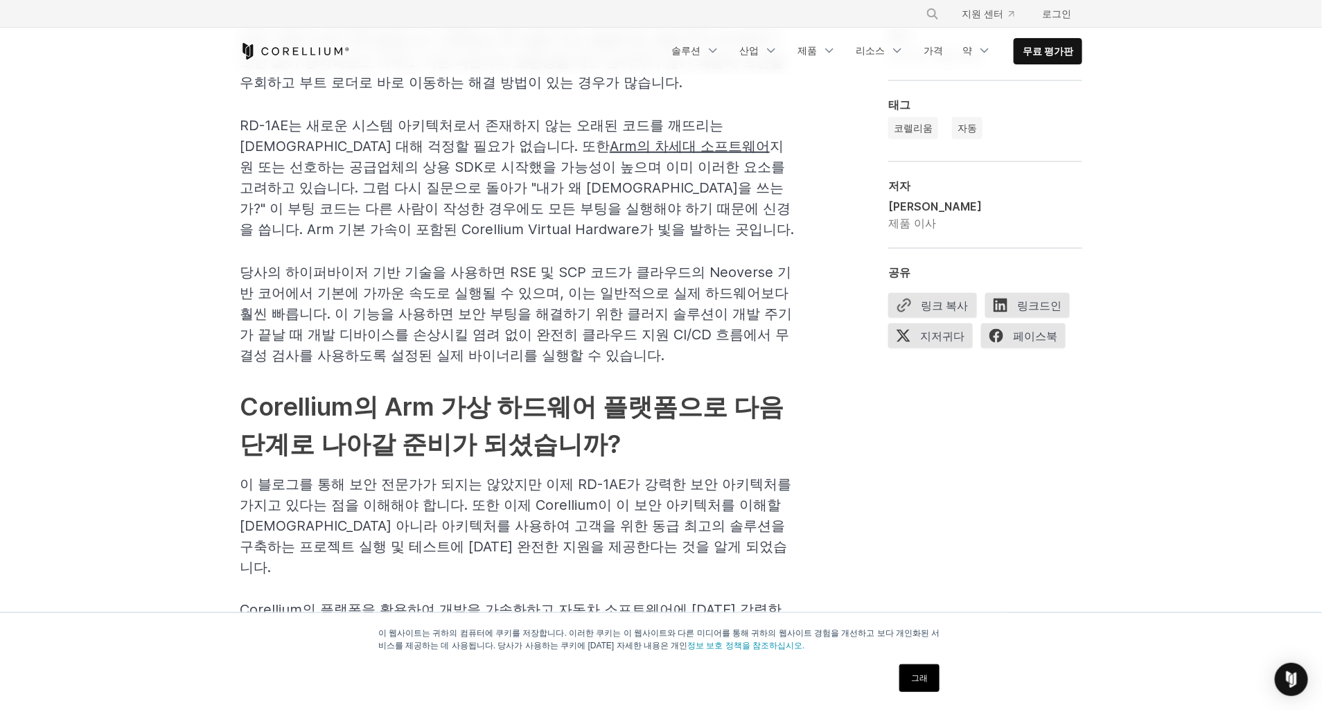
drag, startPoint x: 177, startPoint y: 262, endPoint x: 97, endPoint y: 378, distance: 140.9
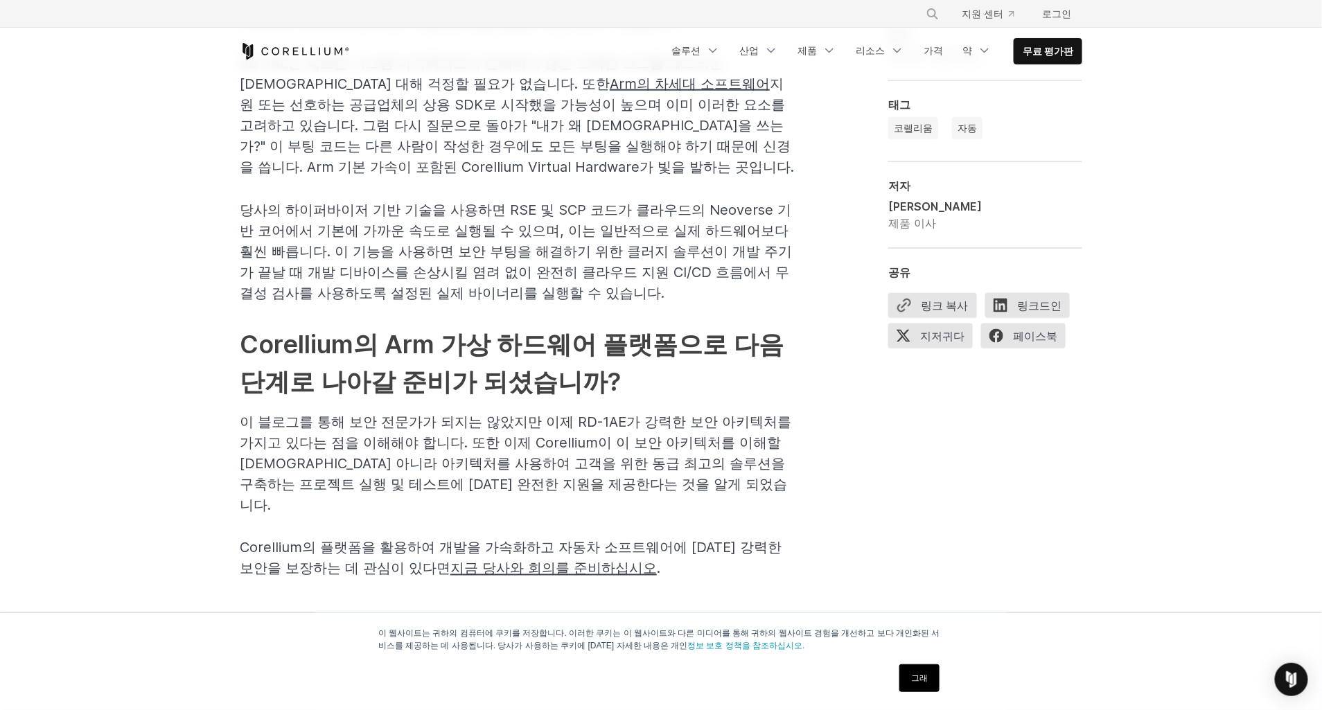
scroll to position [3023, 0]
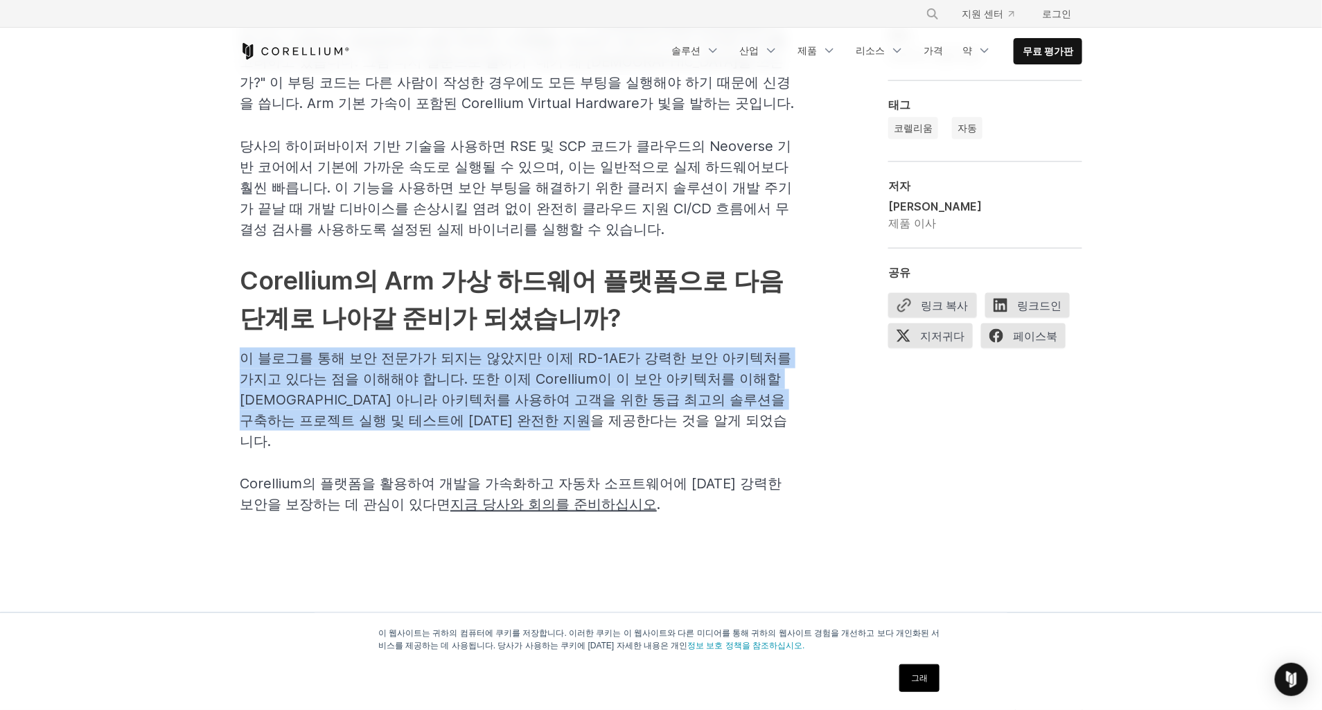
drag, startPoint x: 236, startPoint y: 346, endPoint x: 703, endPoint y: 419, distance: 472.7
drag, startPoint x: 712, startPoint y: 419, endPoint x: 194, endPoint y: 353, distance: 521.8
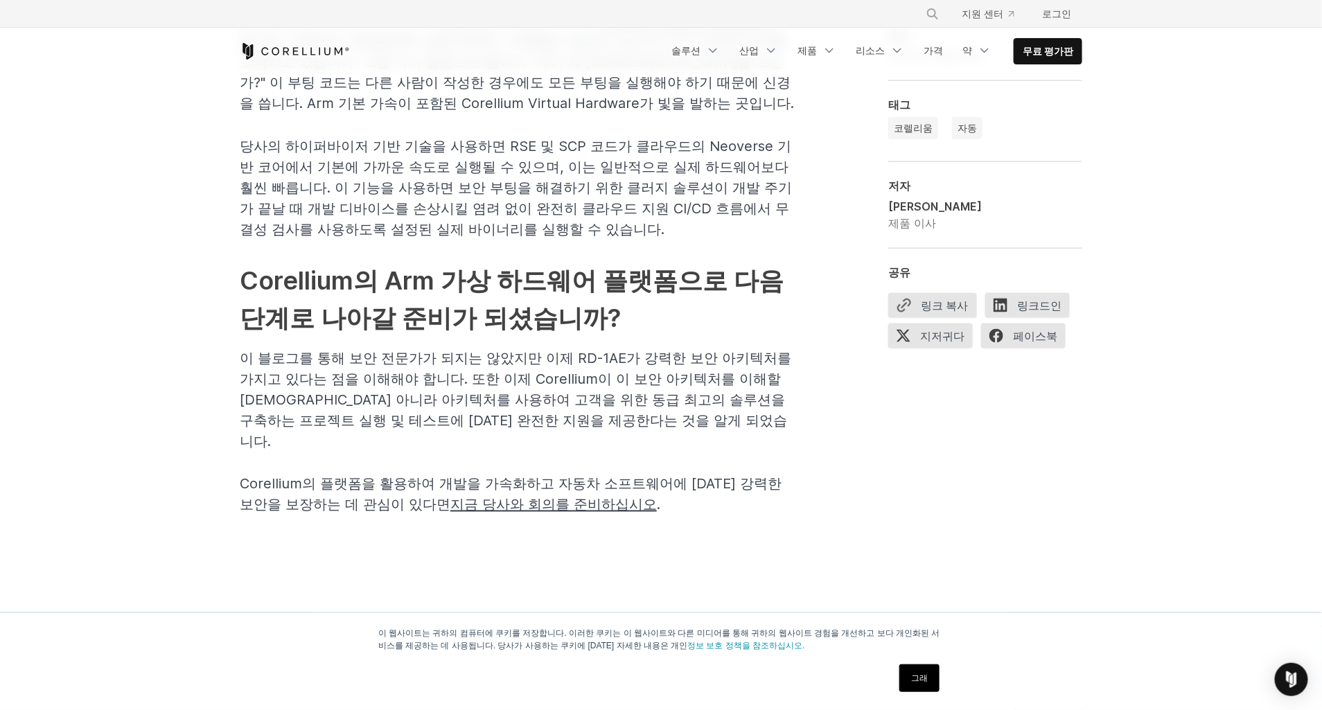
drag, startPoint x: 194, startPoint y: 353, endPoint x: 121, endPoint y: 472, distance: 139.0
drag, startPoint x: 114, startPoint y: 504, endPoint x: 93, endPoint y: 448, distance: 60.7
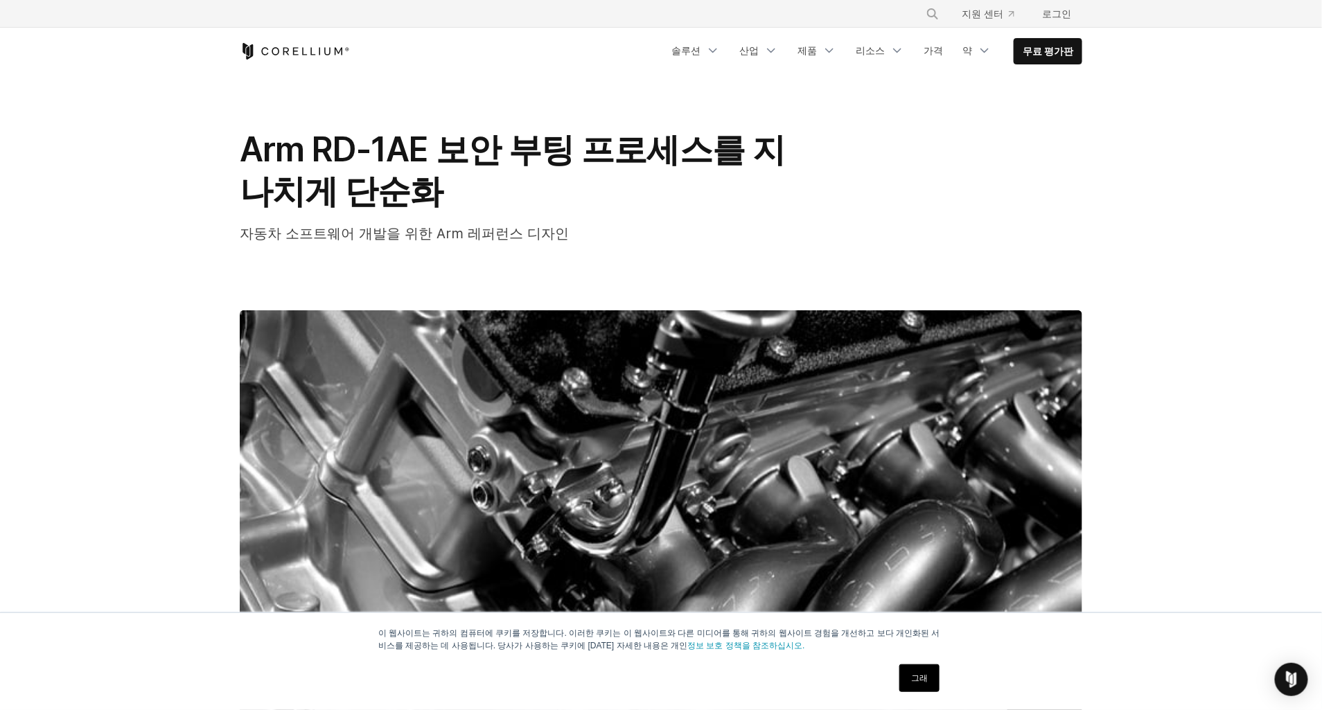
scroll to position [0, 0]
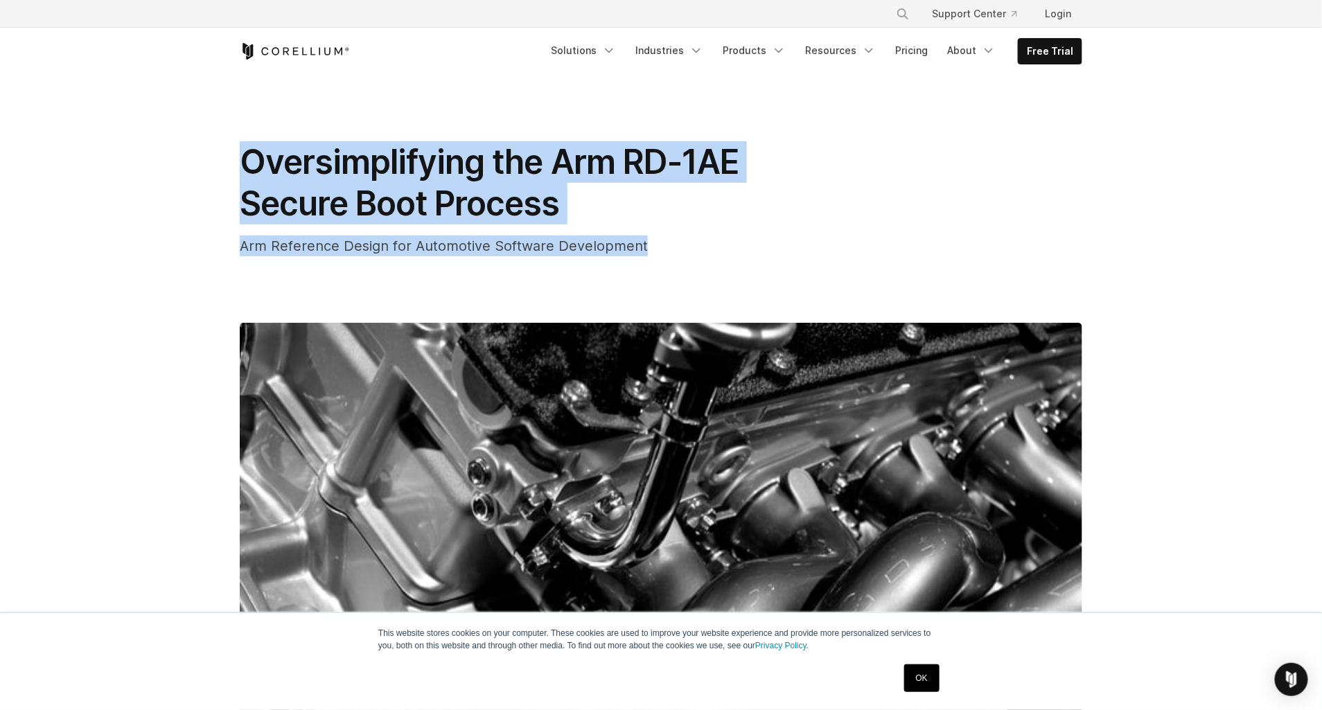
drag, startPoint x: 235, startPoint y: 153, endPoint x: 671, endPoint y: 276, distance: 453.4
click at [671, 276] on div "Oversimplifying the Arm RD-1AE Secure Boot Process Arm Reference Design for Aut…" at bounding box center [661, 512] width 887 height 874
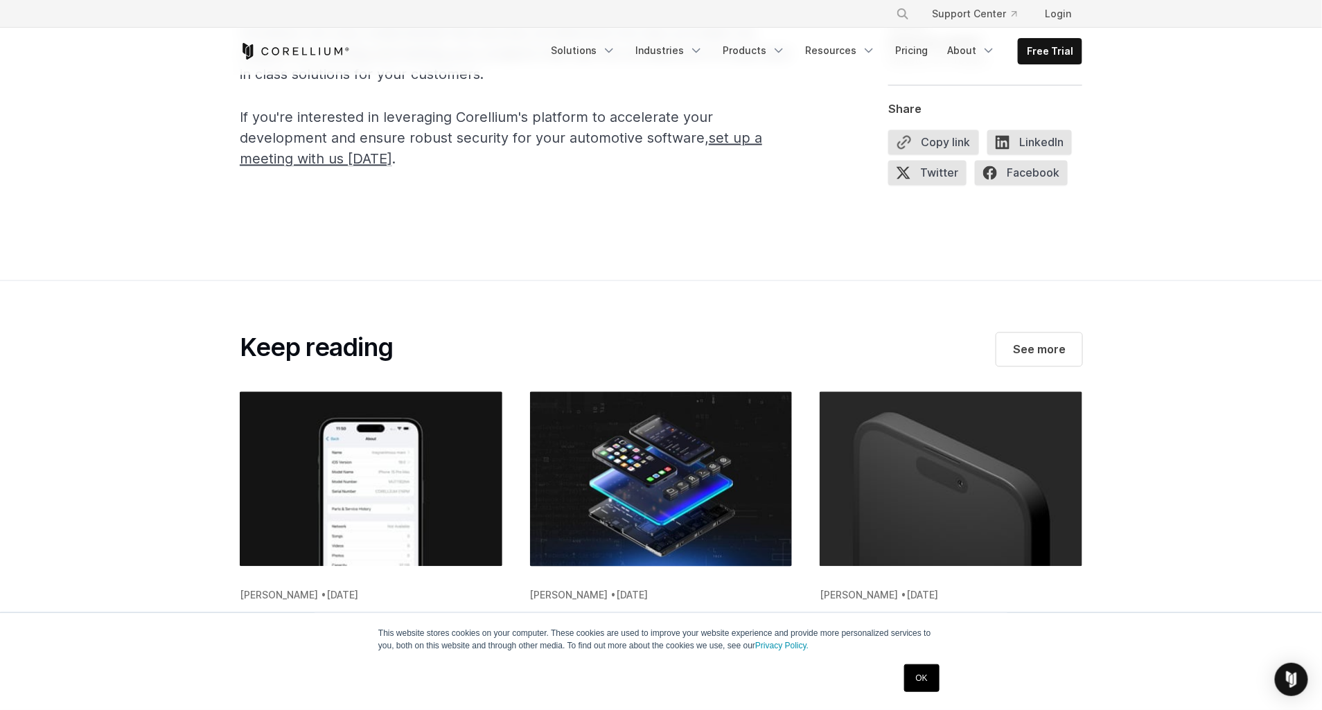
scroll to position [3339, 0]
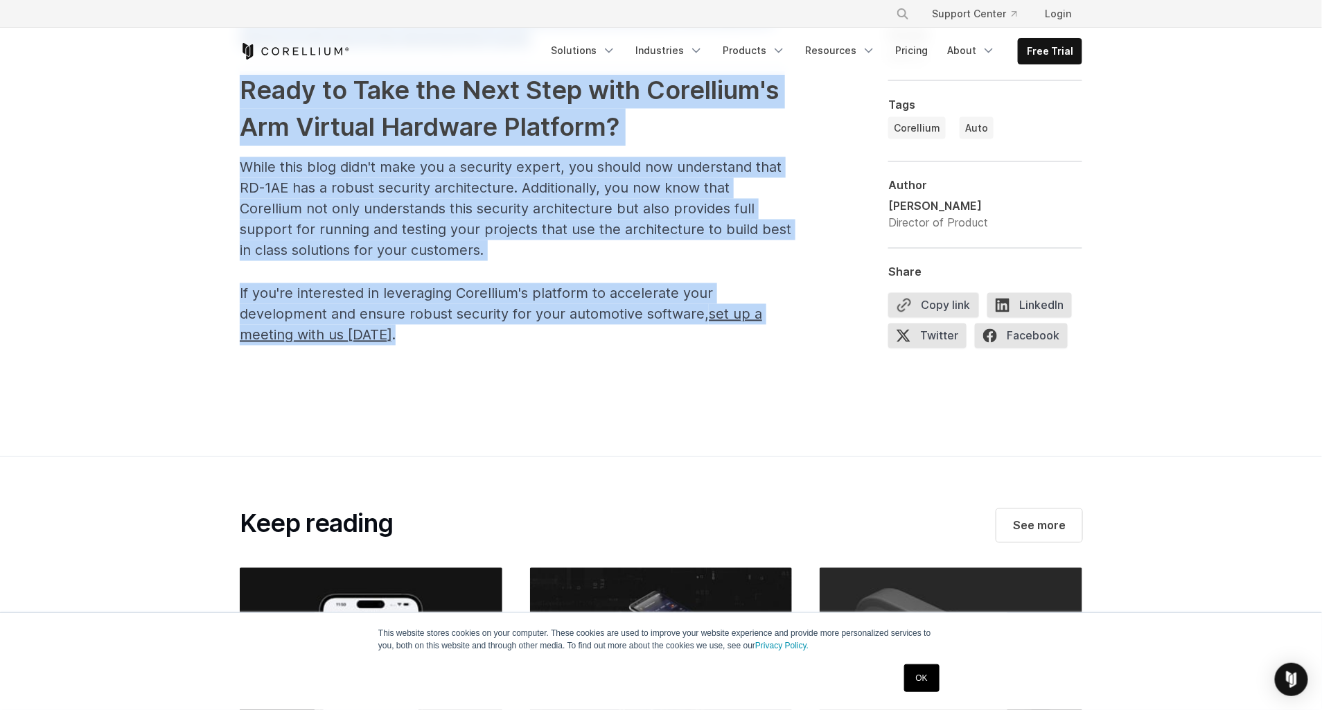
click at [575, 339] on p "If you're interested in leveraging Corellium's platform to accelerate your deve…" at bounding box center [517, 314] width 554 height 62
copy div "Oversimplifying the Arm RD-1AE Secure Boot Process Arm Reference Design for Aut…"
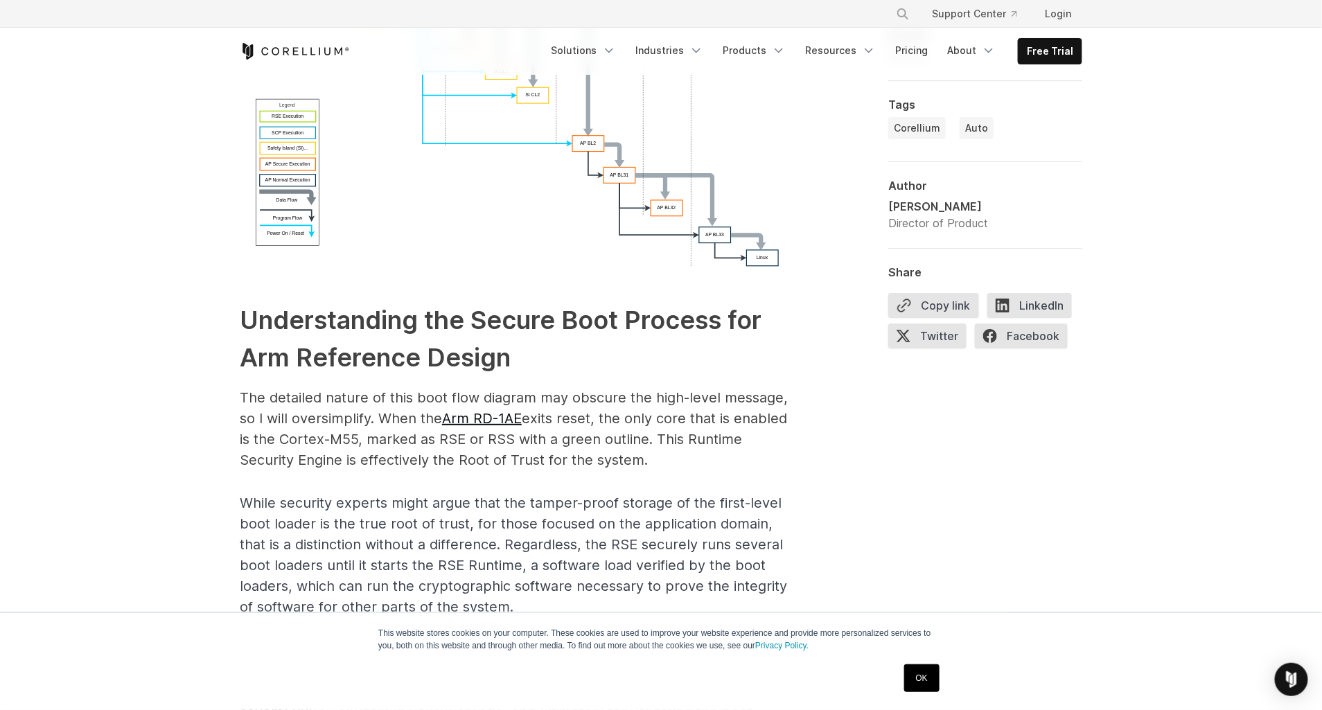
scroll to position [1763, 0]
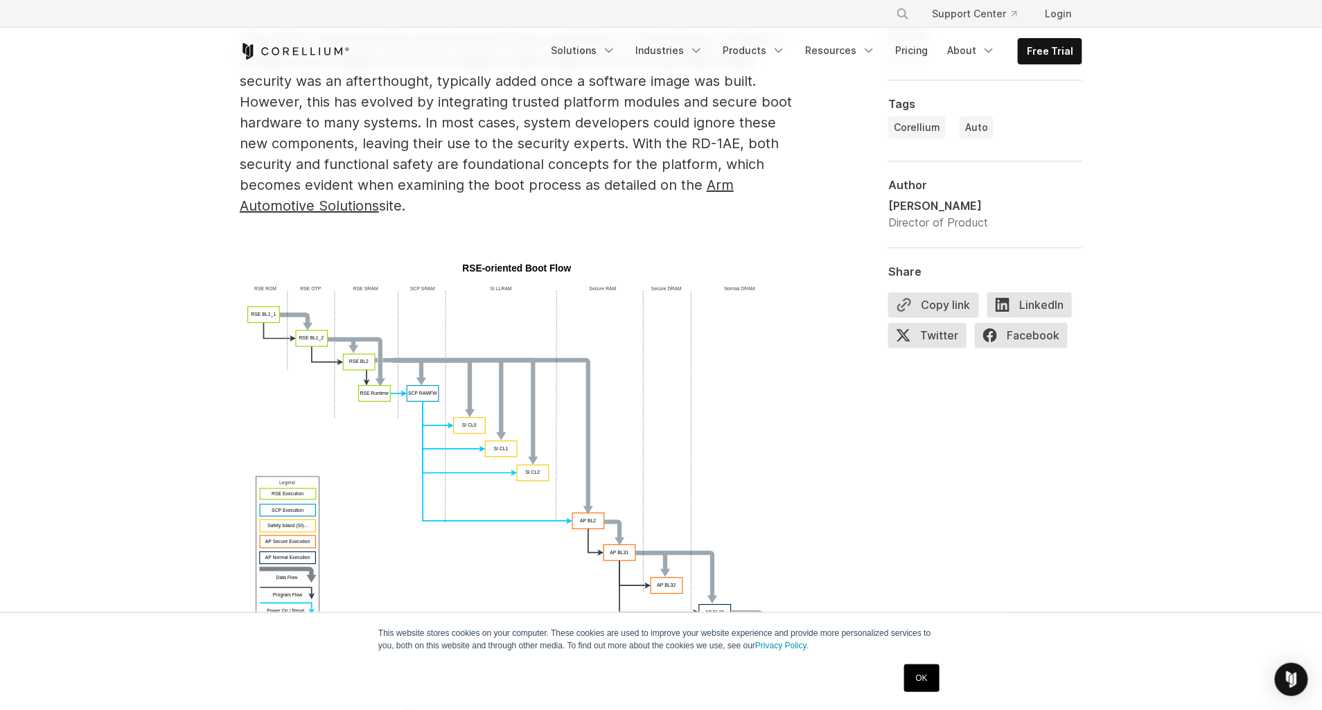
click at [659, 386] on img at bounding box center [517, 455] width 554 height 392
click at [613, 391] on img at bounding box center [517, 455] width 554 height 392
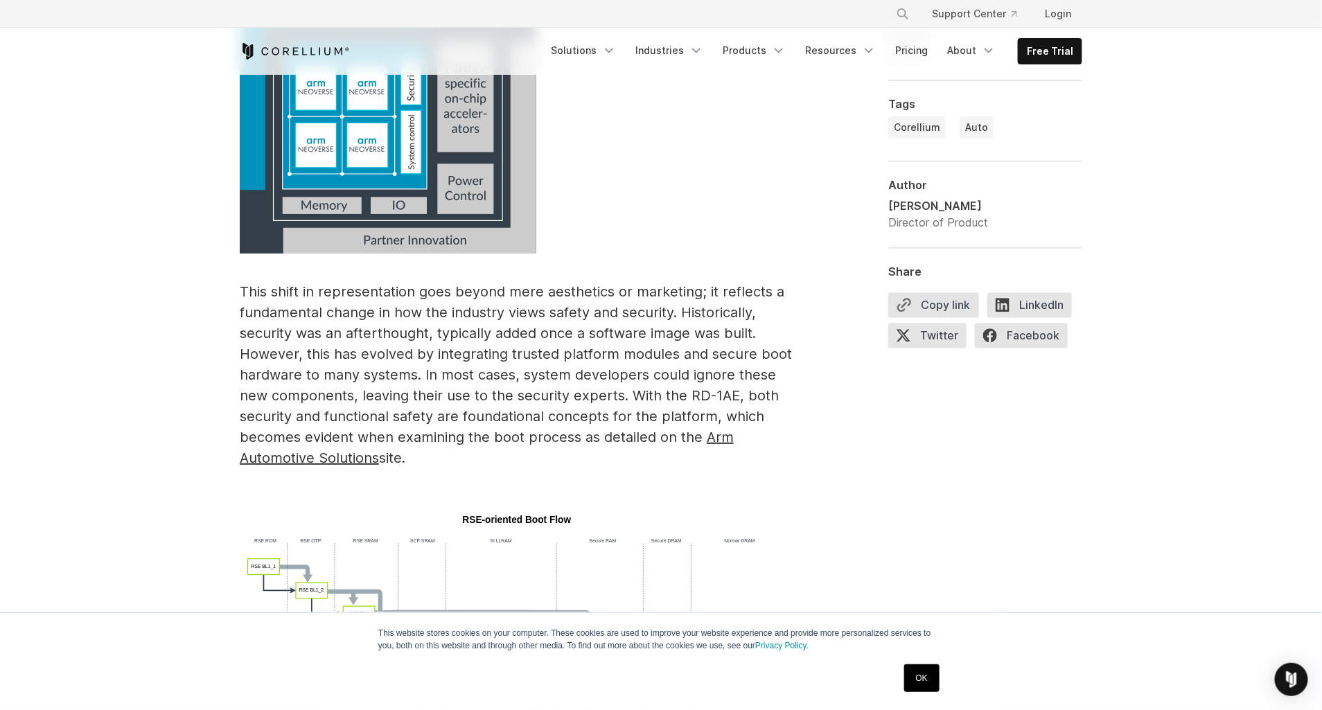
scroll to position [1197, 0]
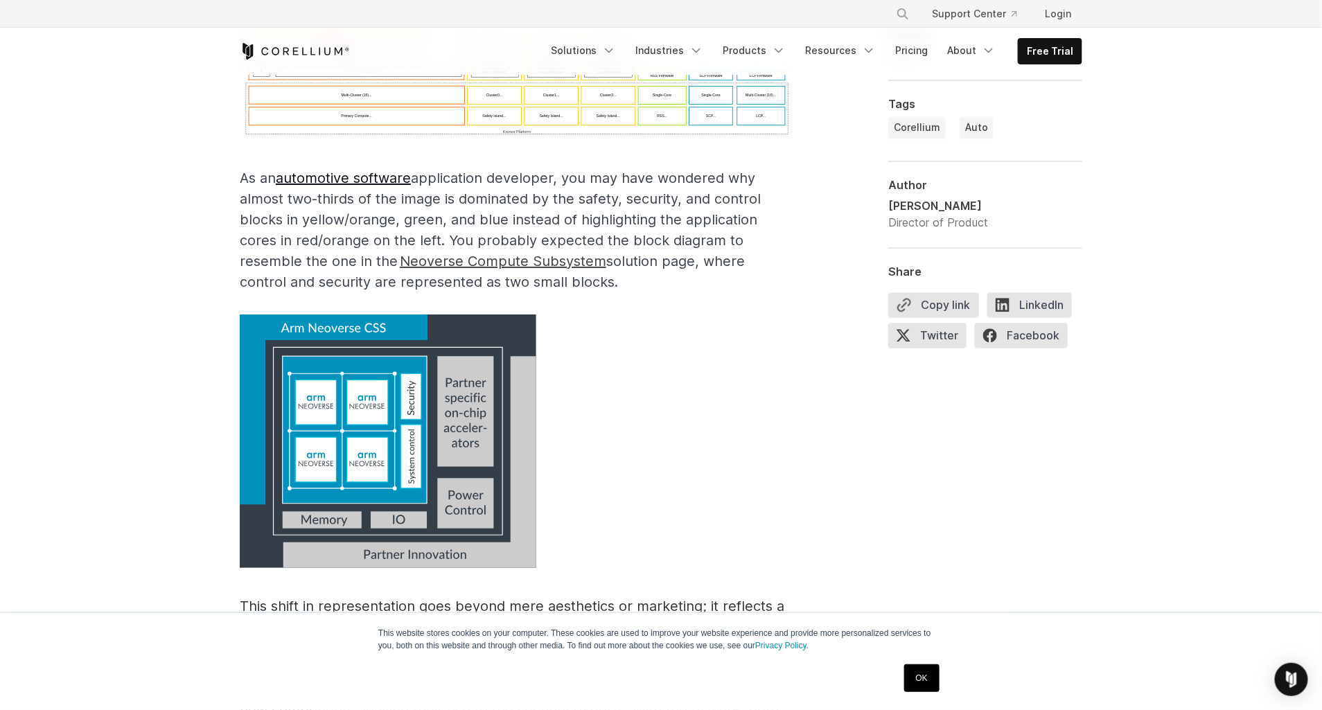
click at [580, 437] on p at bounding box center [517, 444] width 554 height 259
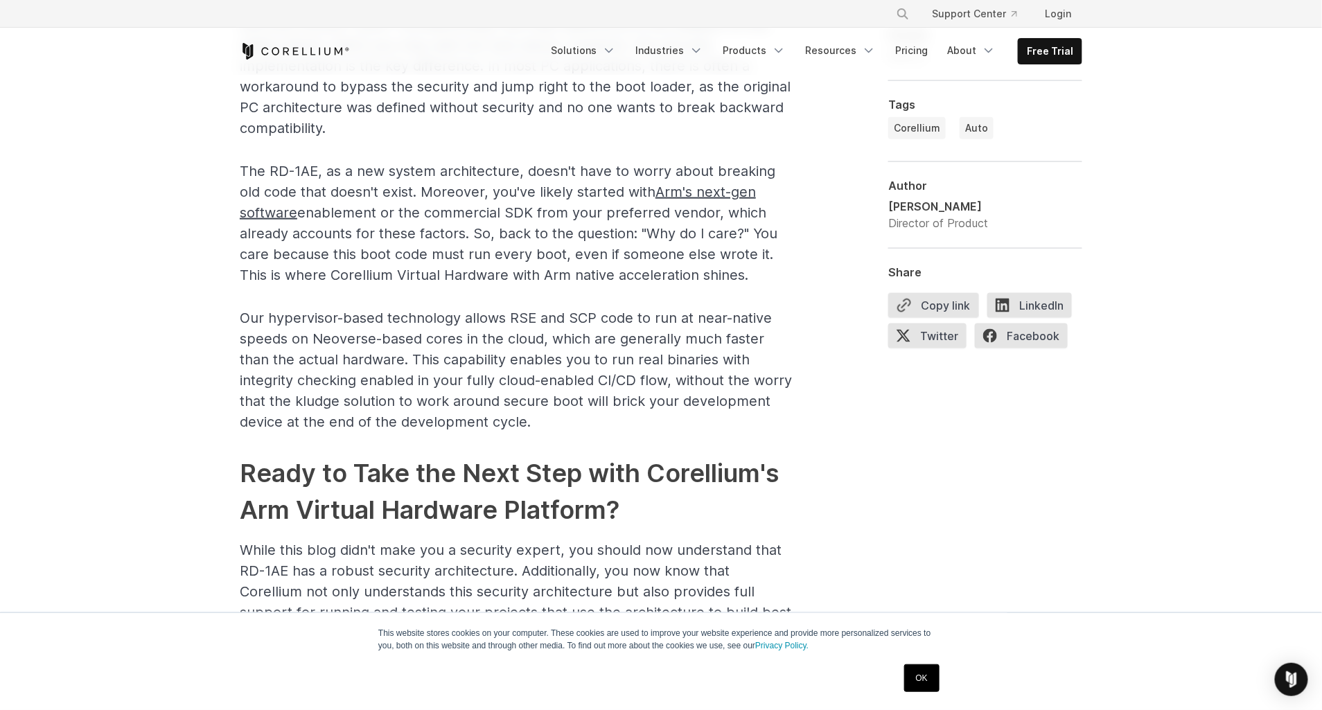
scroll to position [3023, 0]
